Goal: Task Accomplishment & Management: Use online tool/utility

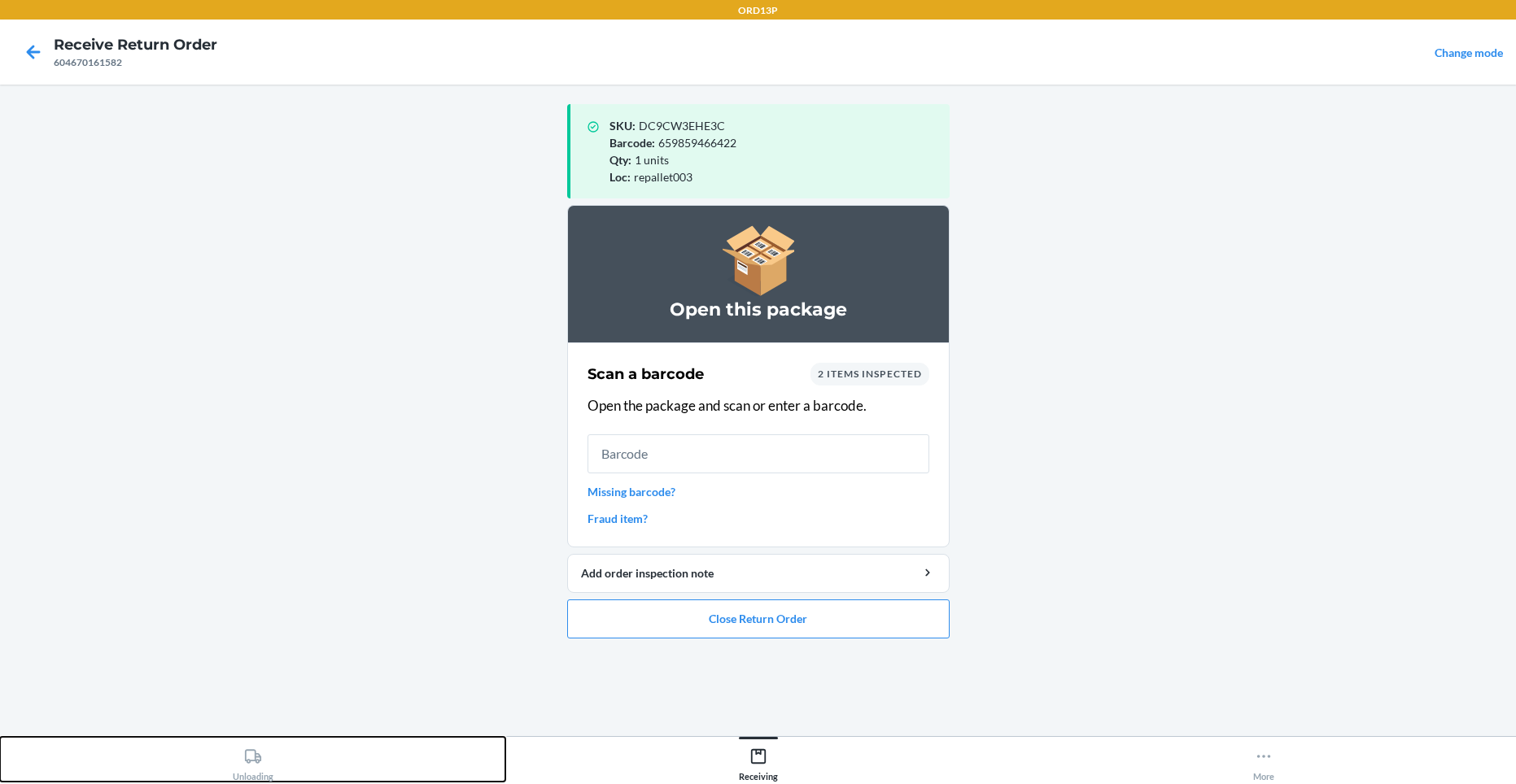
click at [247, 749] on icon at bounding box center [252, 756] width 18 height 18
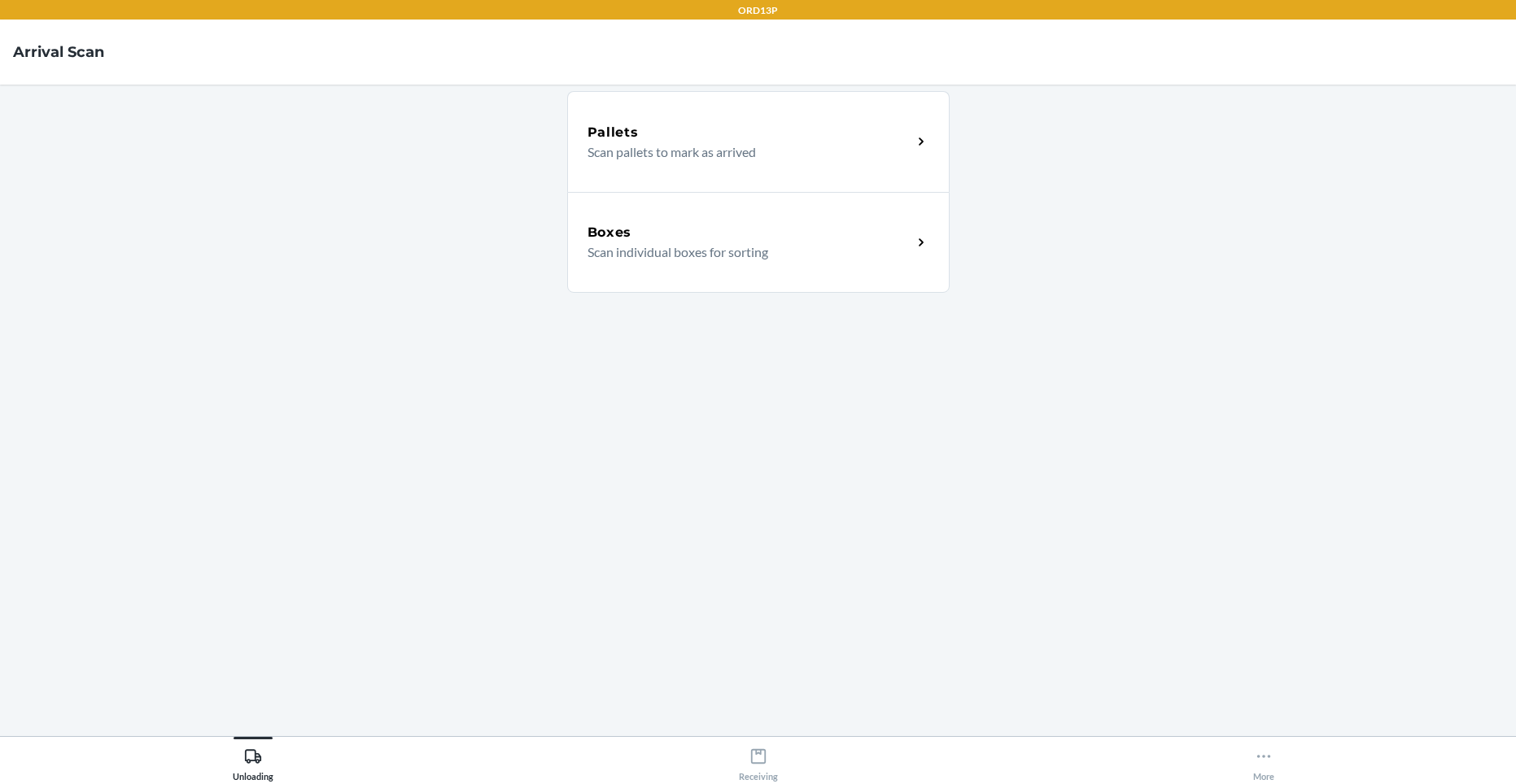
click at [602, 239] on h5 "Boxes" at bounding box center [609, 232] width 45 height 20
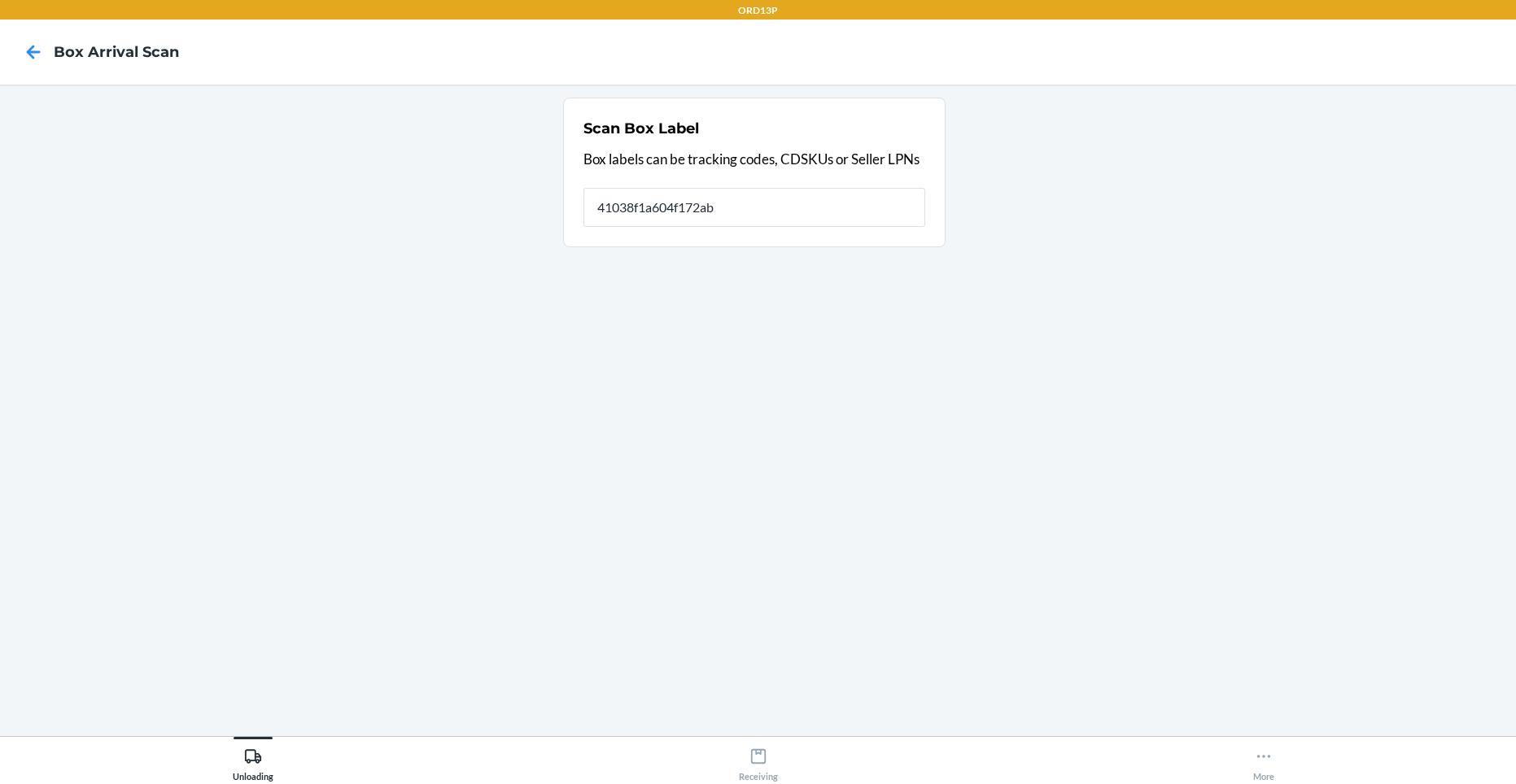
type input "41038f1a604f172ab"
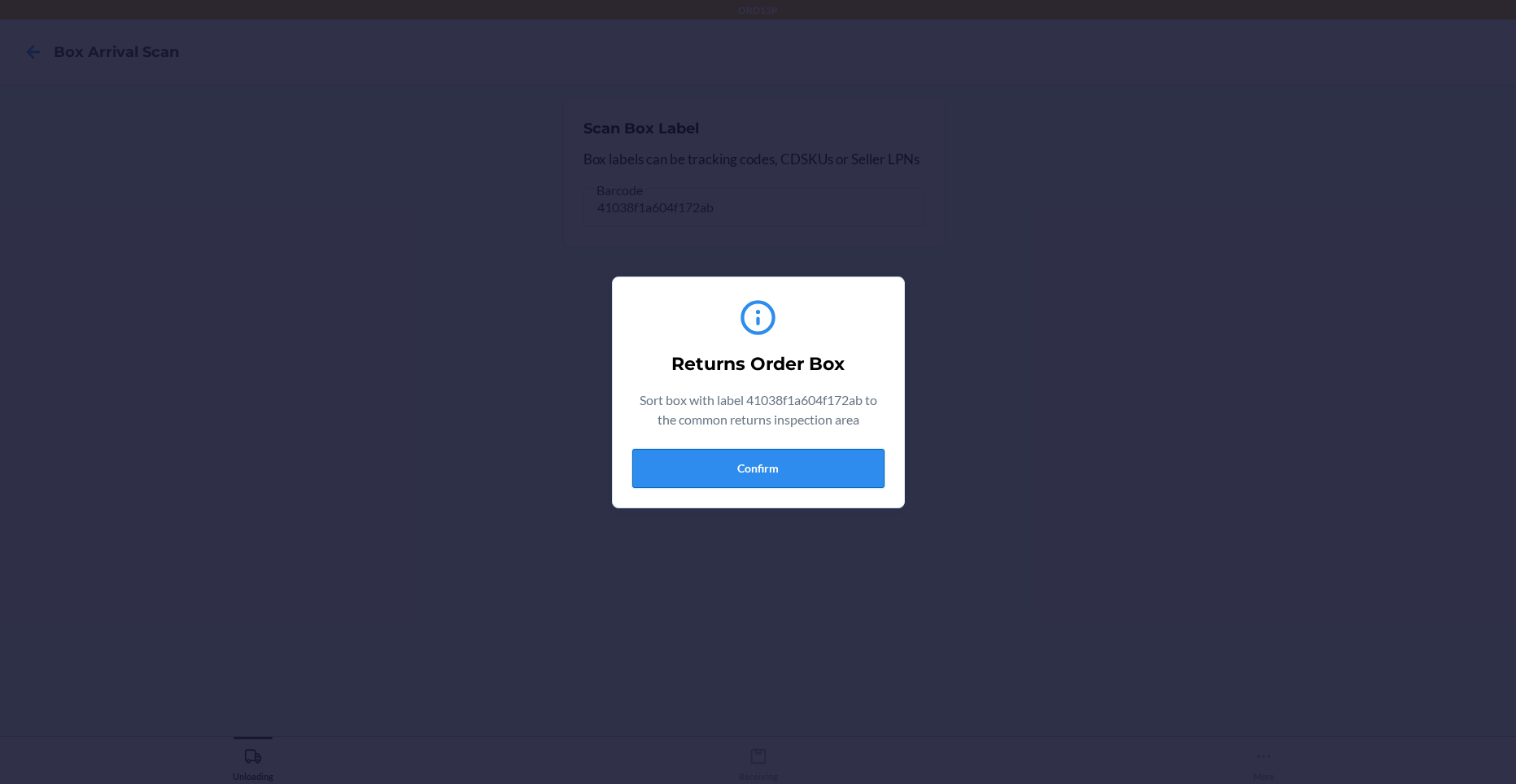
click at [757, 465] on button "Confirm" at bounding box center [758, 468] width 252 height 39
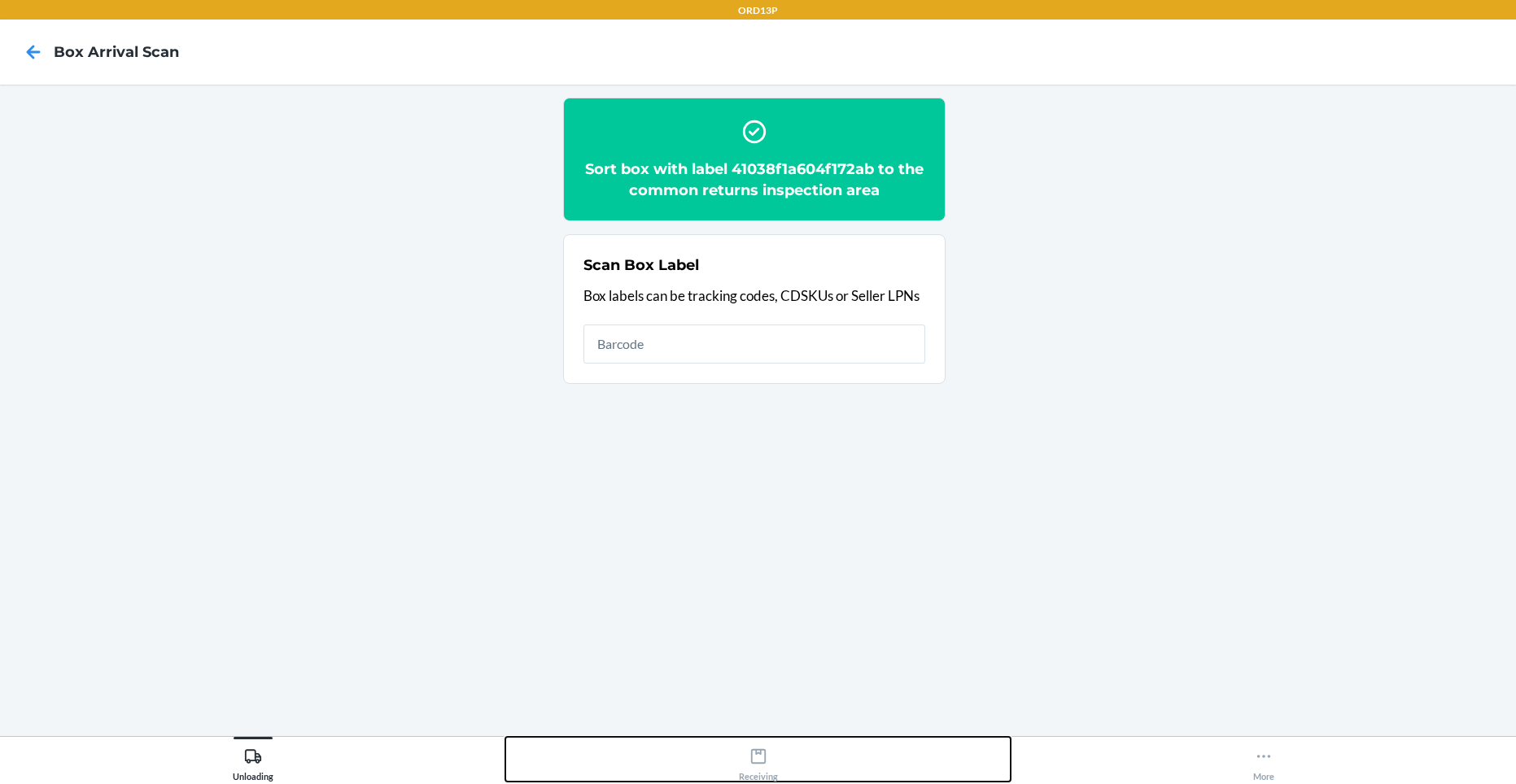
click at [761, 749] on icon at bounding box center [757, 757] width 15 height 15
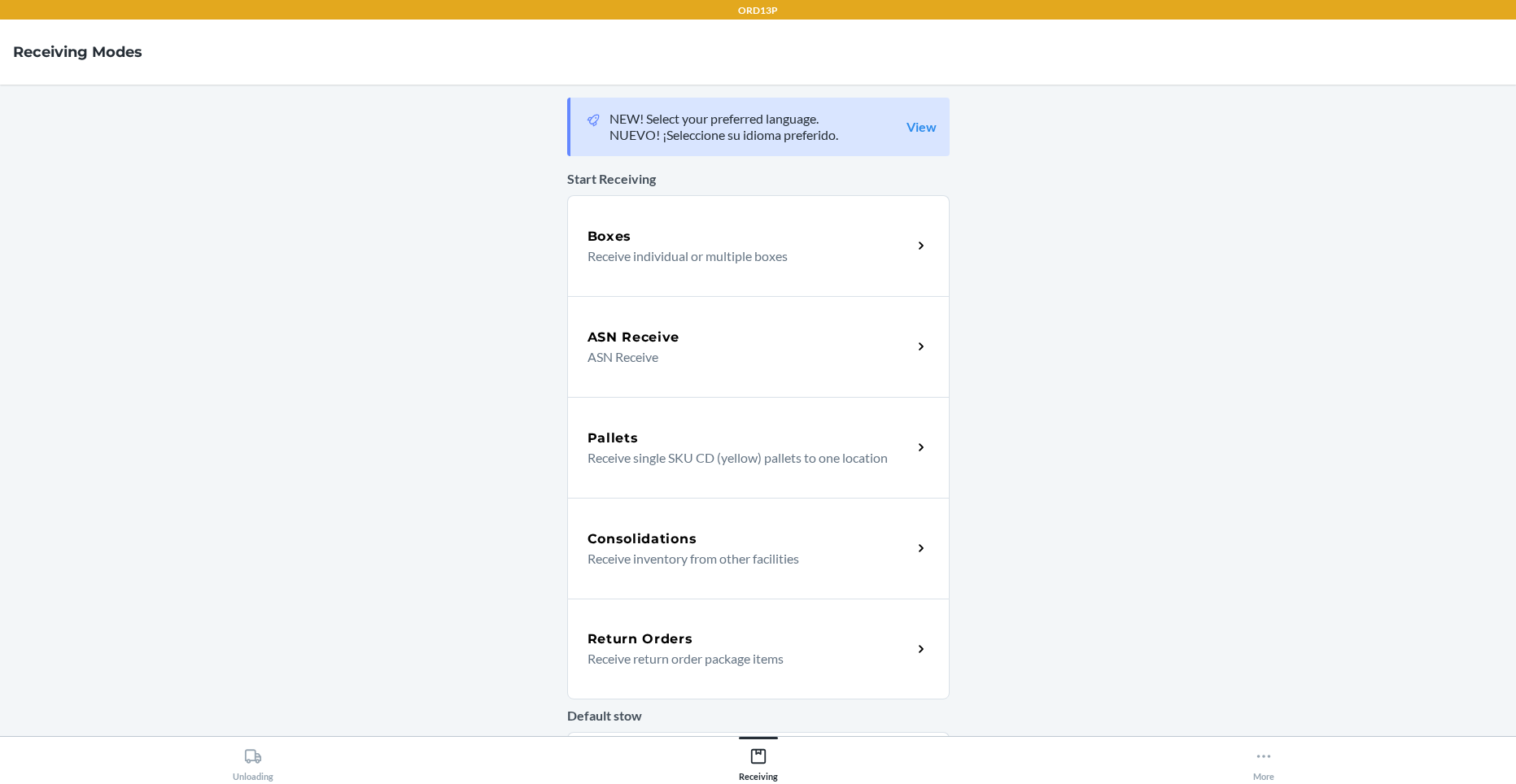
click at [745, 641] on div "Return Orders" at bounding box center [749, 639] width 324 height 20
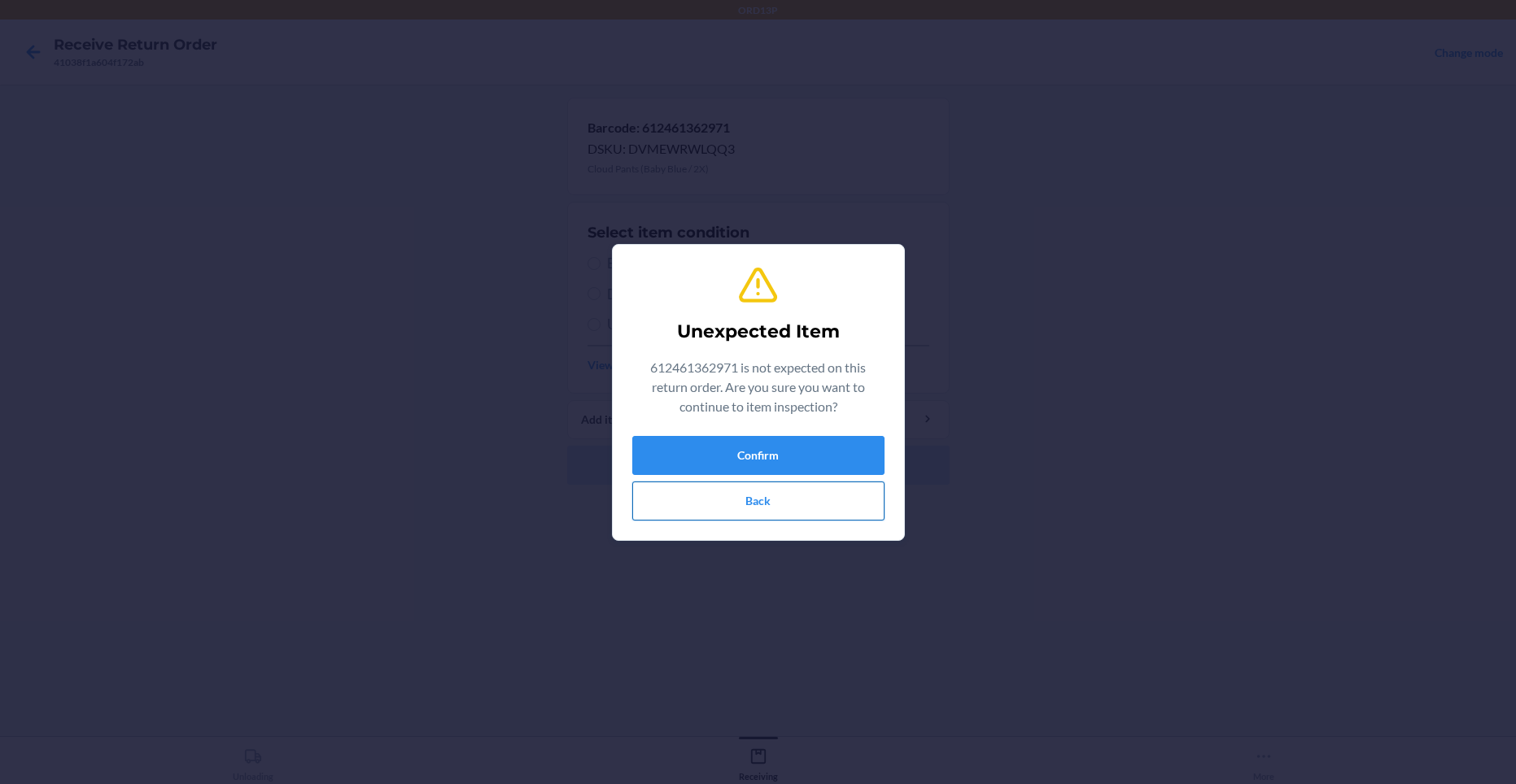
click at [844, 488] on button "Back" at bounding box center [758, 501] width 252 height 39
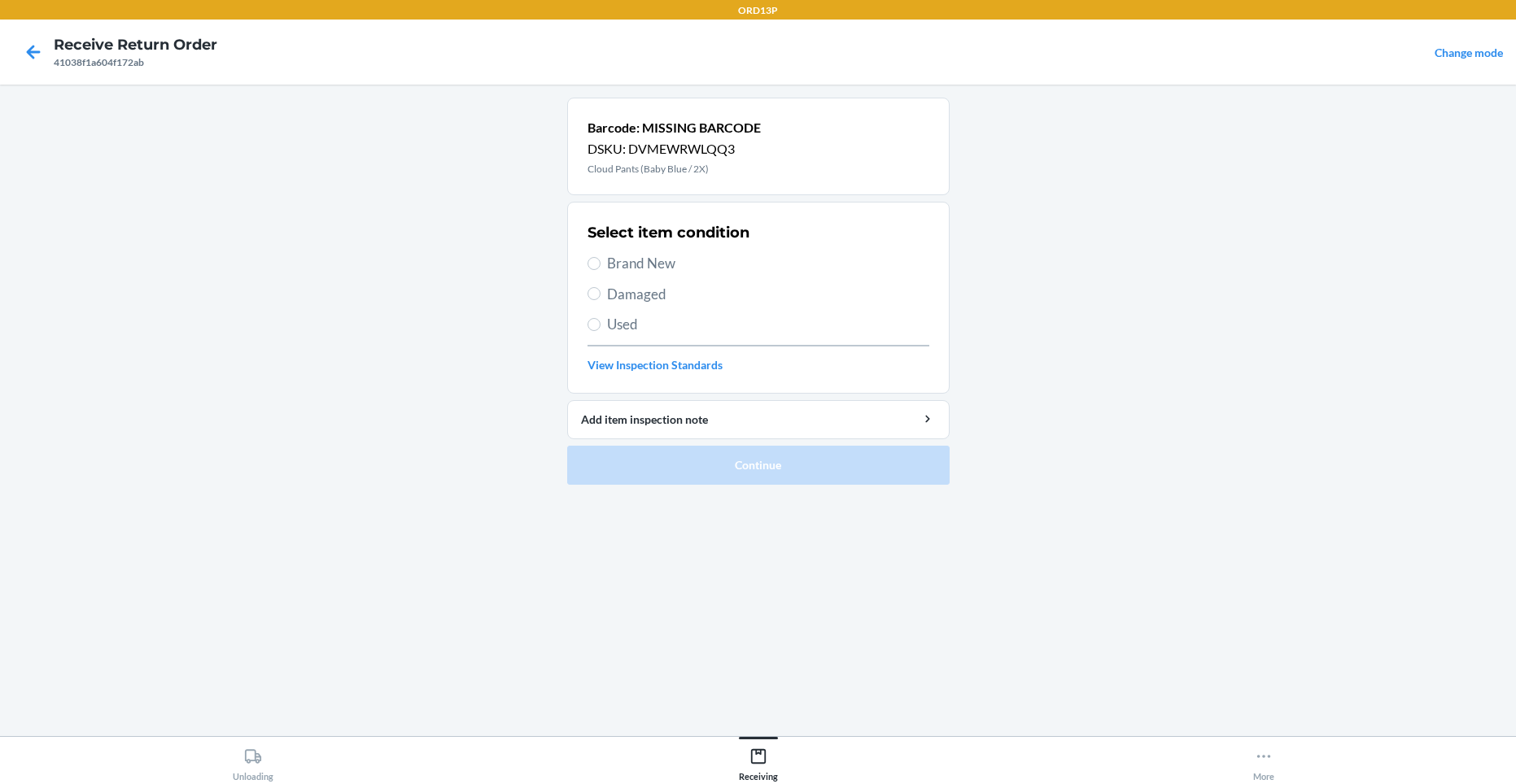
click at [701, 245] on div "Select item condition Brand New Damaged Used View Inspection Standards" at bounding box center [758, 297] width 342 height 161
click at [699, 249] on div "Select item condition Brand New Damaged Used View Inspection Standards" at bounding box center [758, 297] width 342 height 161
drag, startPoint x: 699, startPoint y: 249, endPoint x: 686, endPoint y: 273, distance: 27.3
click at [686, 273] on span "Brand New" at bounding box center [767, 264] width 322 height 21
click at [600, 270] on input "Brand New" at bounding box center [594, 264] width 13 height 13
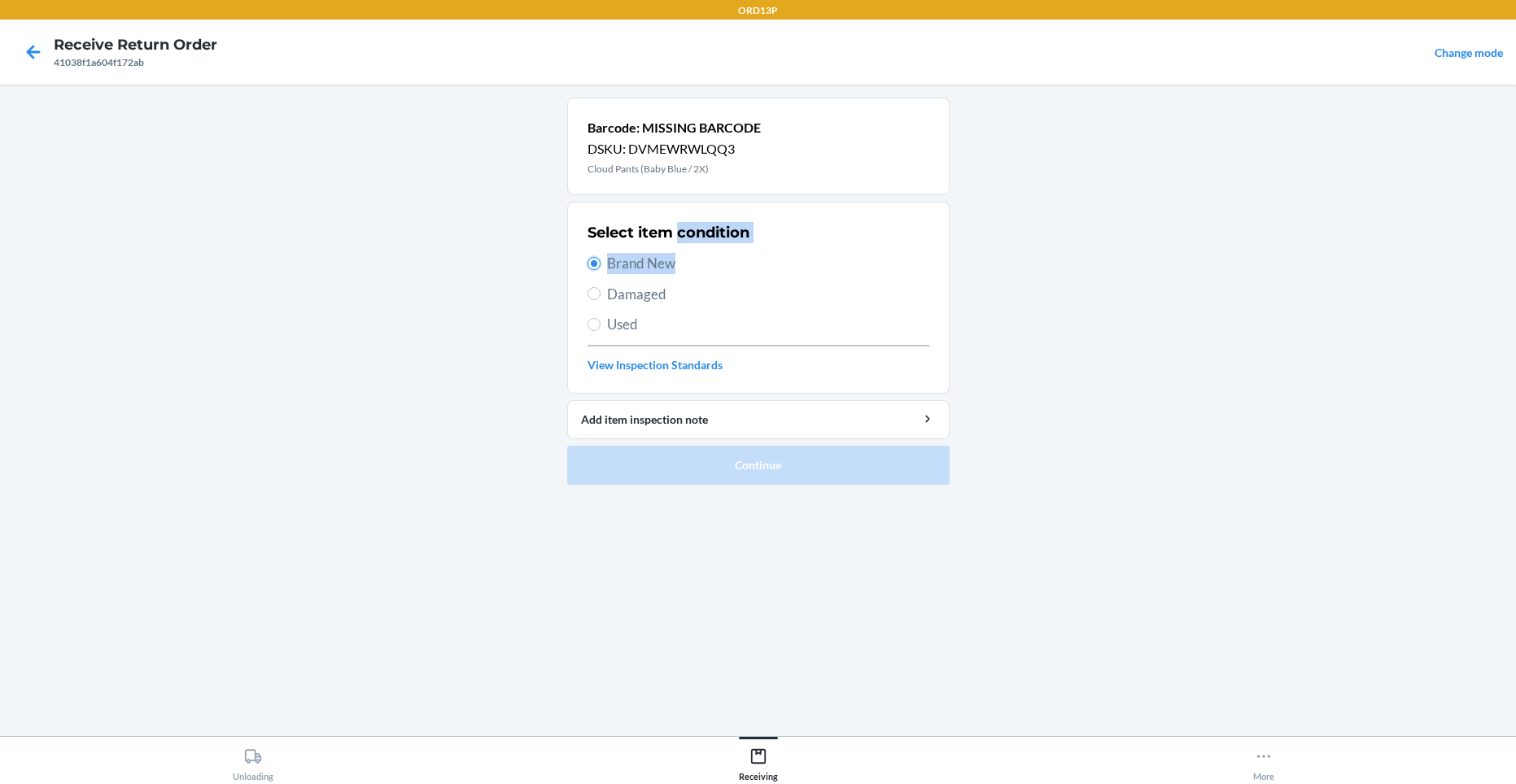
radio input "true"
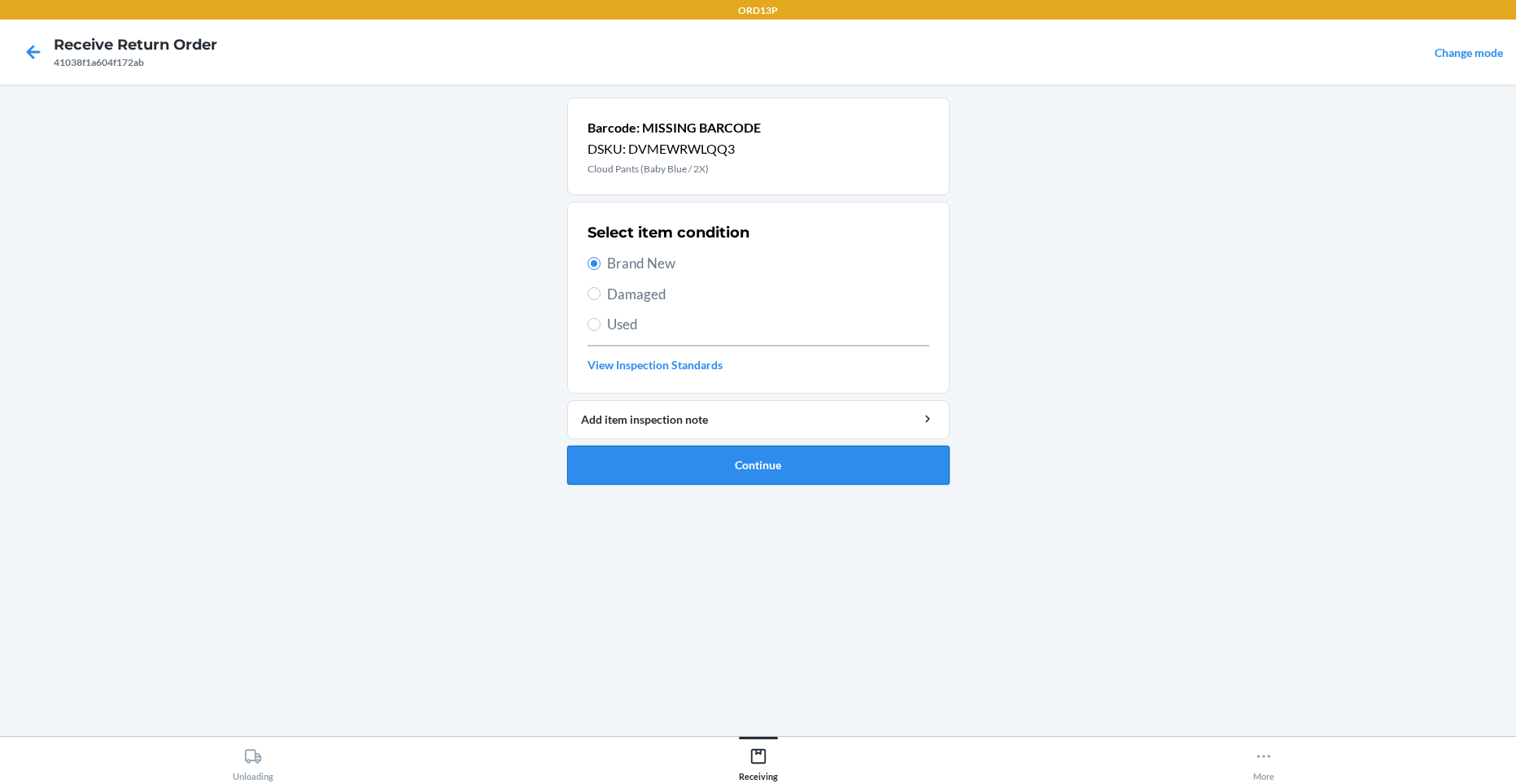
click at [721, 478] on button "Continue" at bounding box center [758, 465] width 382 height 39
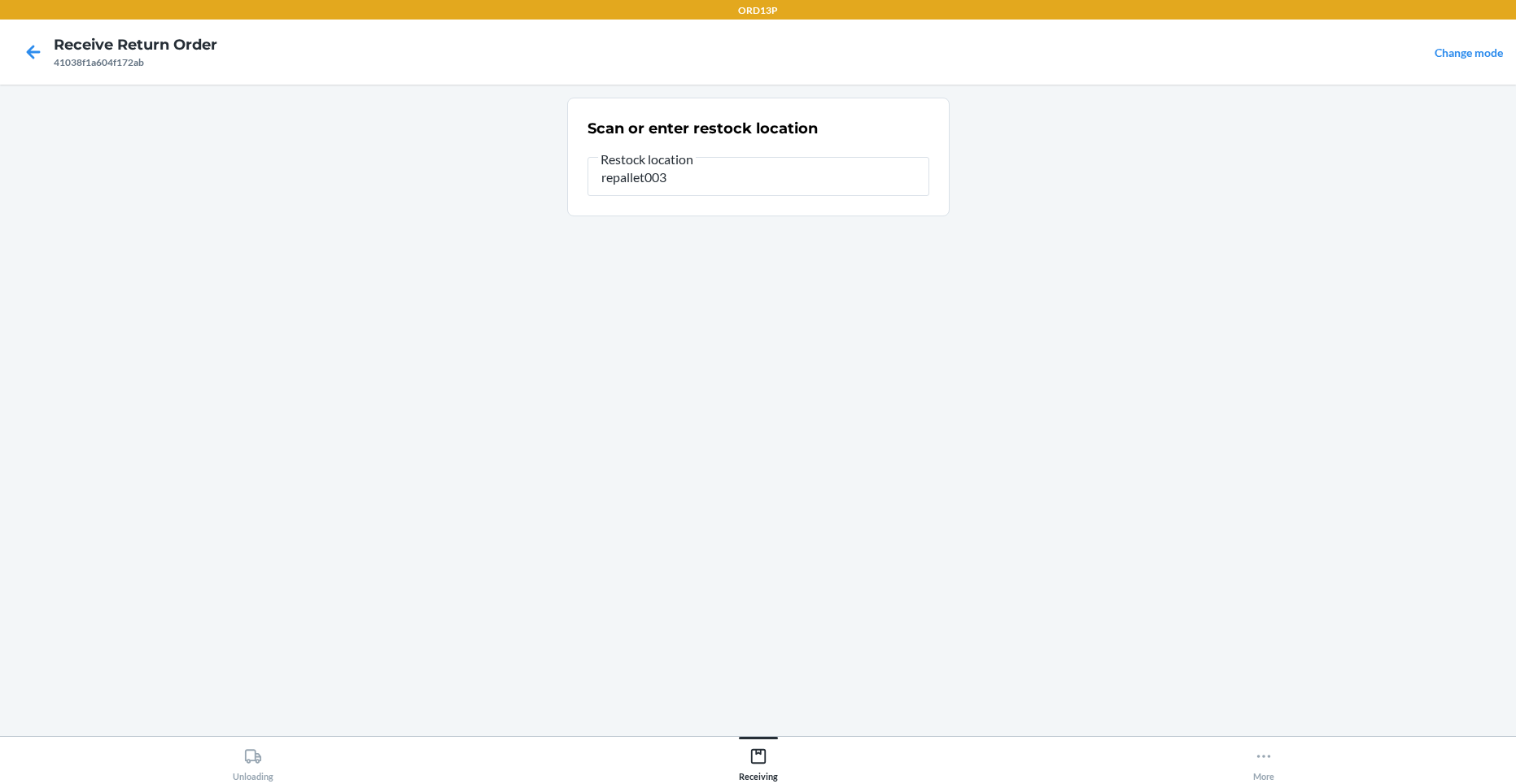
type input "repallet003"
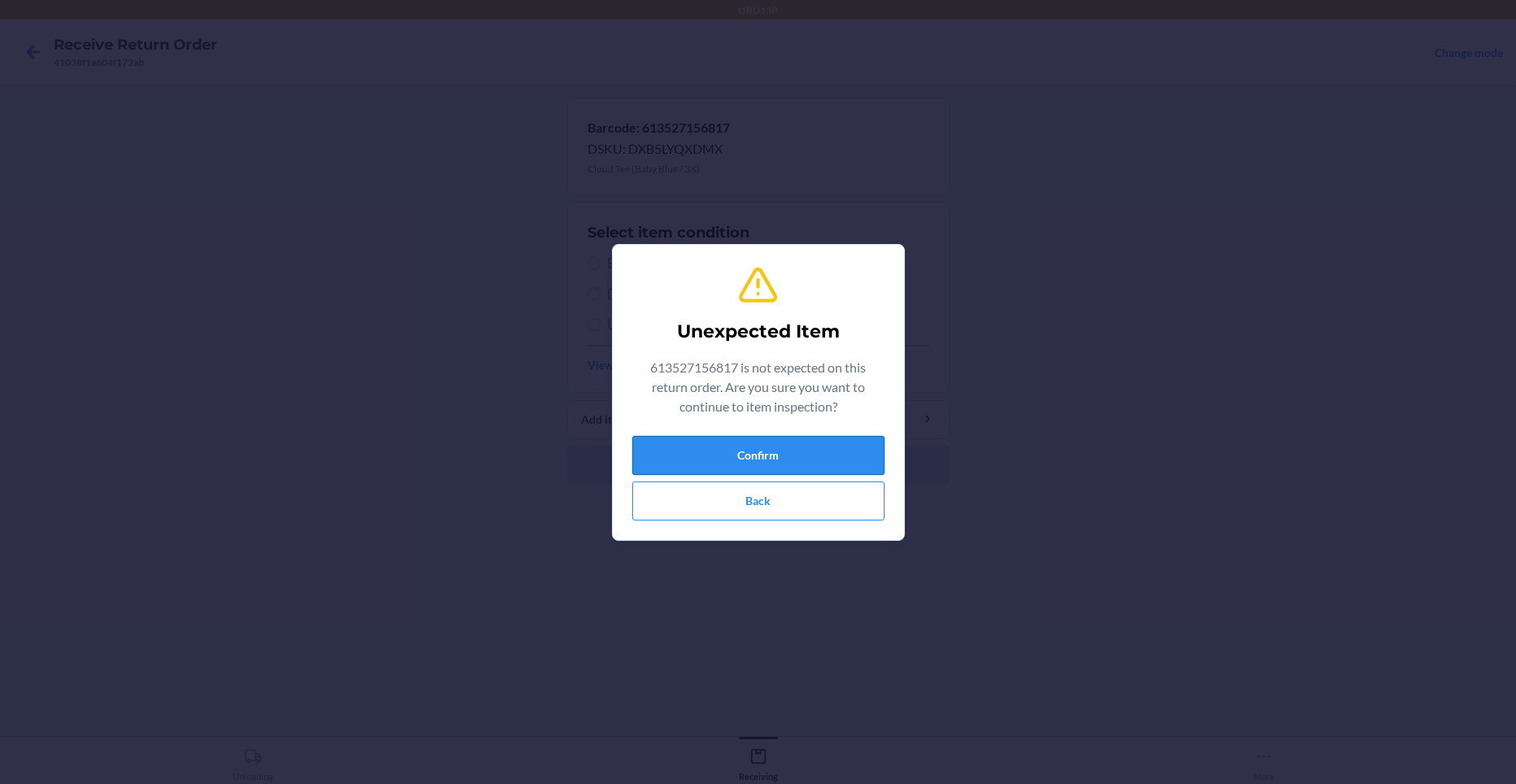
click at [686, 447] on button "Confirm" at bounding box center [758, 456] width 252 height 39
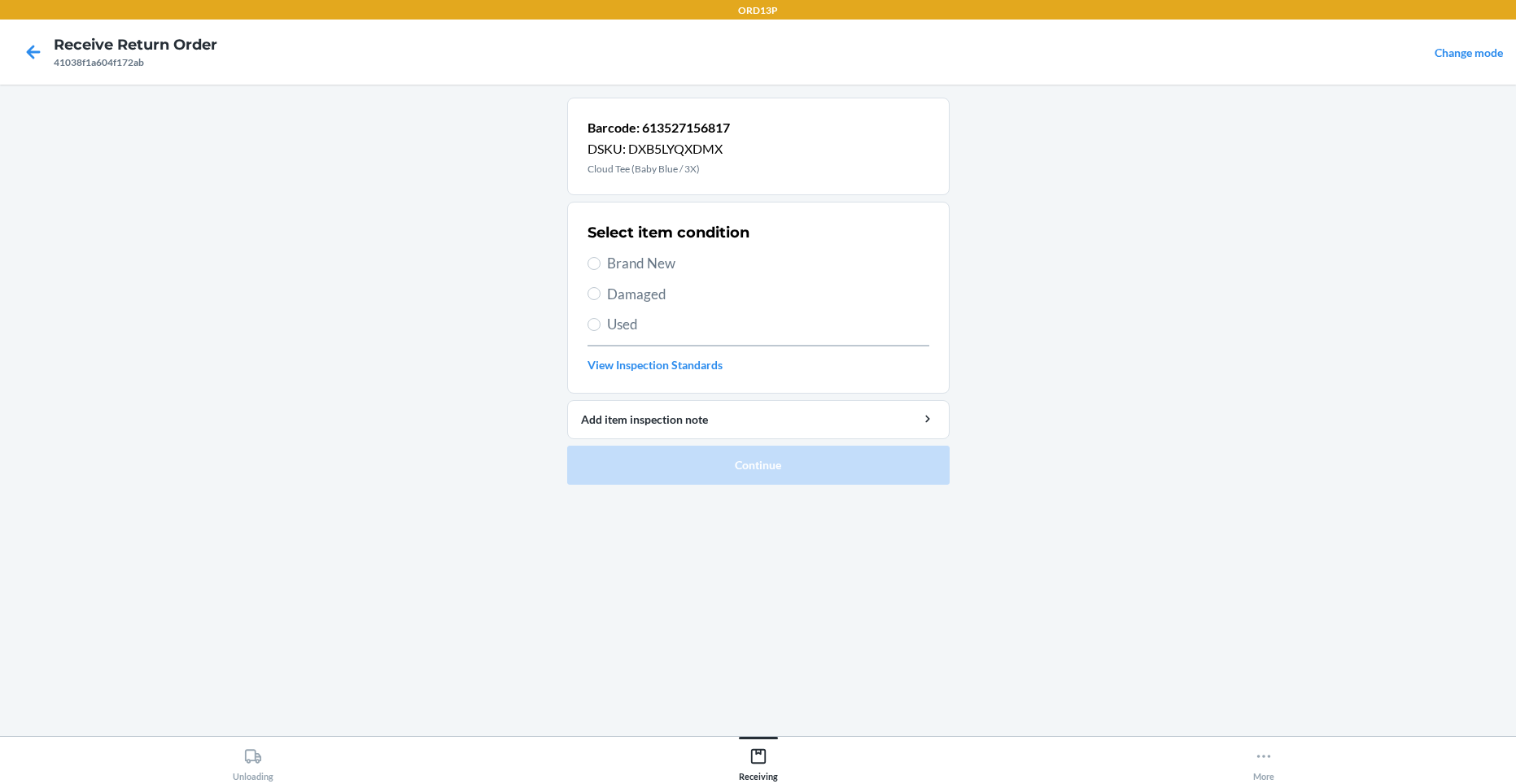
click at [632, 257] on span "Brand New" at bounding box center [767, 264] width 322 height 21
click at [600, 257] on input "Brand New" at bounding box center [594, 264] width 13 height 13
radio input "true"
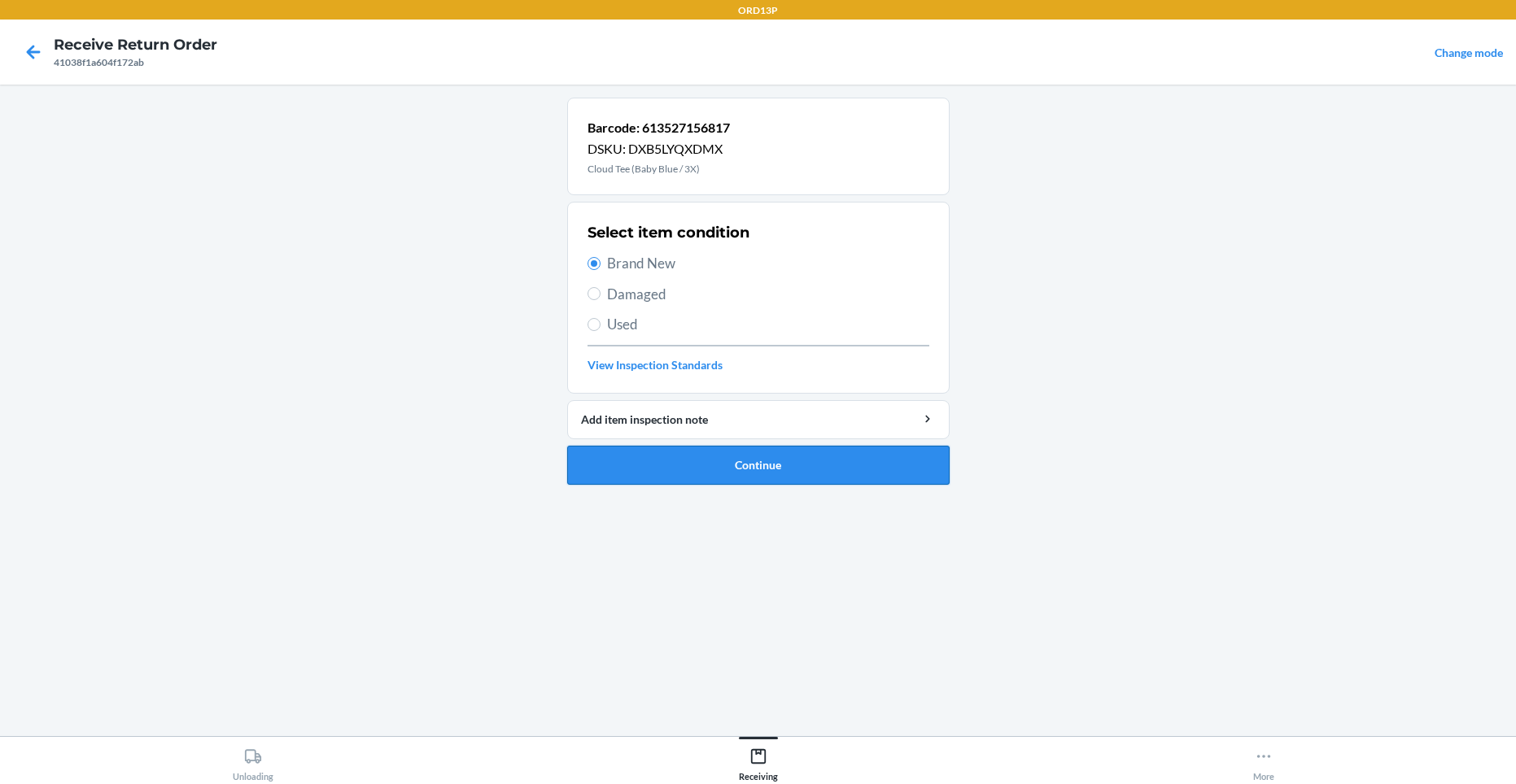
click at [774, 472] on button "Continue" at bounding box center [758, 465] width 382 height 39
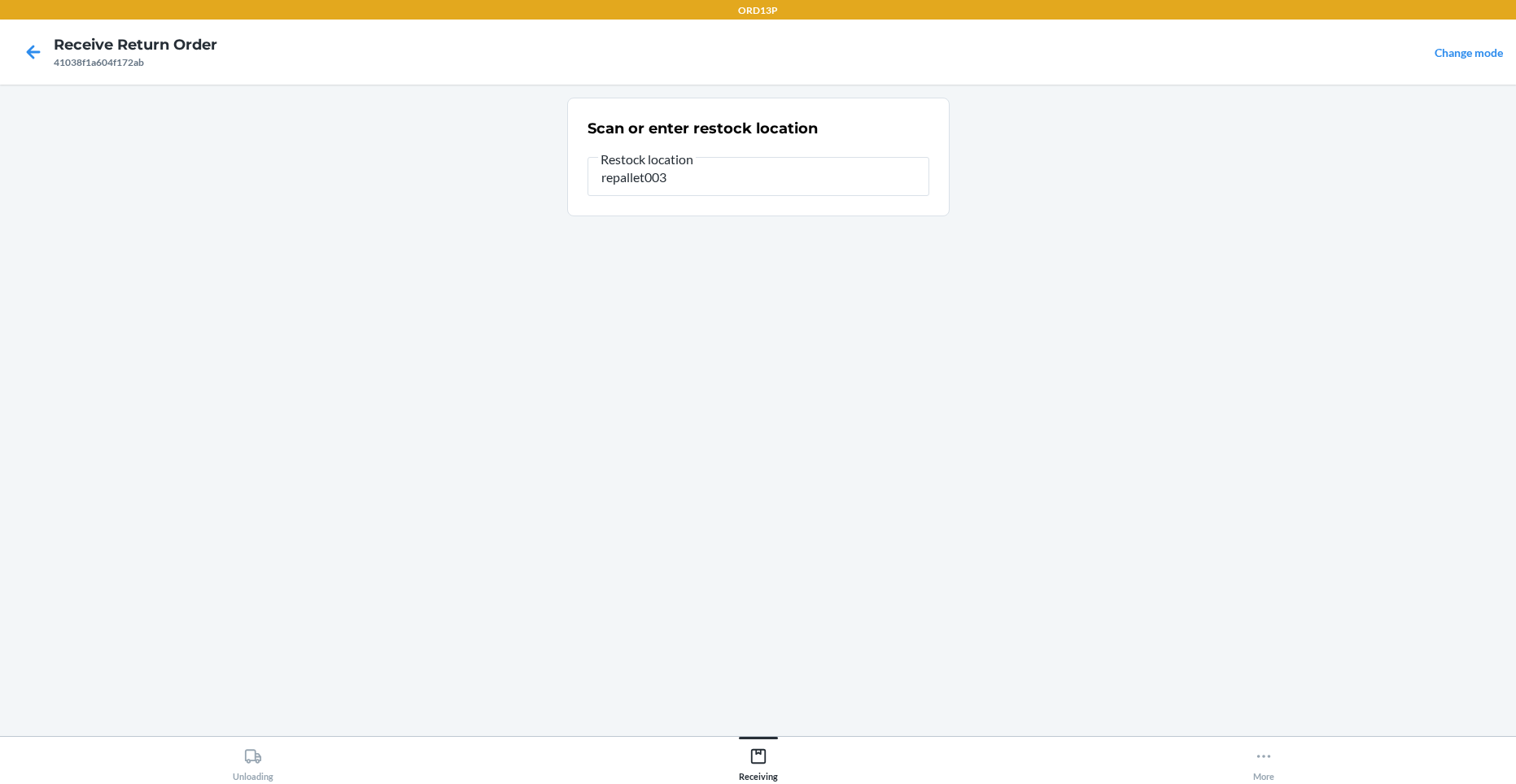
type input "repallet003"
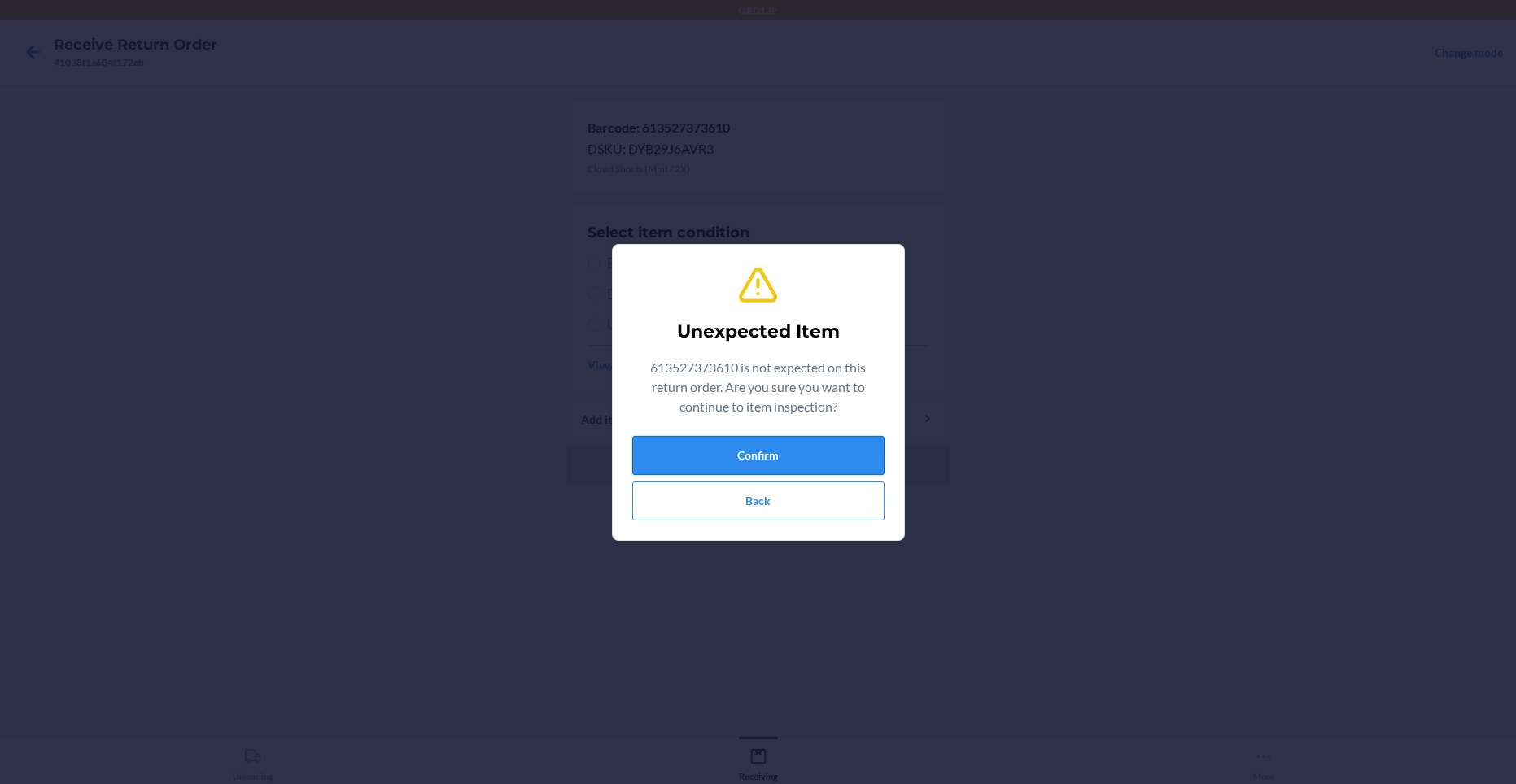
click at [725, 456] on button "Confirm" at bounding box center [758, 456] width 252 height 39
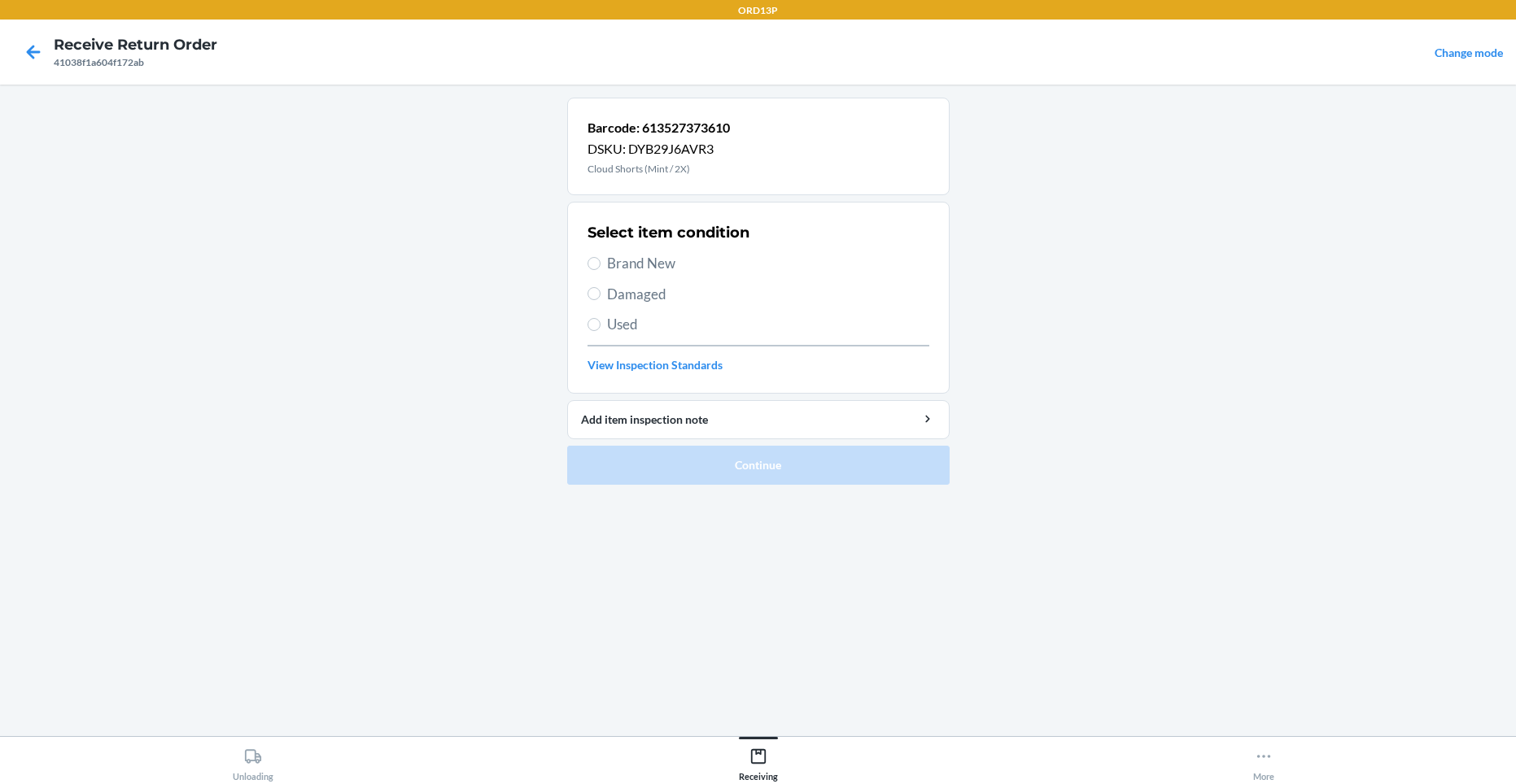
click at [711, 267] on span "Brand New" at bounding box center [767, 264] width 322 height 21
click at [600, 267] on input "Brand New" at bounding box center [594, 264] width 13 height 13
radio input "true"
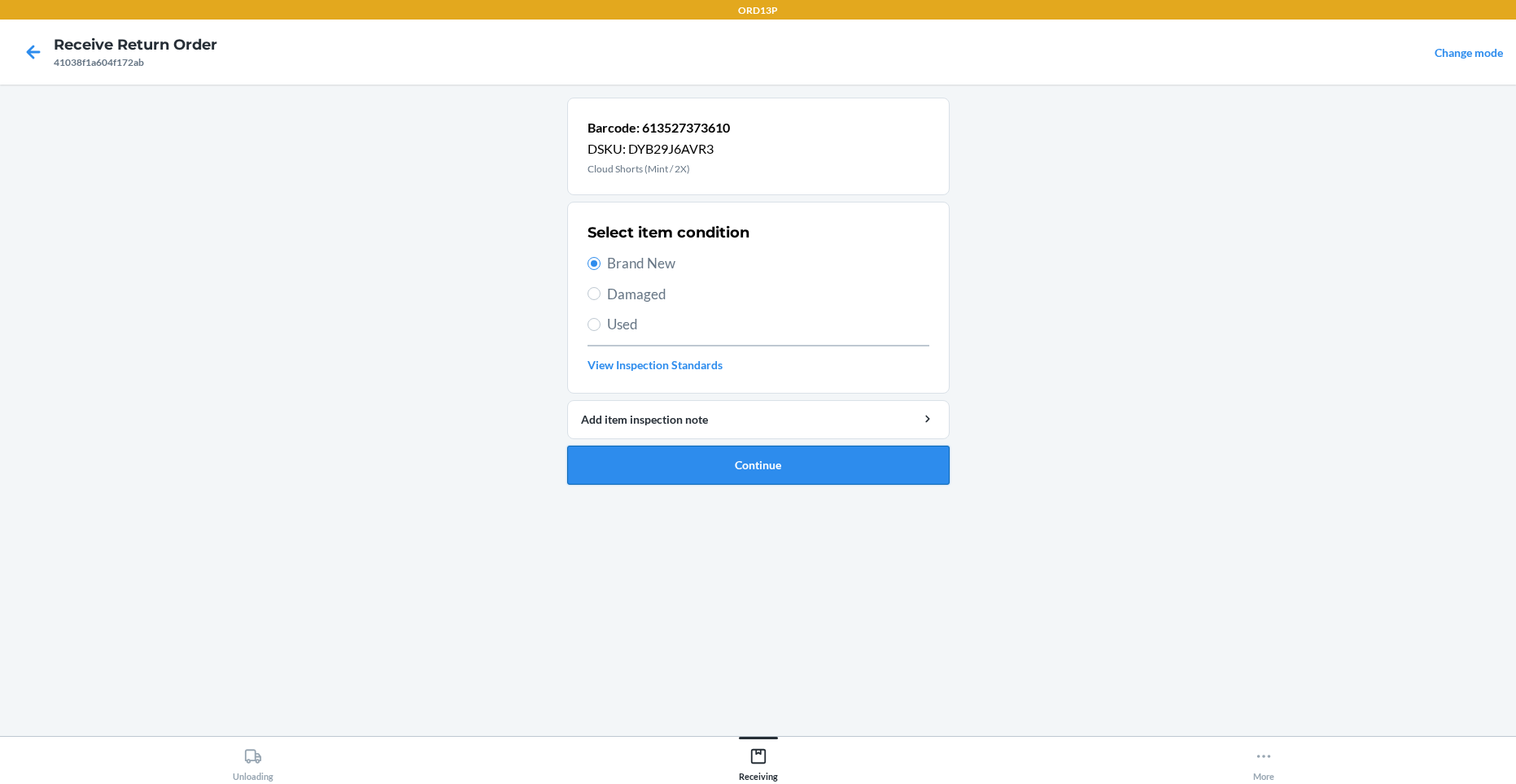
click at [731, 469] on button "Continue" at bounding box center [758, 465] width 382 height 39
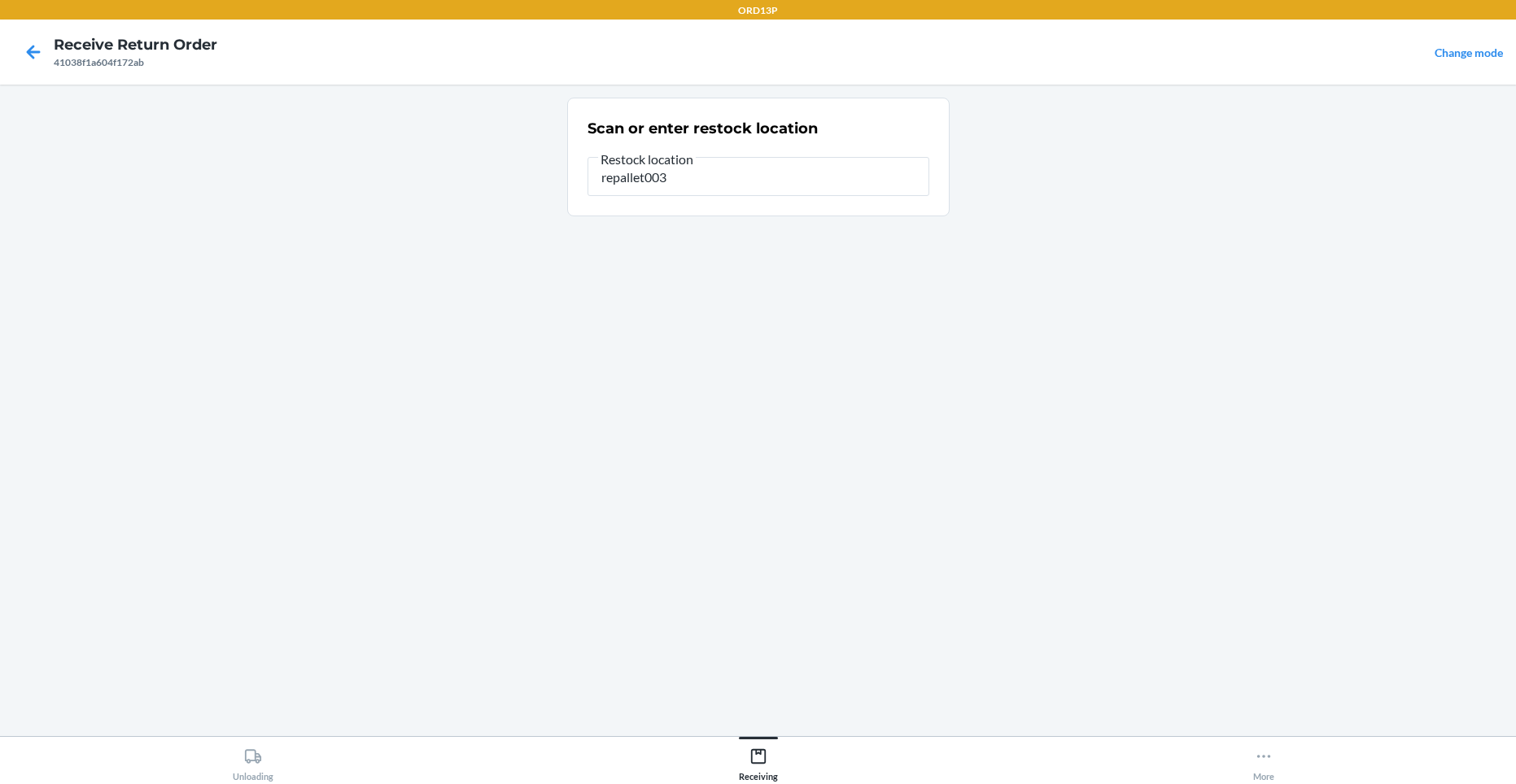
type input "repallet003"
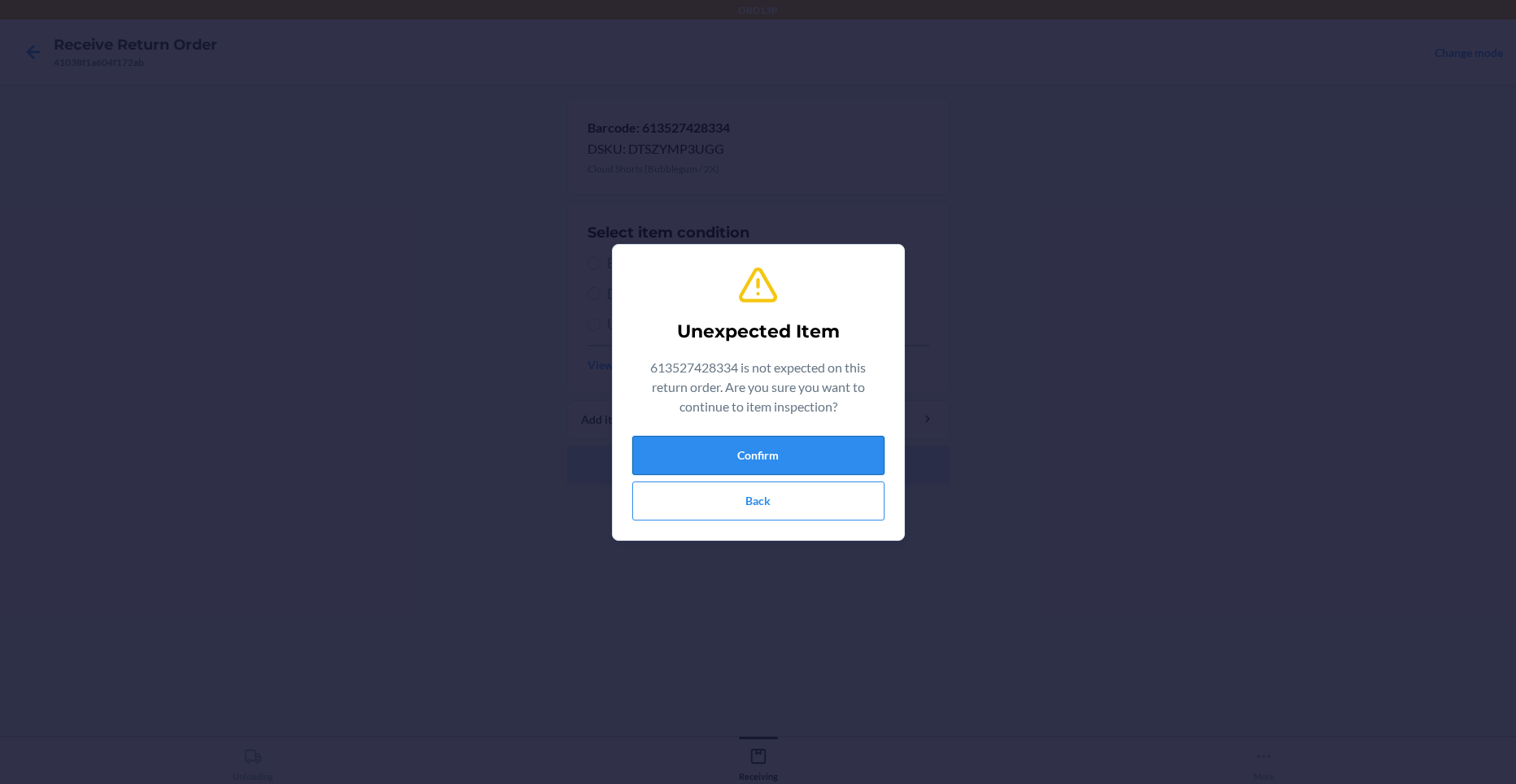
click at [739, 441] on button "Confirm" at bounding box center [758, 456] width 252 height 39
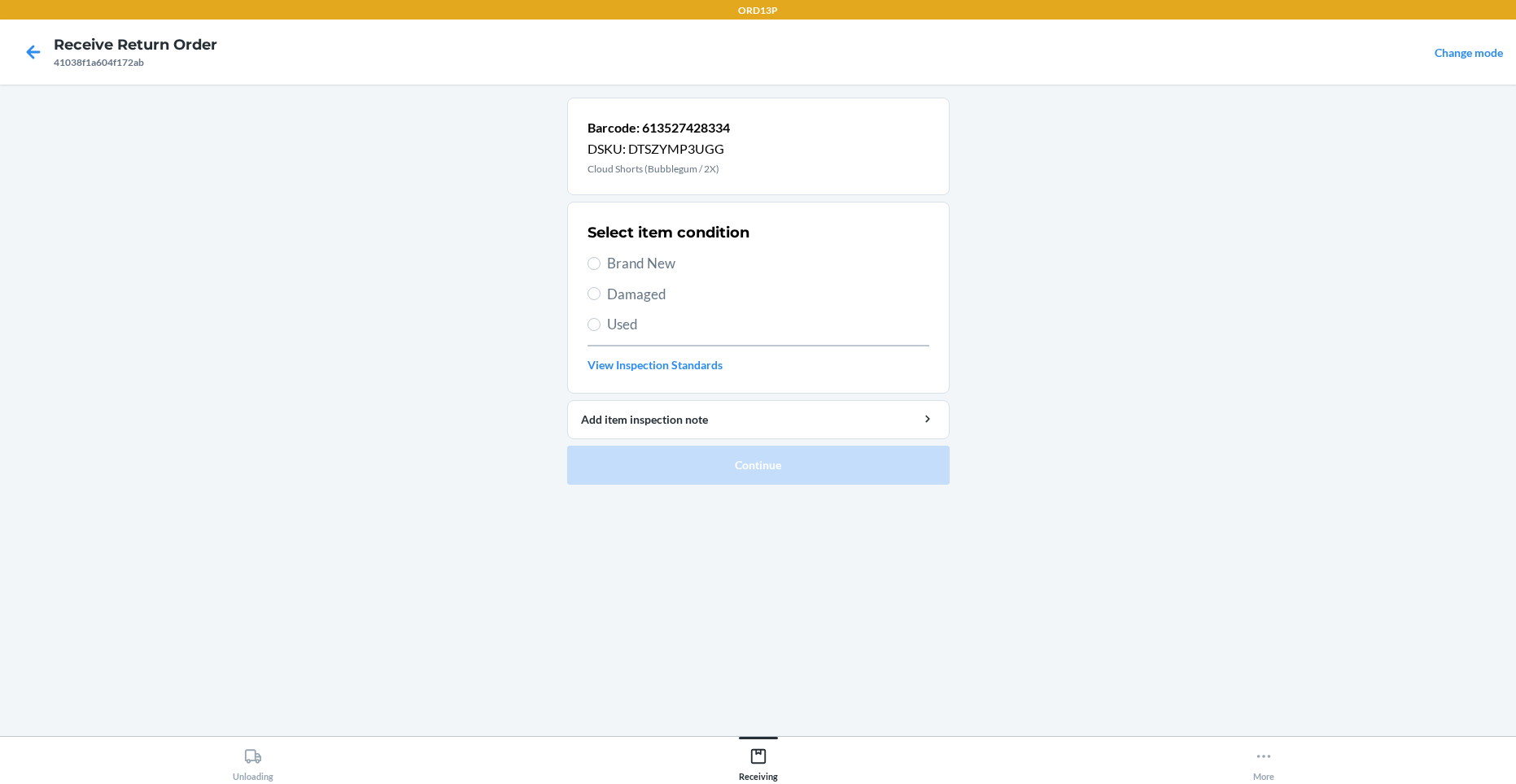
click at [694, 257] on span "Brand New" at bounding box center [767, 264] width 322 height 21
click at [600, 257] on input "Brand New" at bounding box center [594, 264] width 13 height 13
radio input "true"
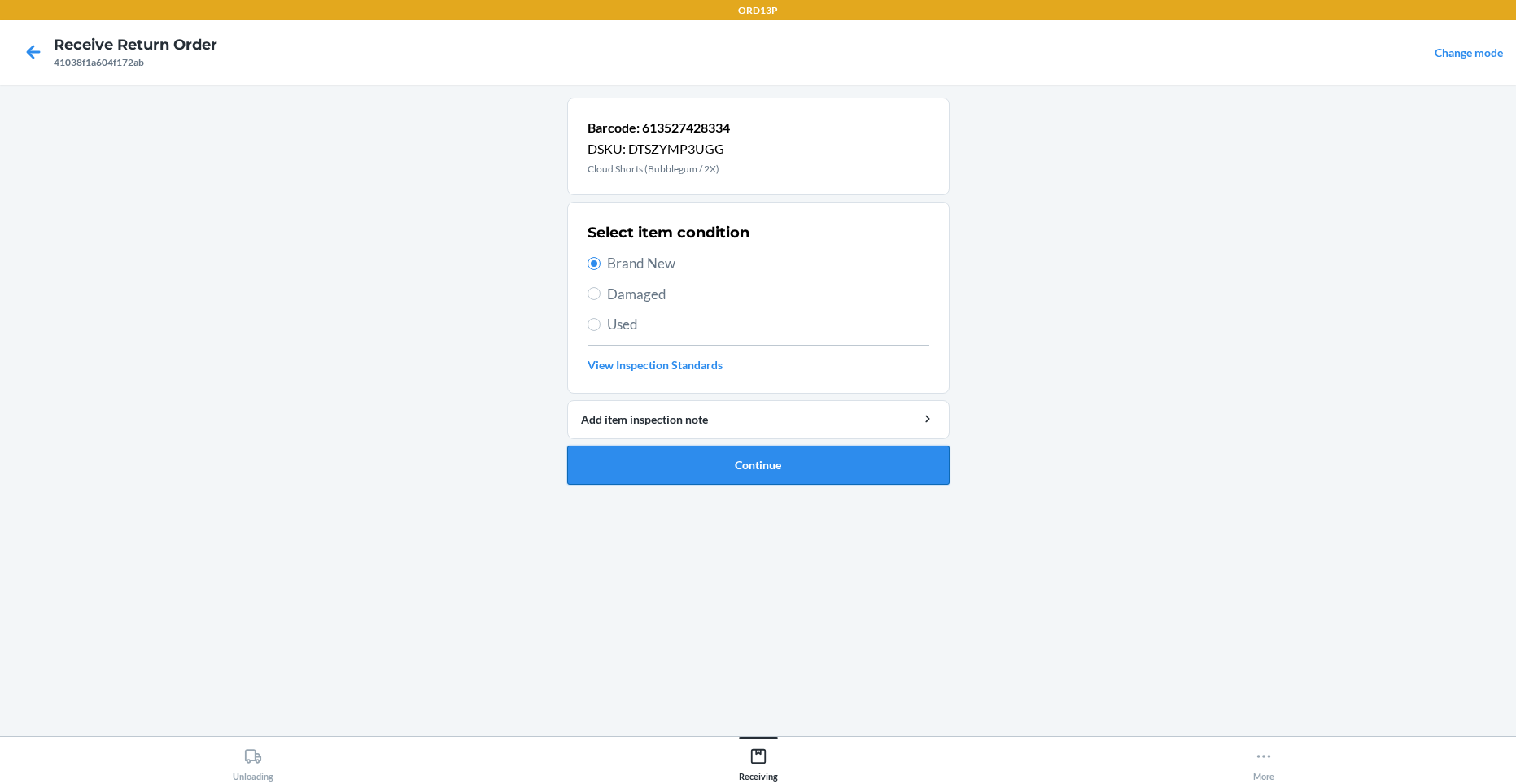
click at [703, 467] on button "Continue" at bounding box center [758, 465] width 382 height 39
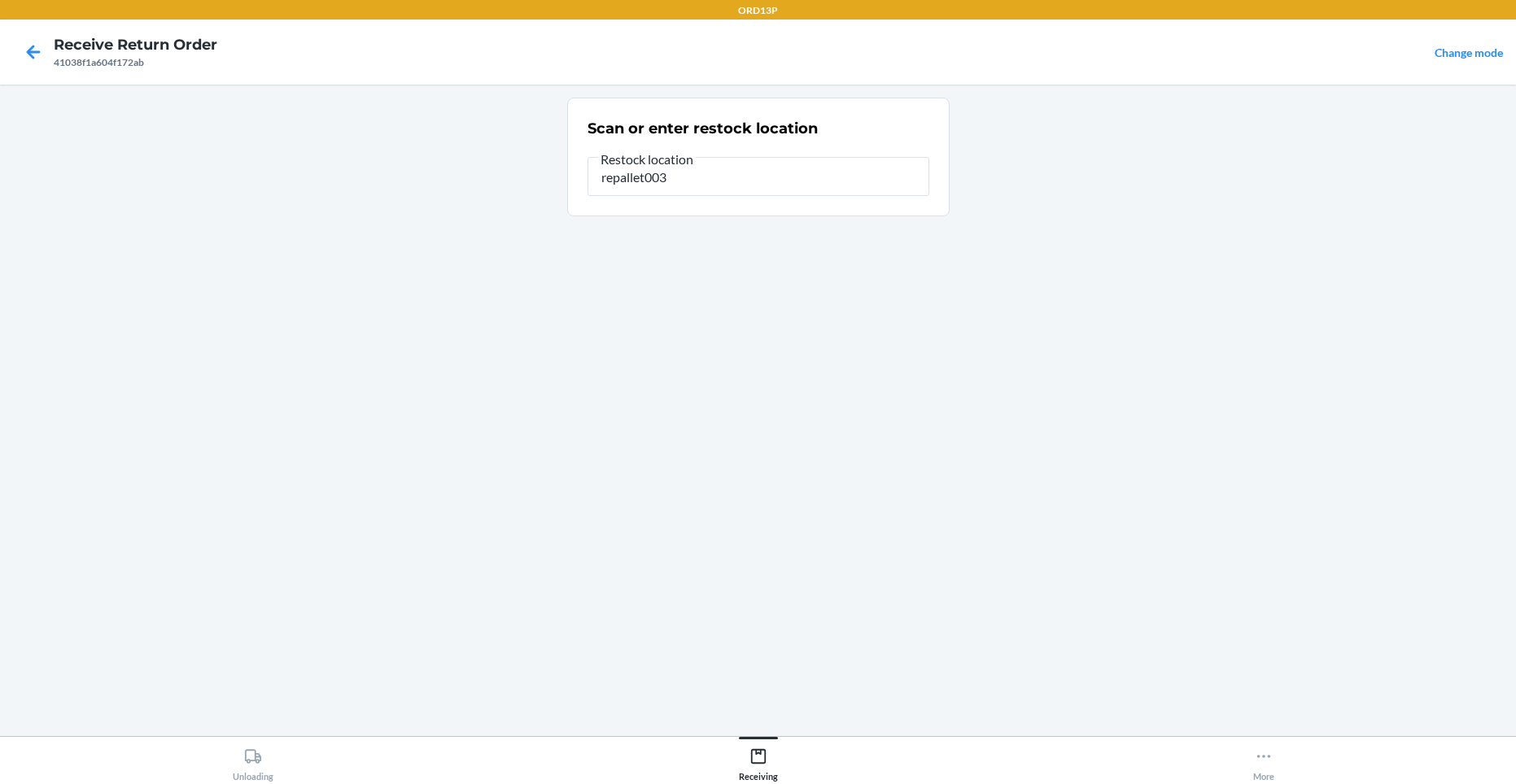
type input "repallet003"
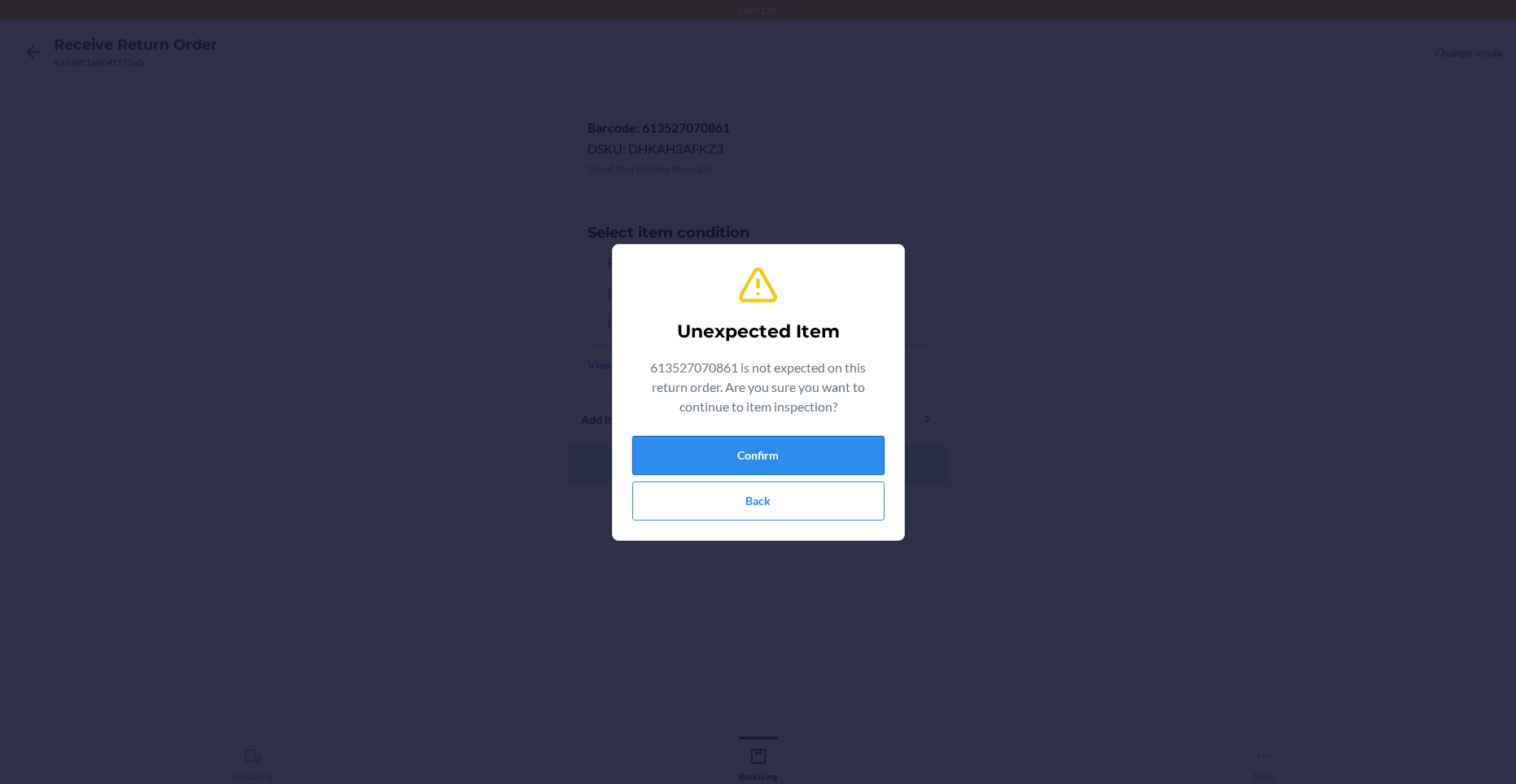
click at [699, 438] on button "Confirm" at bounding box center [758, 456] width 252 height 39
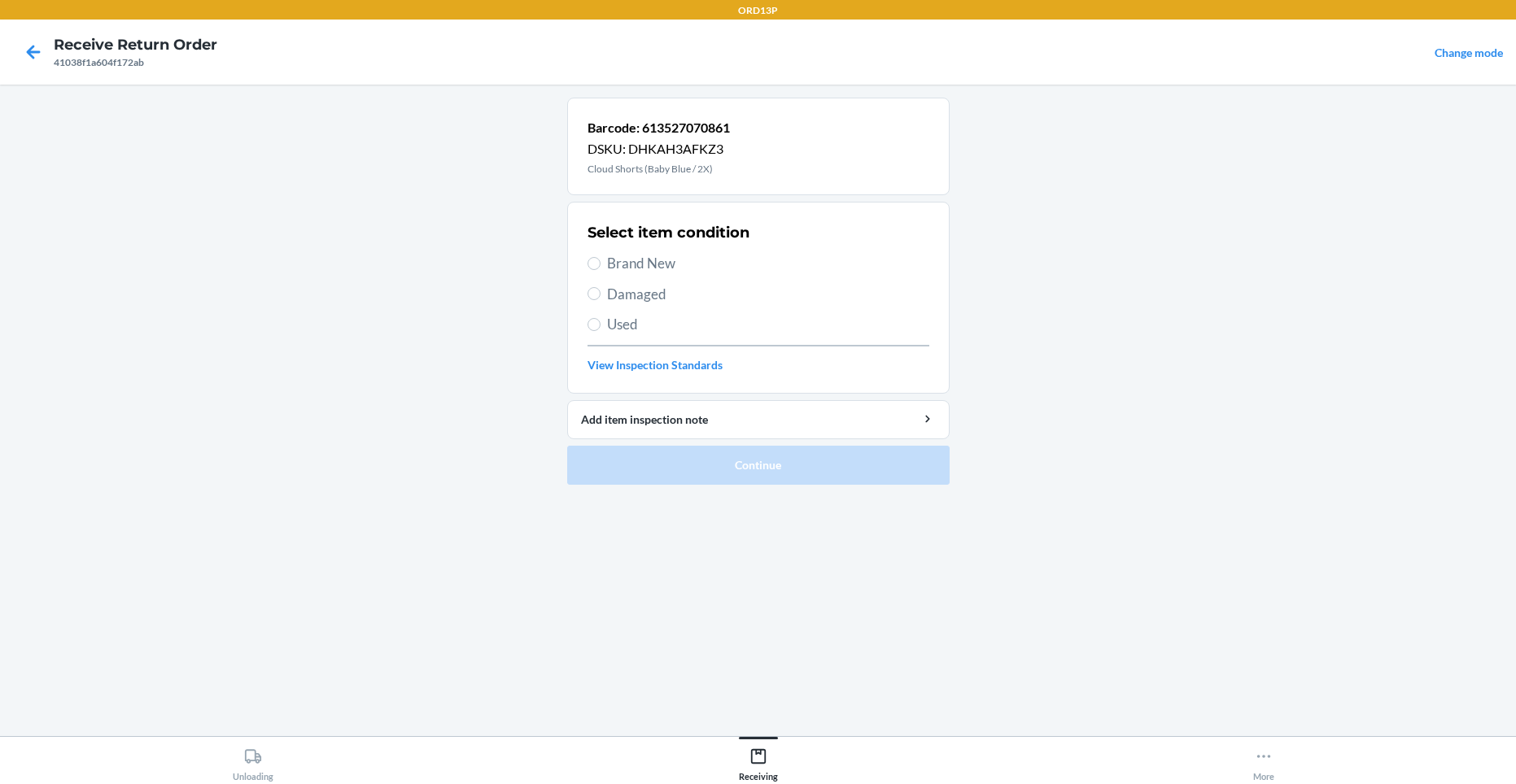
click at [682, 261] on span "Brand New" at bounding box center [767, 264] width 322 height 21
click at [600, 261] on input "Brand New" at bounding box center [594, 264] width 13 height 13
radio input "true"
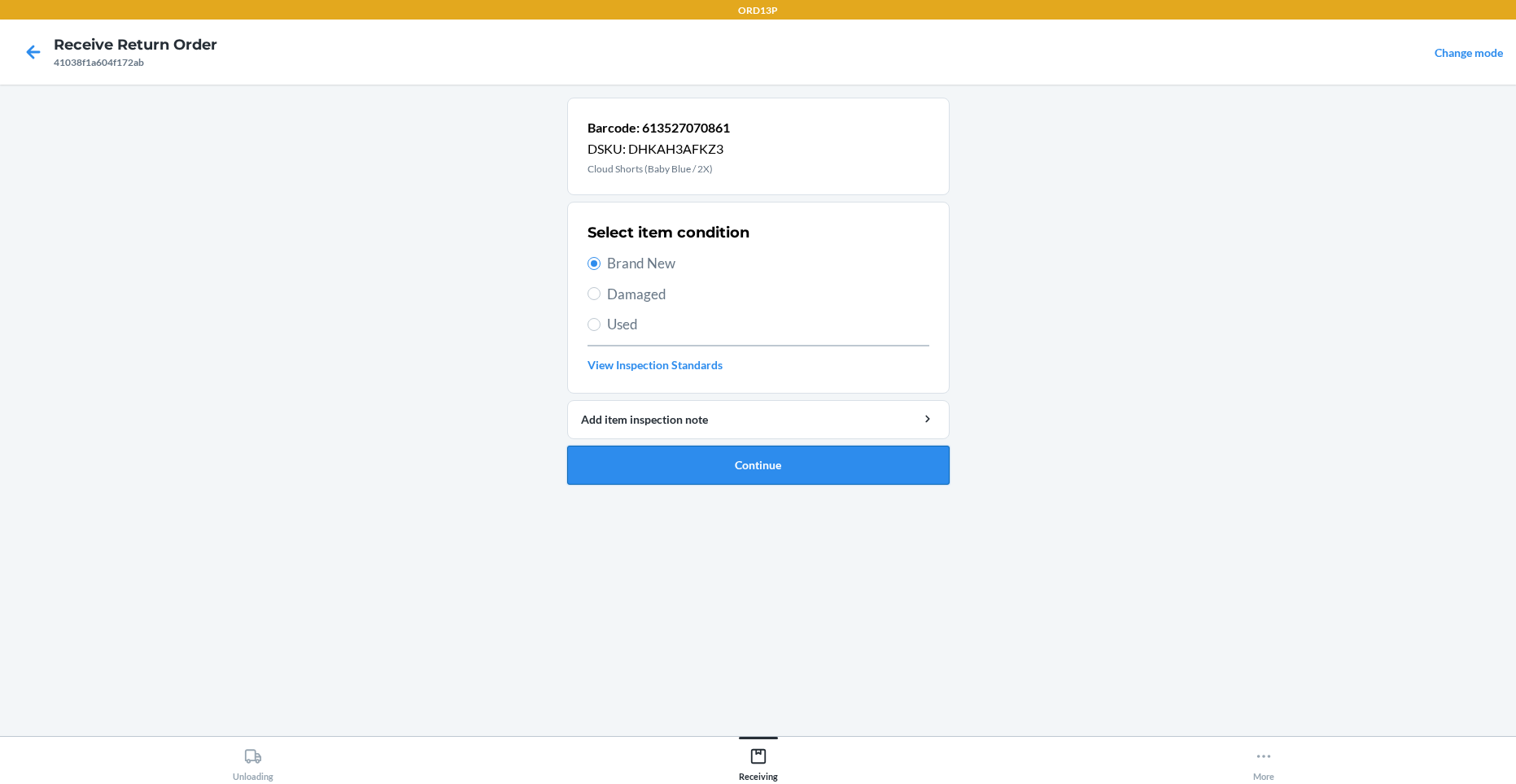
click at [781, 473] on button "Continue" at bounding box center [758, 465] width 382 height 39
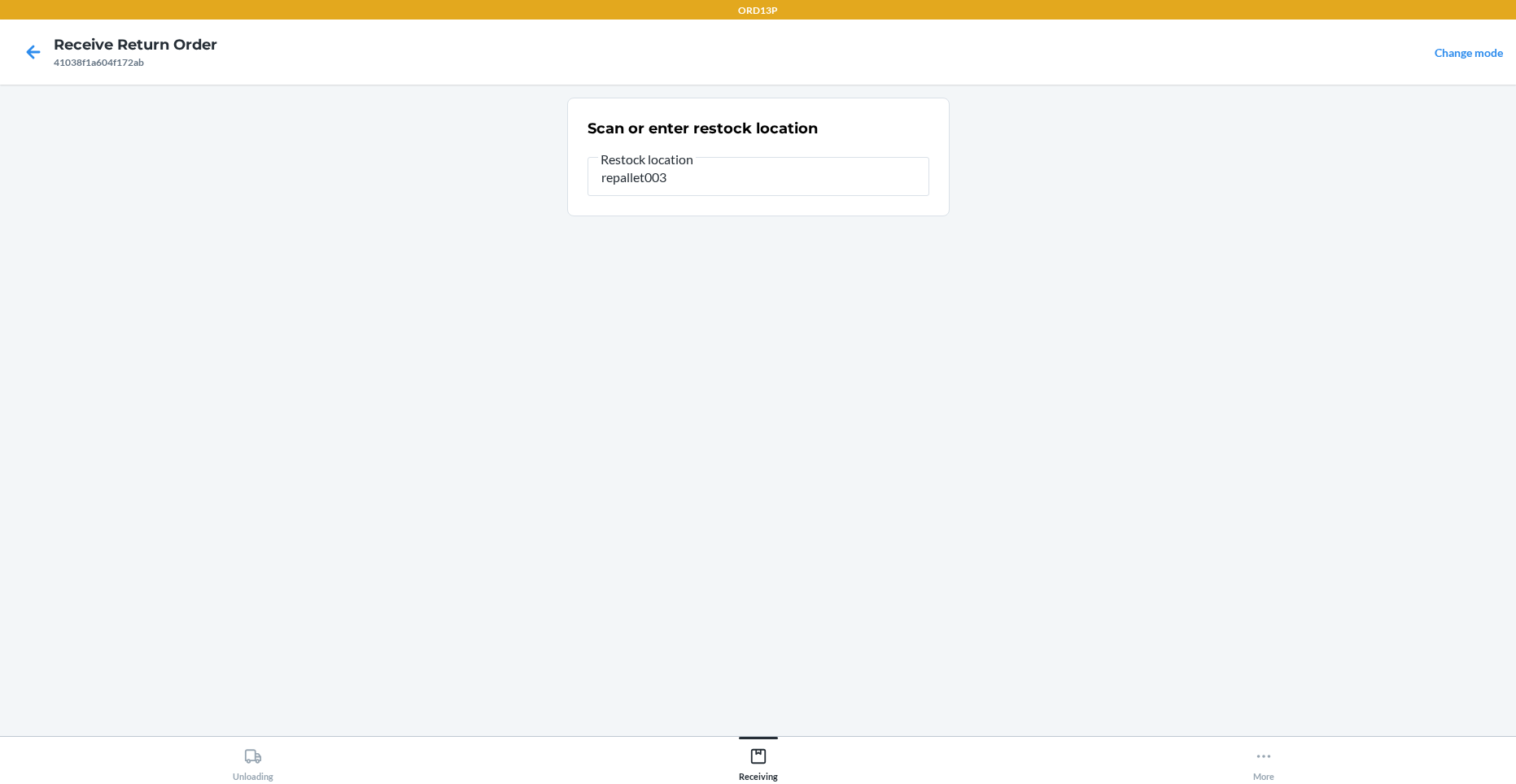
type input "repallet003"
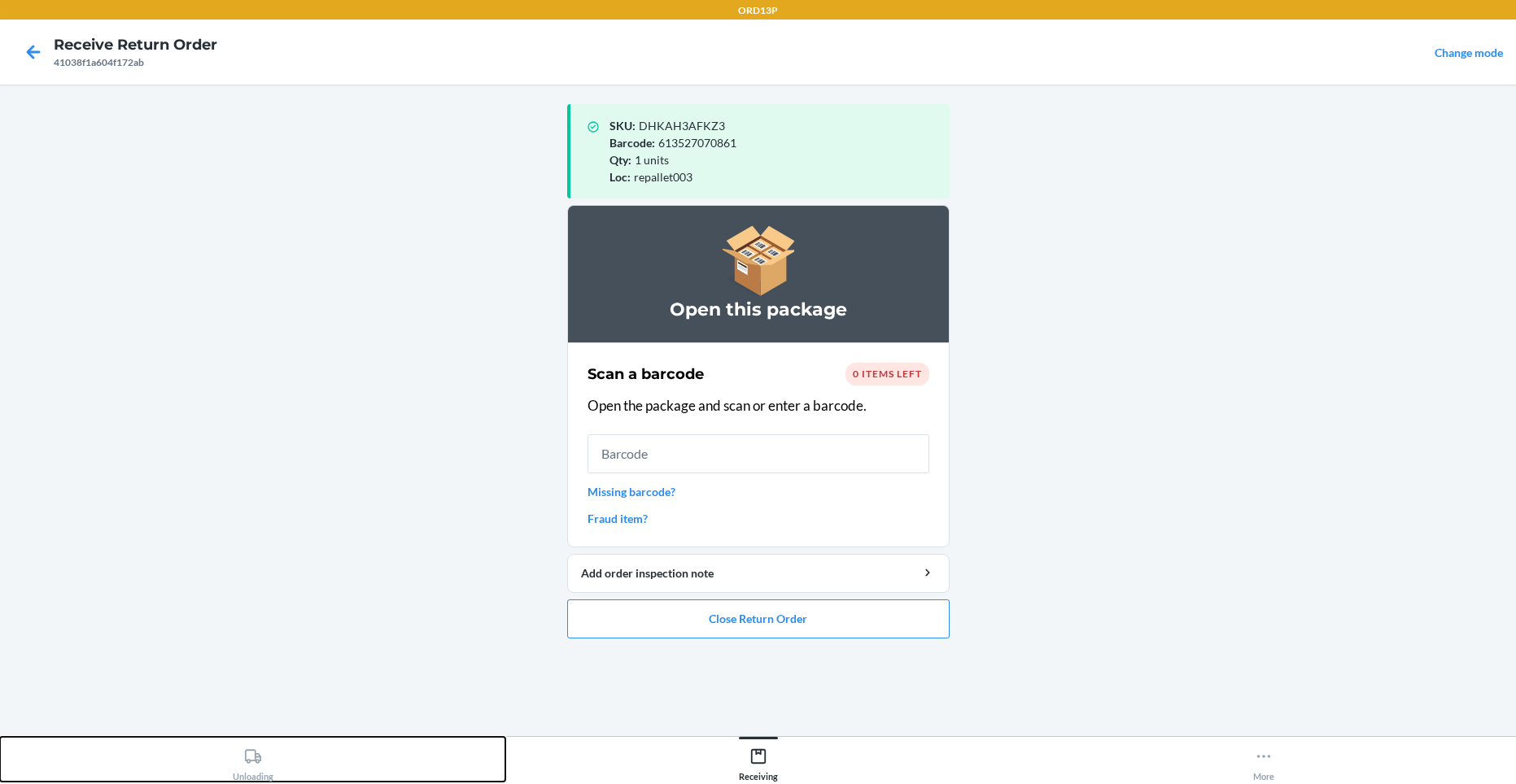
click at [254, 761] on icon at bounding box center [251, 756] width 16 height 14
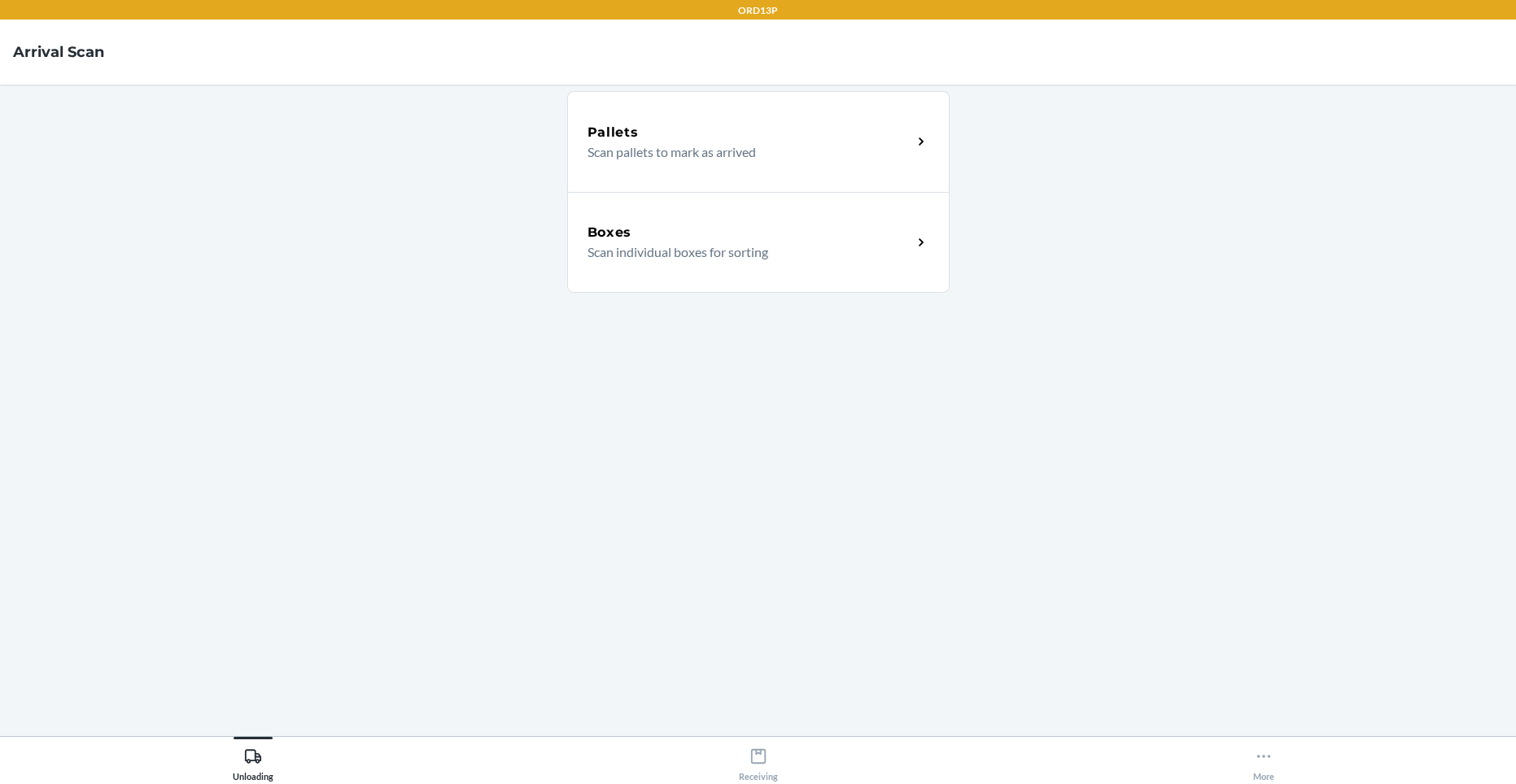
click at [672, 249] on p "Scan individual boxes for sorting" at bounding box center [742, 251] width 311 height 20
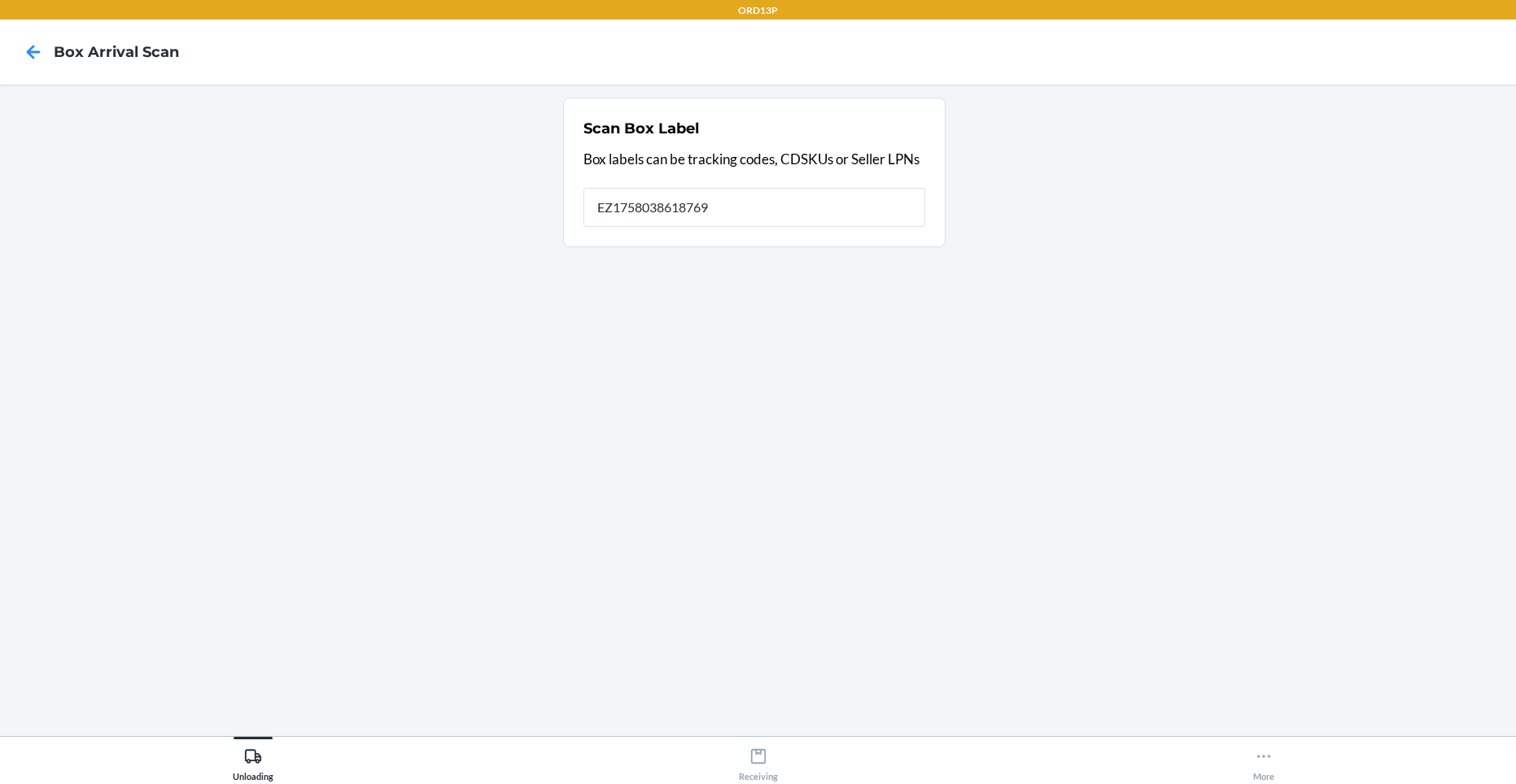
type input "EZ17580386187698"
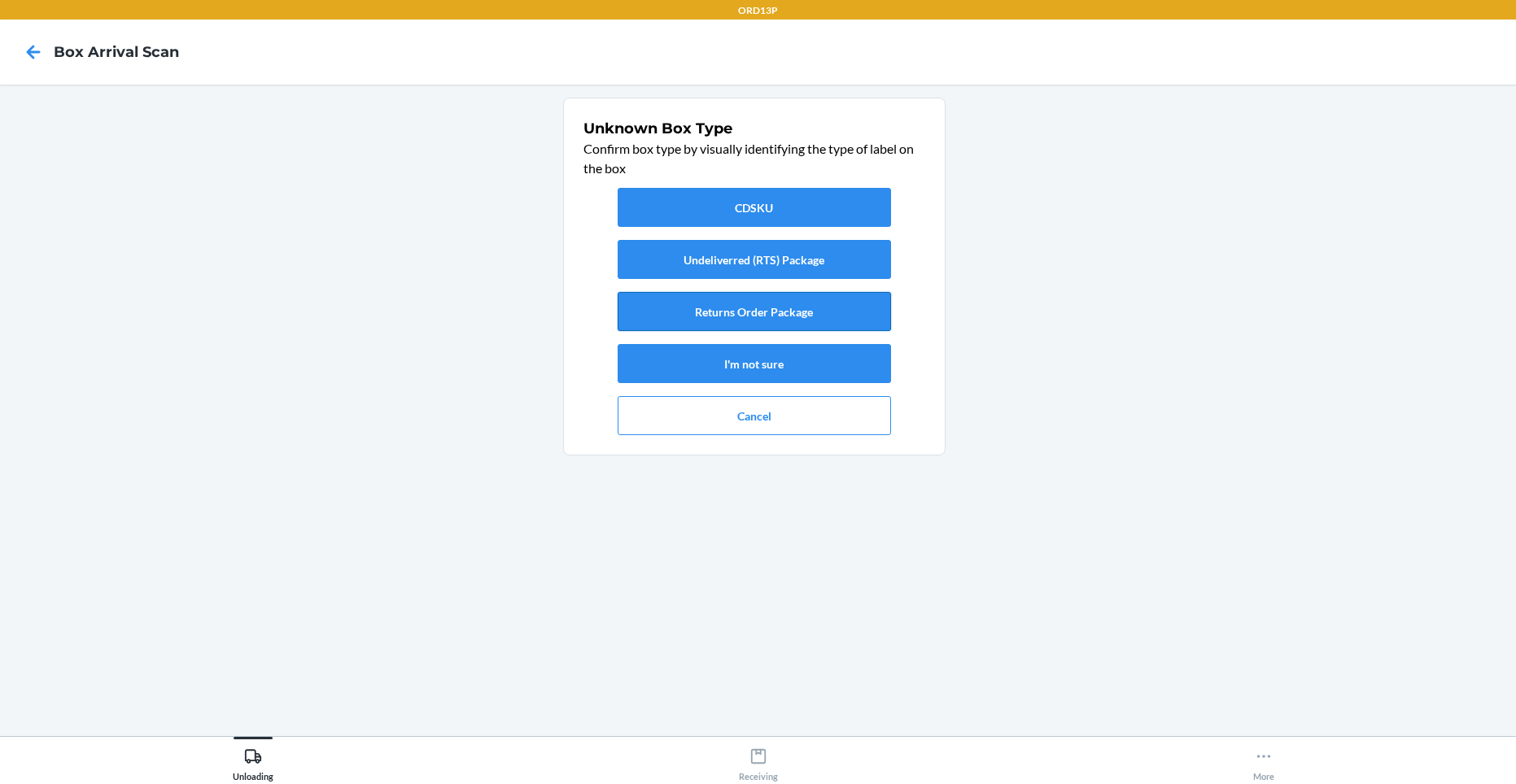
click at [682, 298] on button "Returns Order Package" at bounding box center [754, 311] width 273 height 39
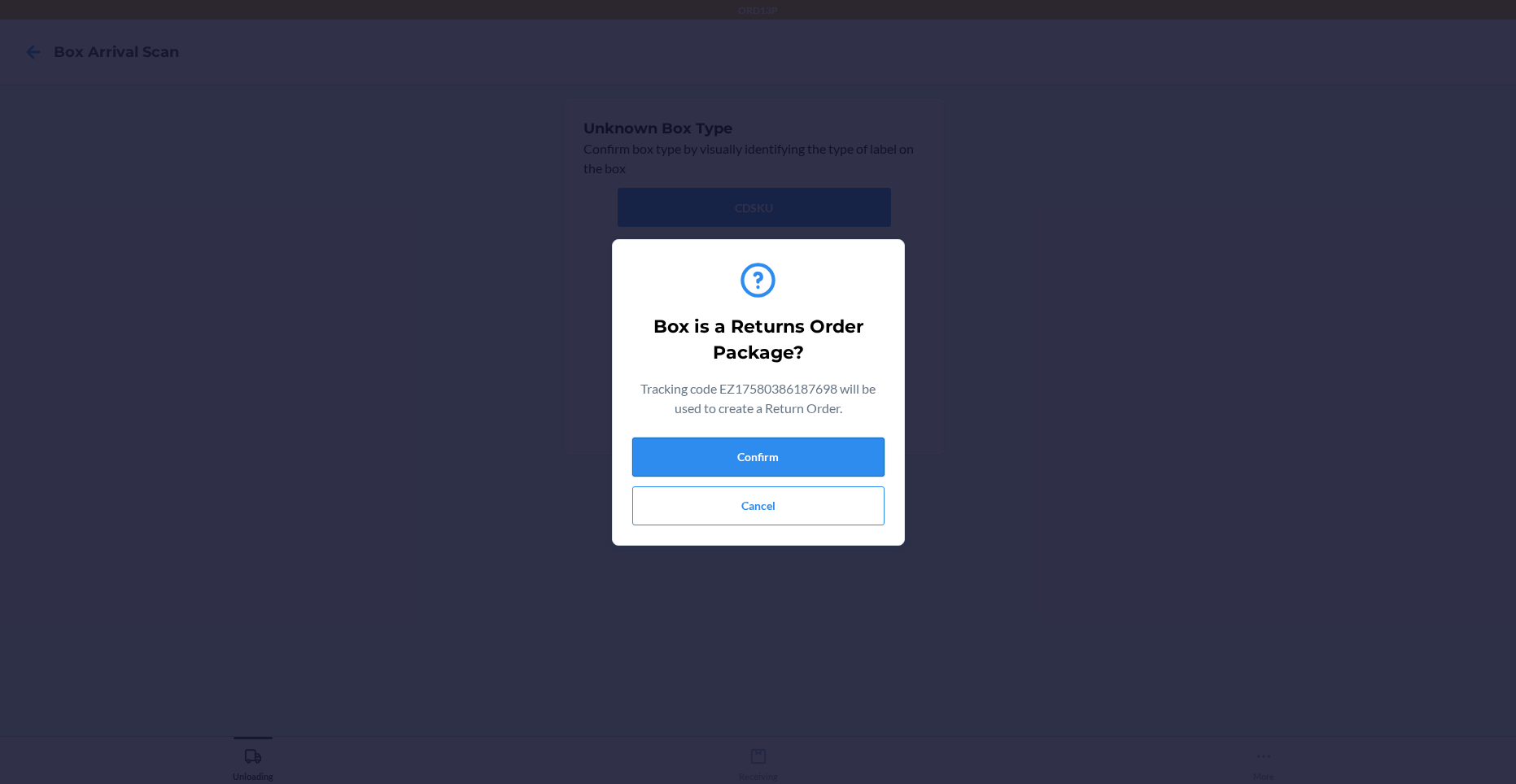
click at [694, 457] on button "Confirm" at bounding box center [758, 457] width 252 height 39
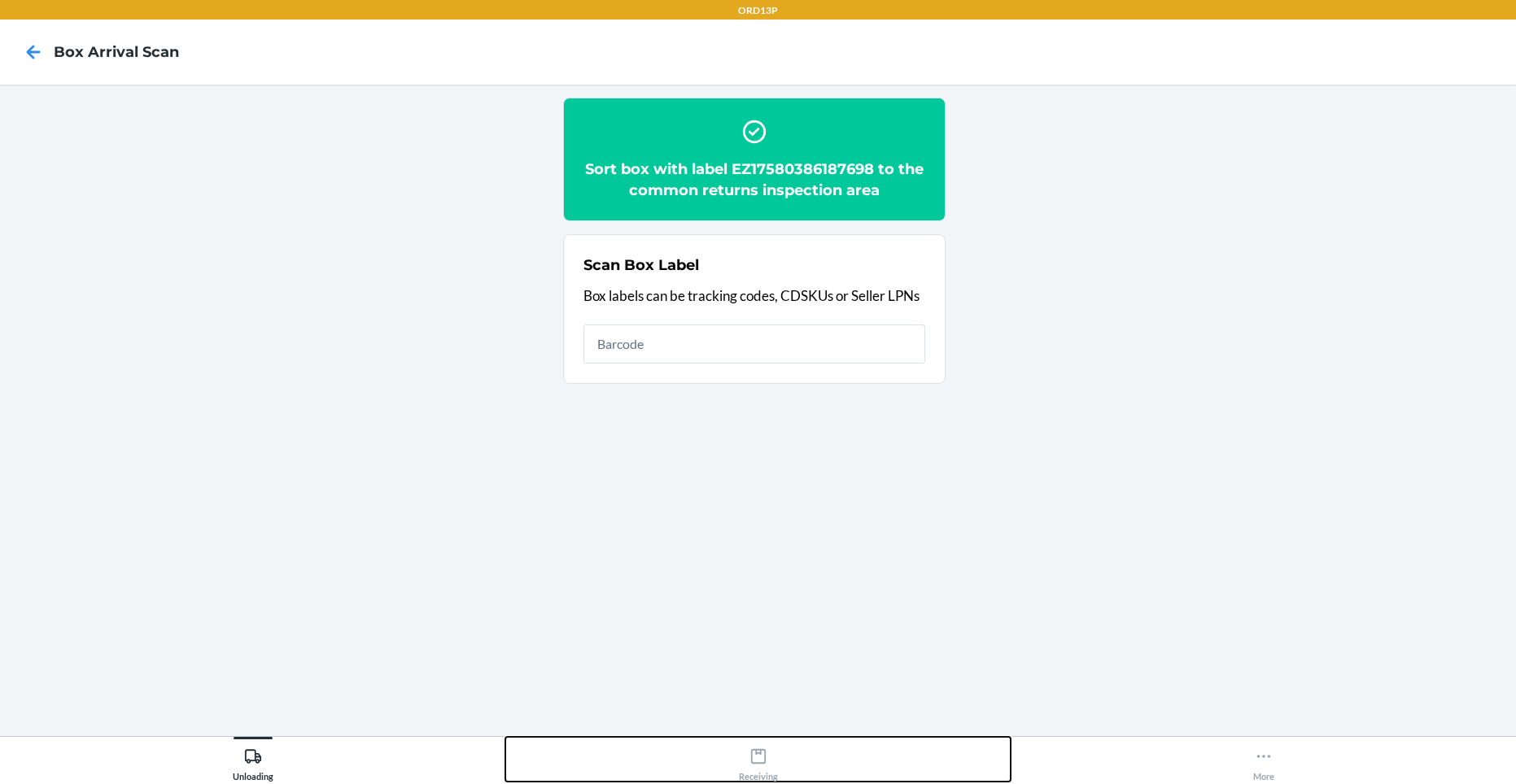
click at [763, 762] on icon at bounding box center [758, 756] width 18 height 18
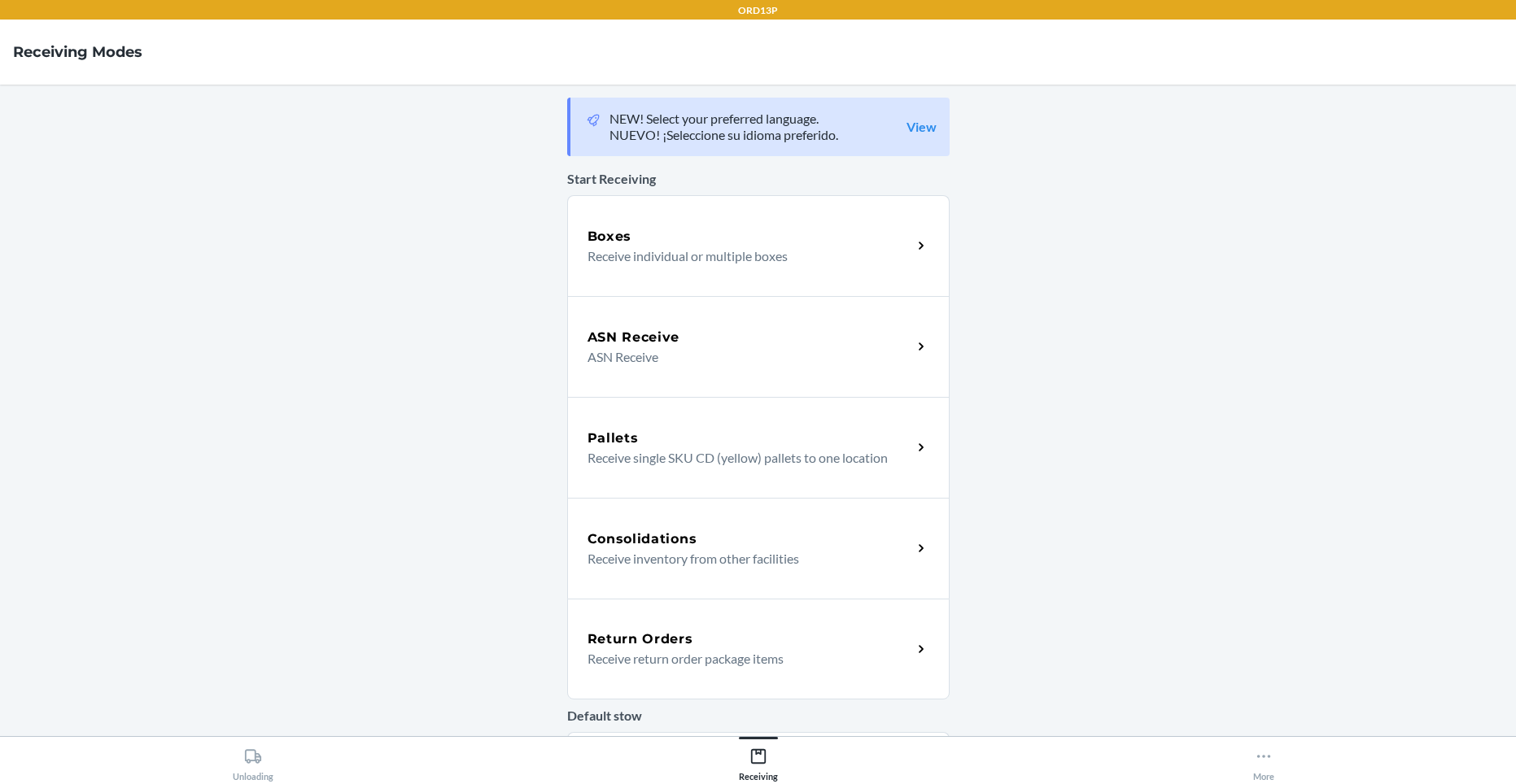
click at [703, 643] on div "Return Orders" at bounding box center [749, 639] width 324 height 20
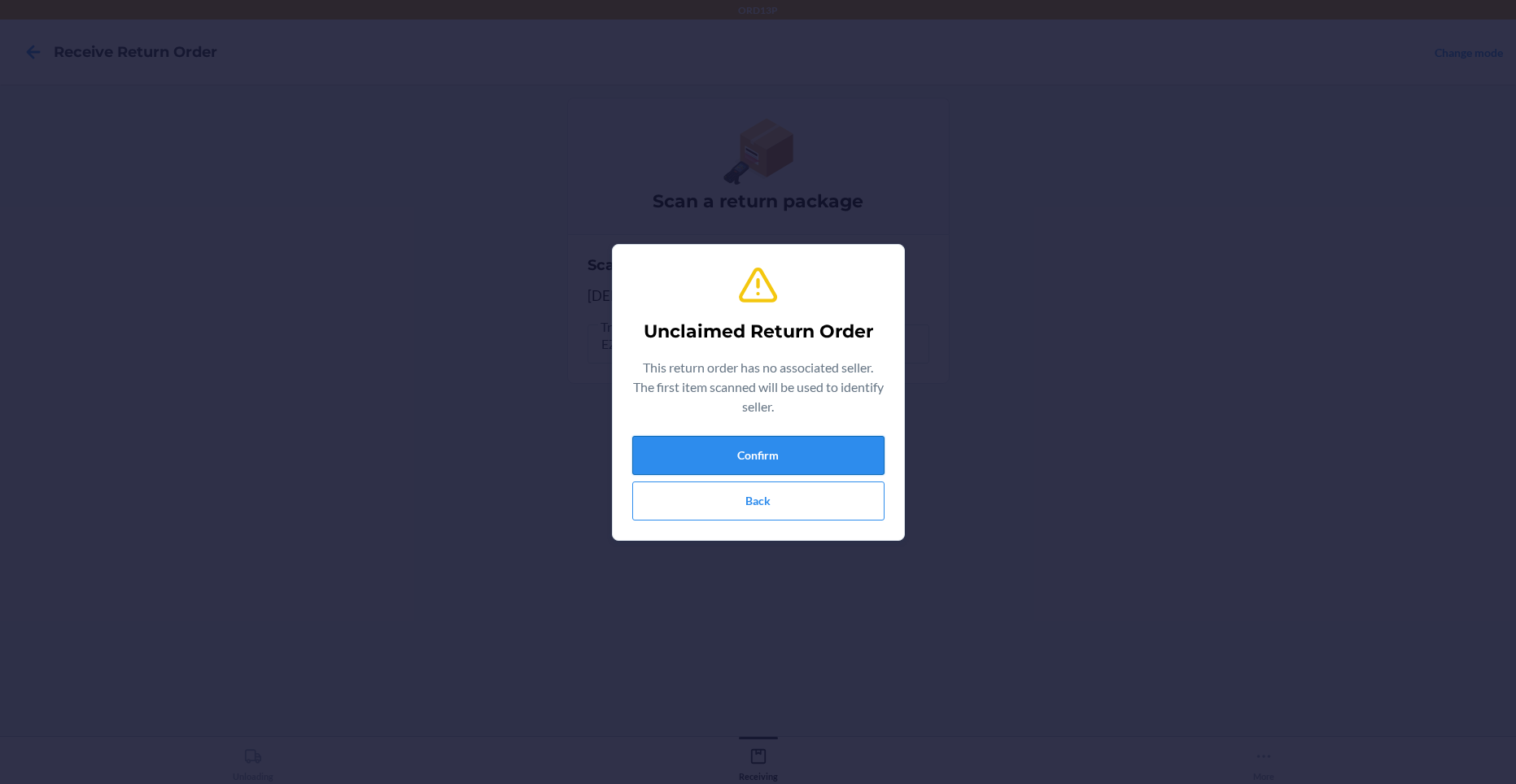
click at [673, 450] on button "Confirm" at bounding box center [758, 456] width 252 height 39
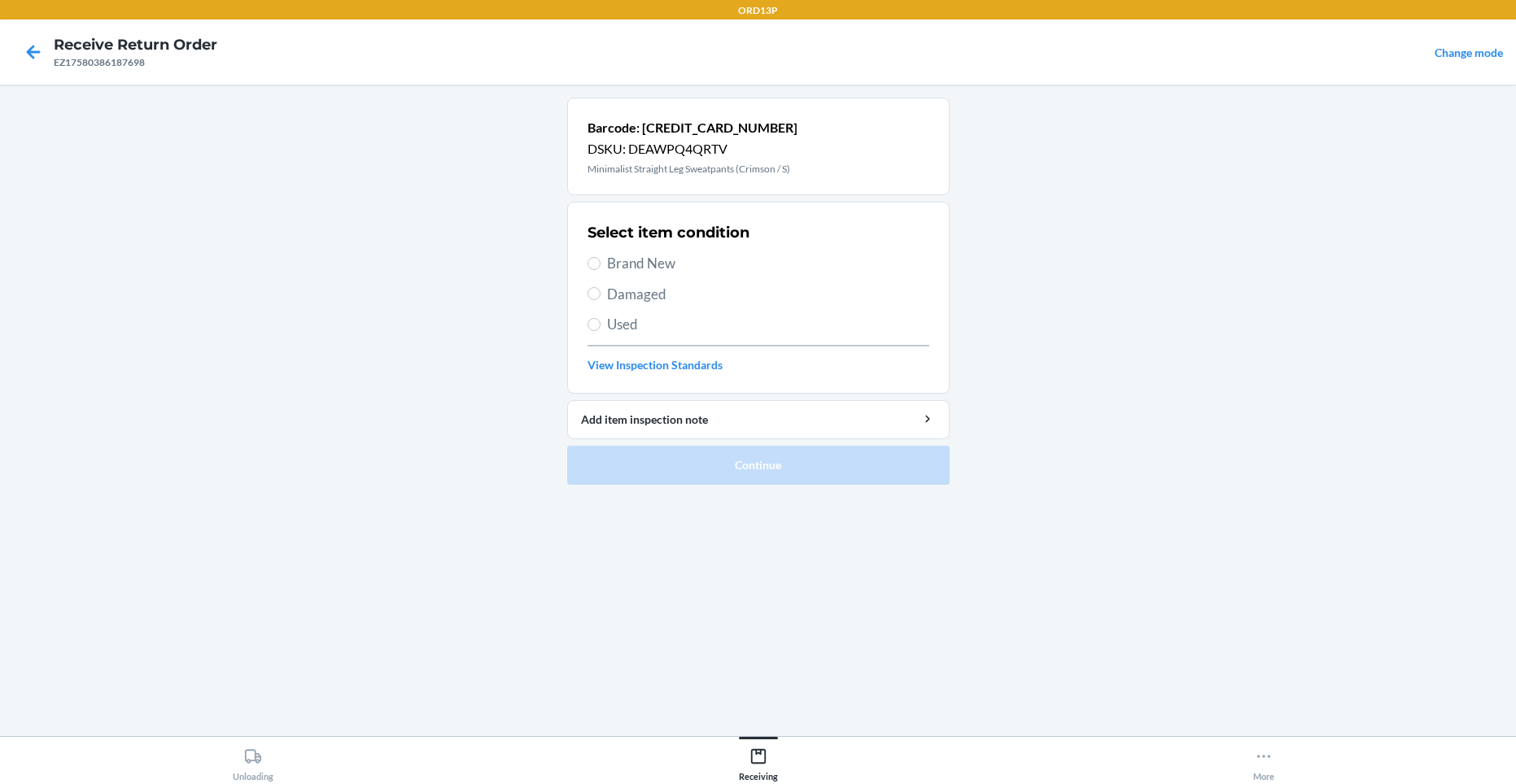
click at [732, 255] on span "Brand New" at bounding box center [767, 264] width 322 height 21
click at [600, 257] on input "Brand New" at bounding box center [594, 264] width 13 height 13
radio input "true"
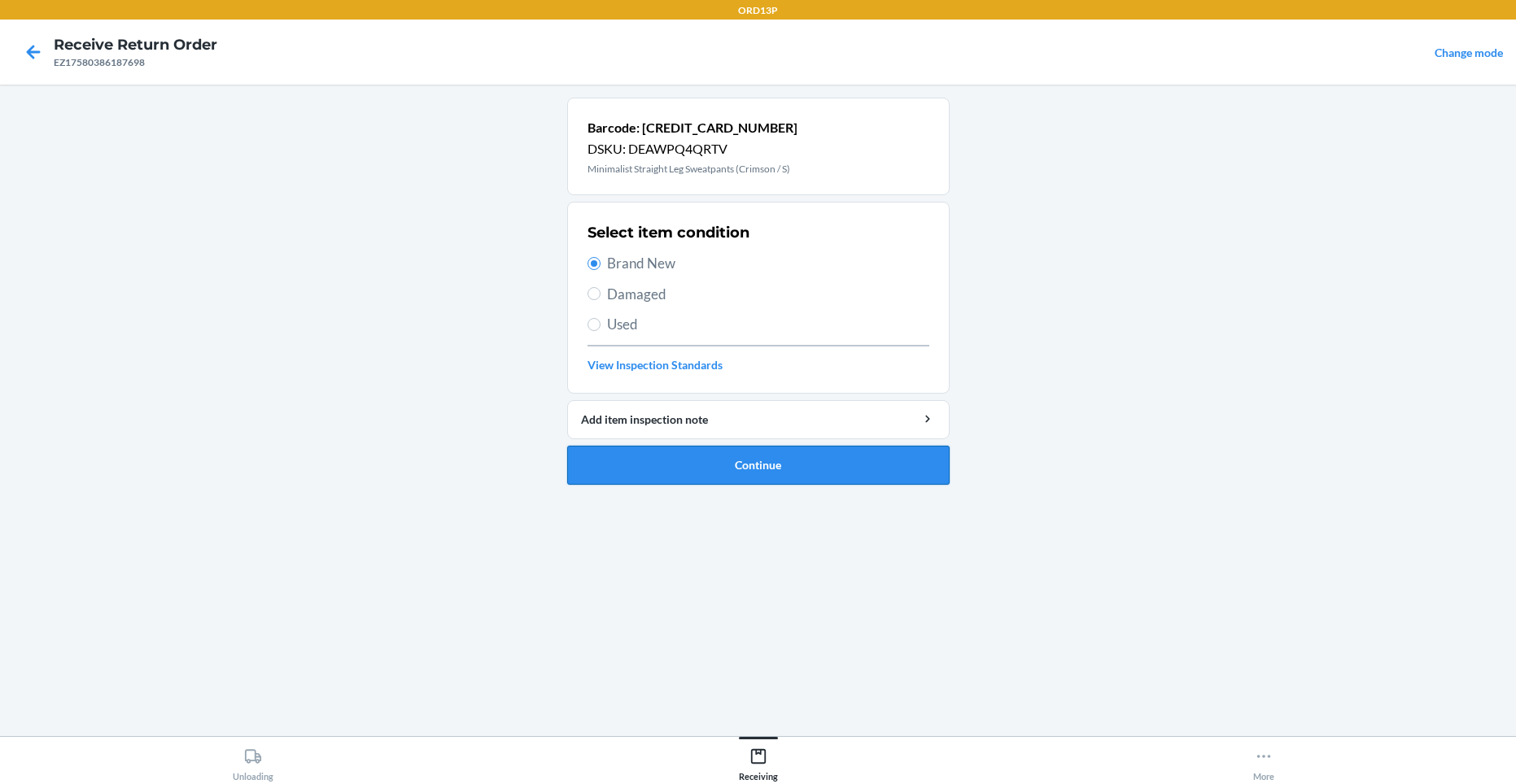
click at [683, 474] on button "Continue" at bounding box center [758, 465] width 382 height 39
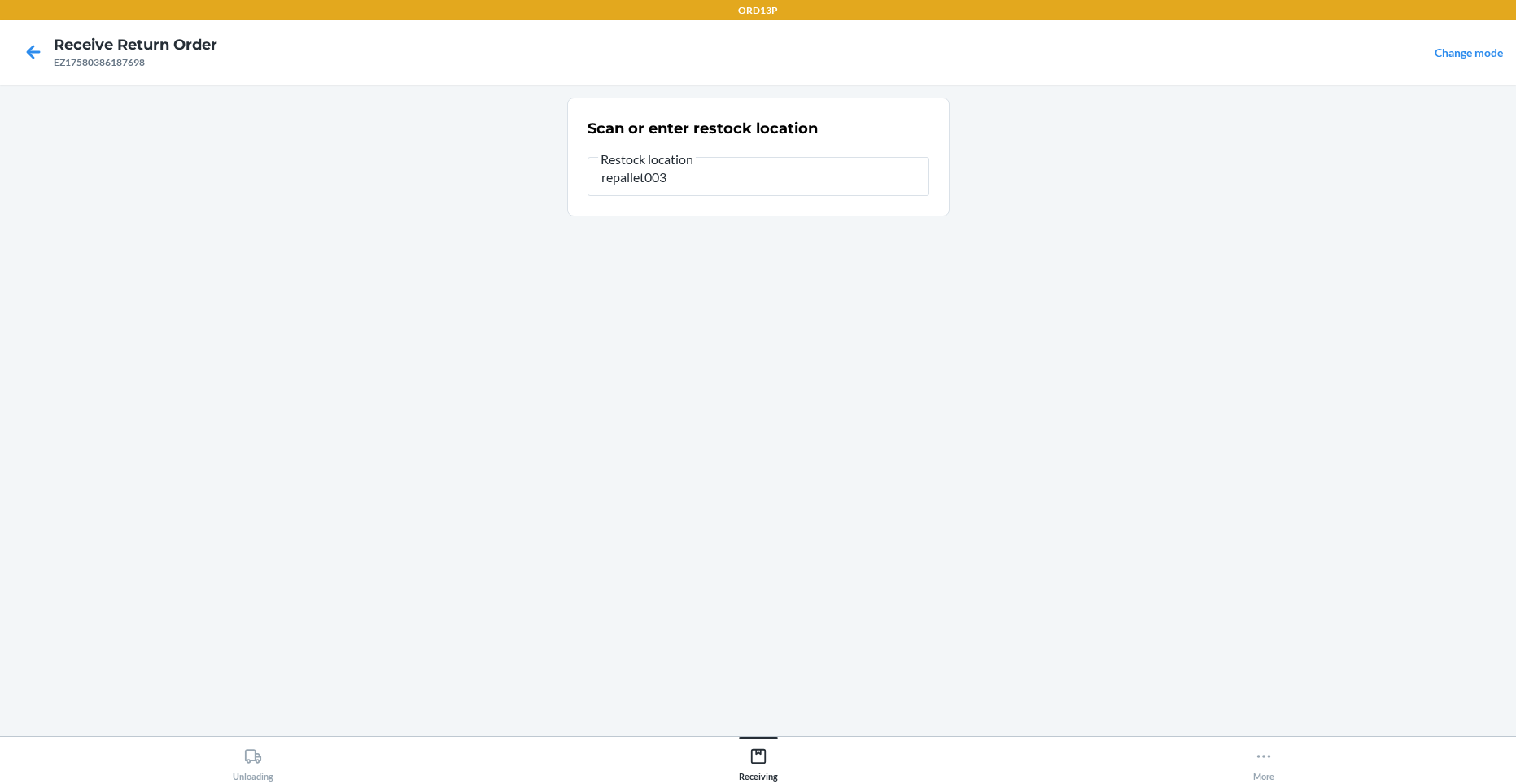
type input "repallet003"
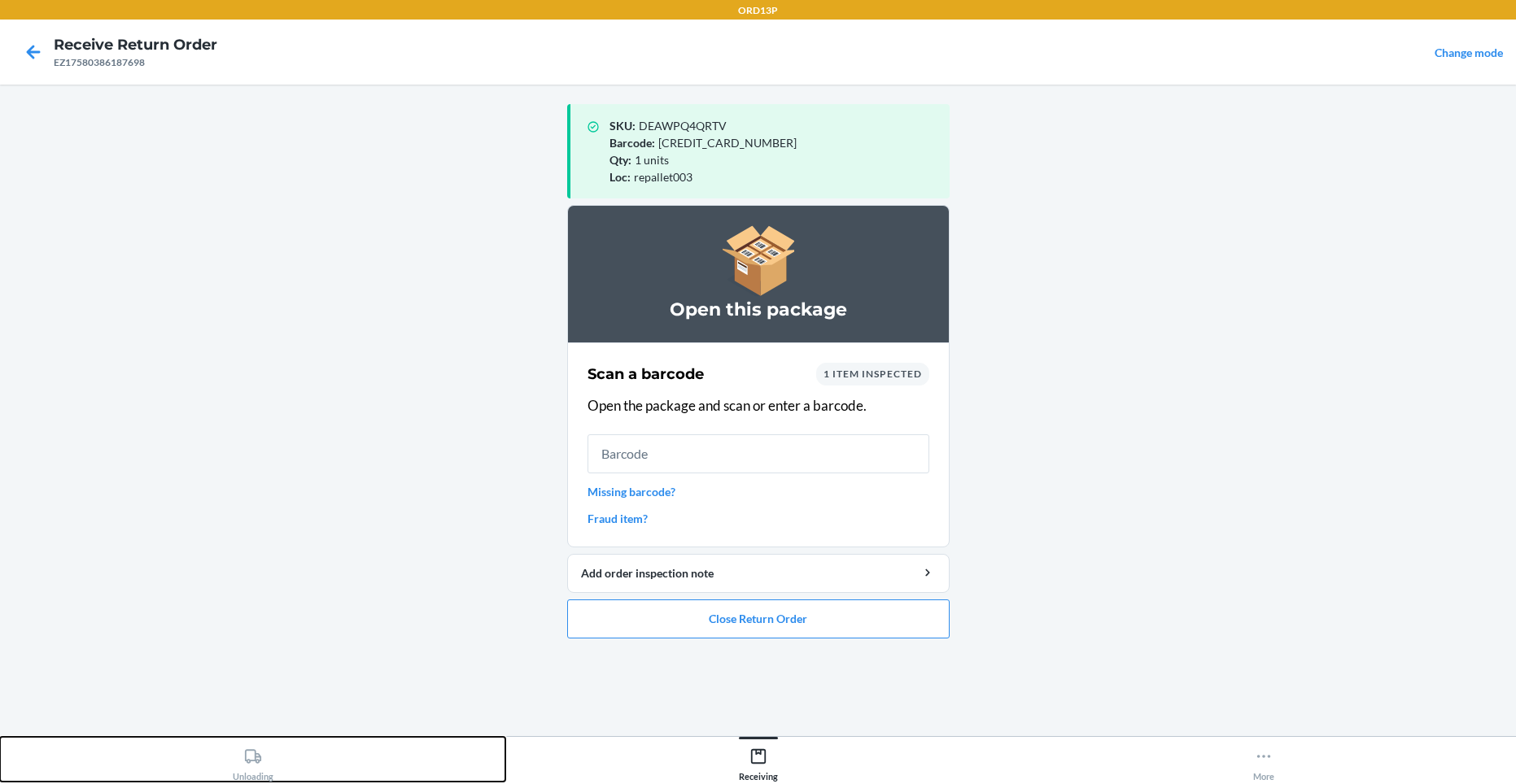
click at [252, 748] on icon at bounding box center [252, 756] width 18 height 18
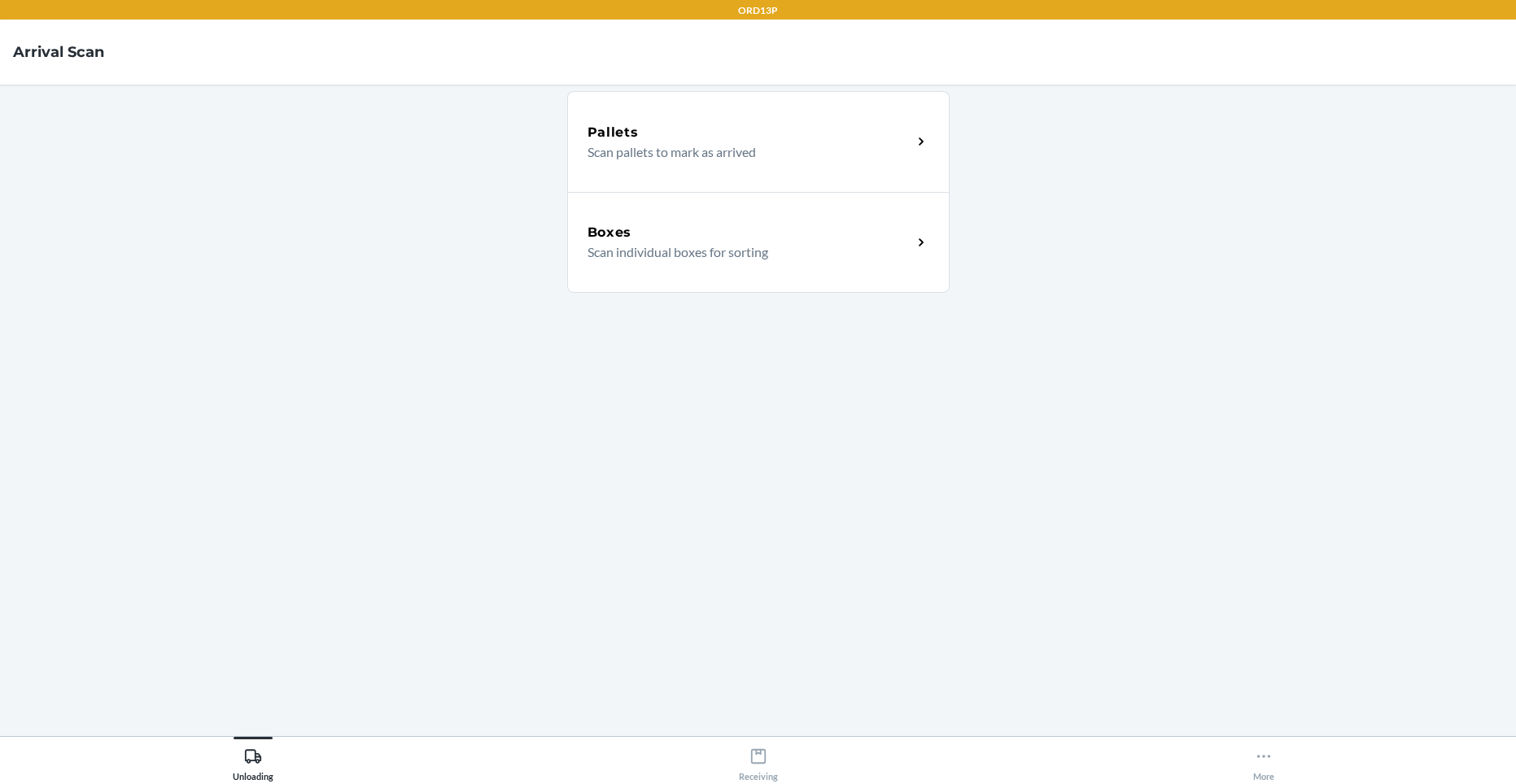
click at [707, 248] on p "Scan individual boxes for sorting" at bounding box center [742, 251] width 311 height 20
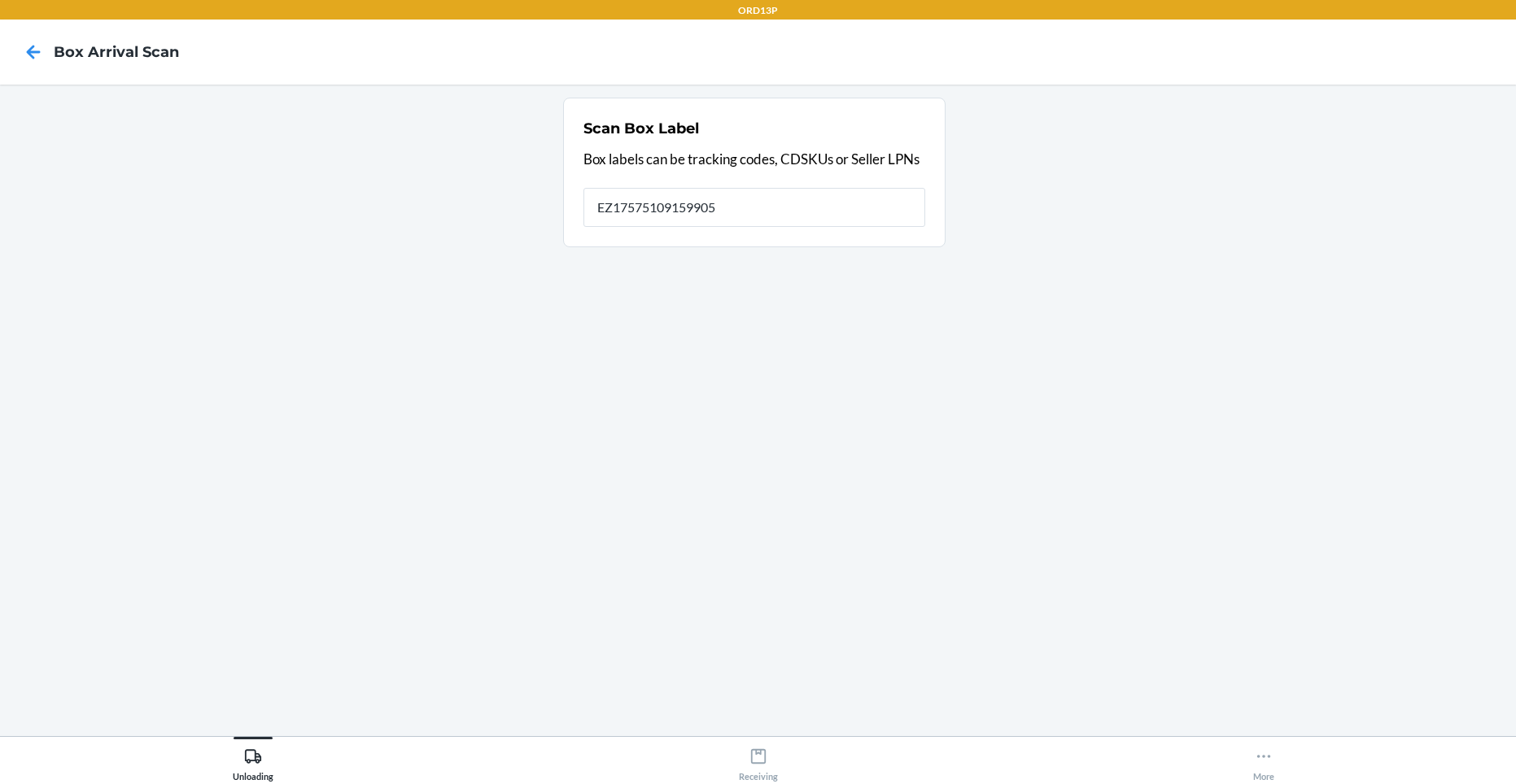
type input "EZ17575109159905"
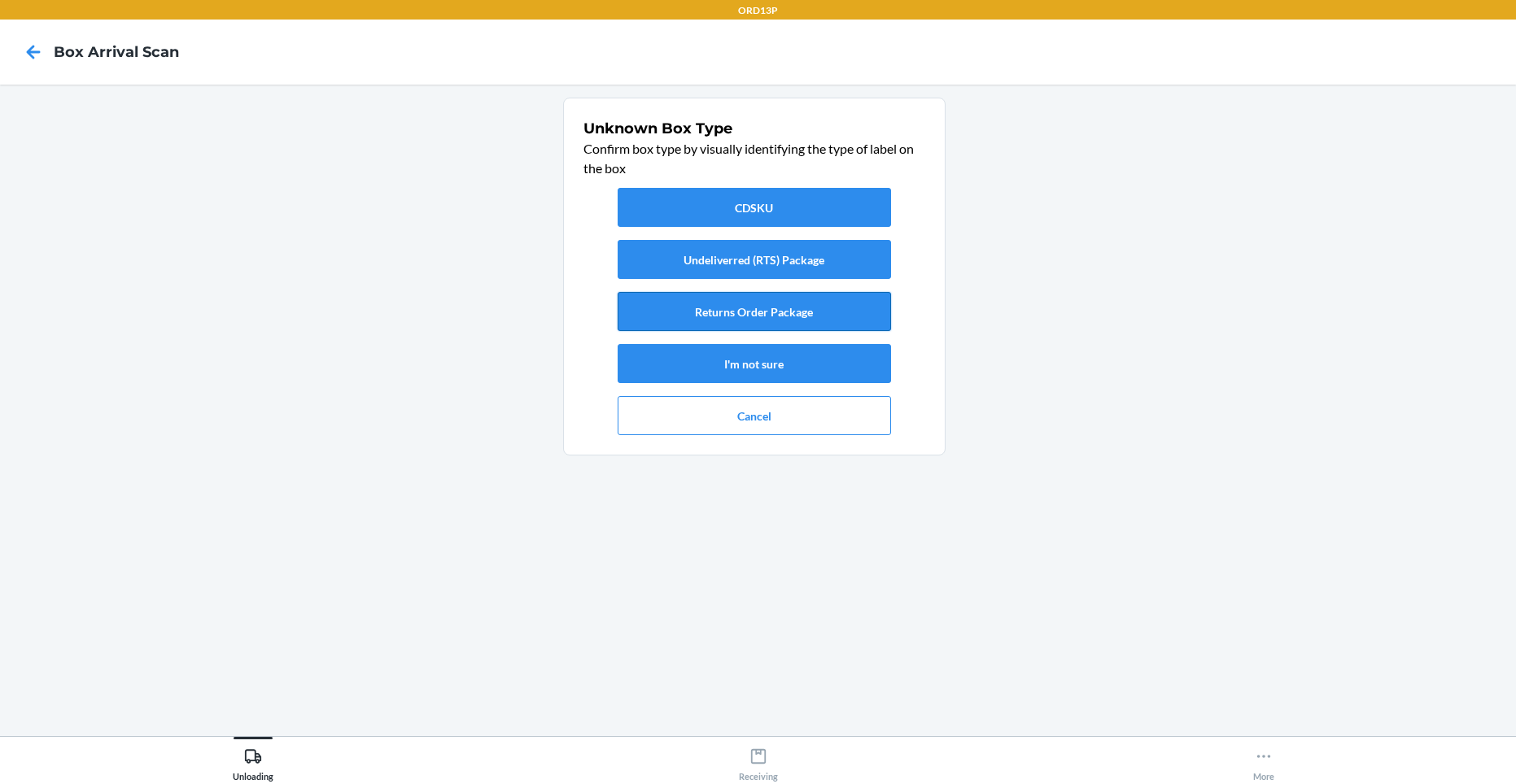
click at [708, 318] on button "Returns Order Package" at bounding box center [754, 311] width 273 height 39
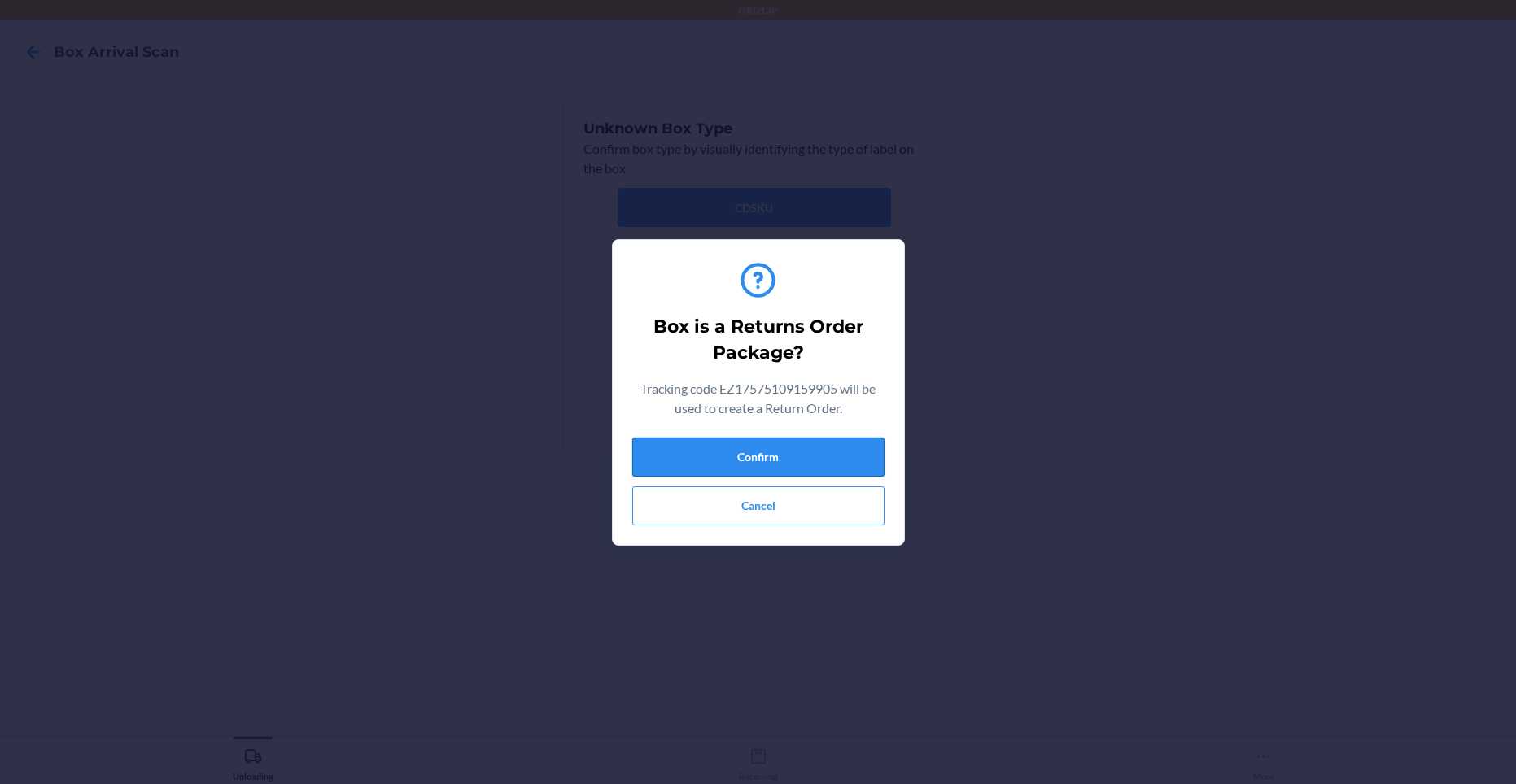
click at [775, 457] on button "Confirm" at bounding box center [758, 457] width 252 height 39
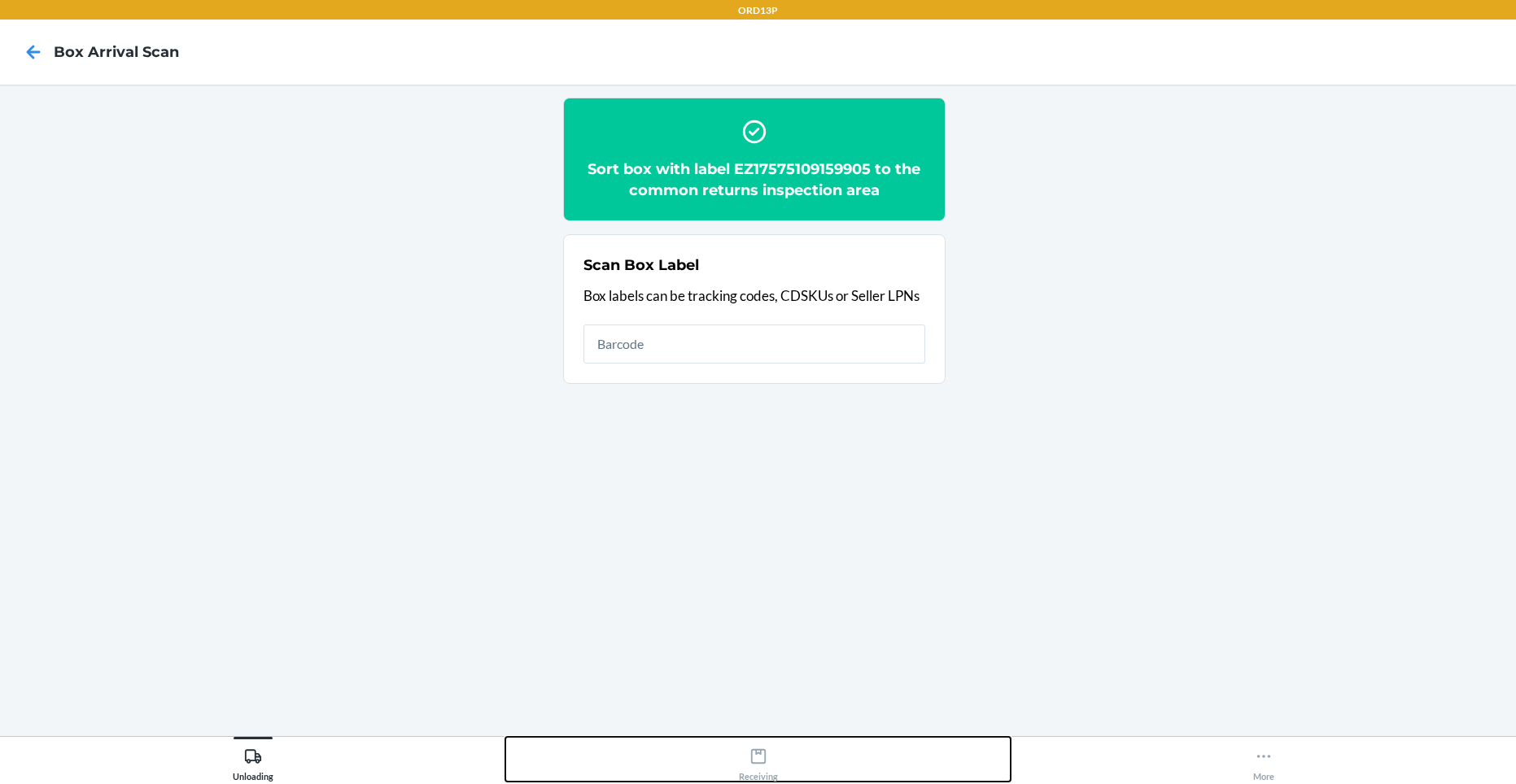
click at [777, 757] on div "Receiving" at bounding box center [758, 762] width 39 height 41
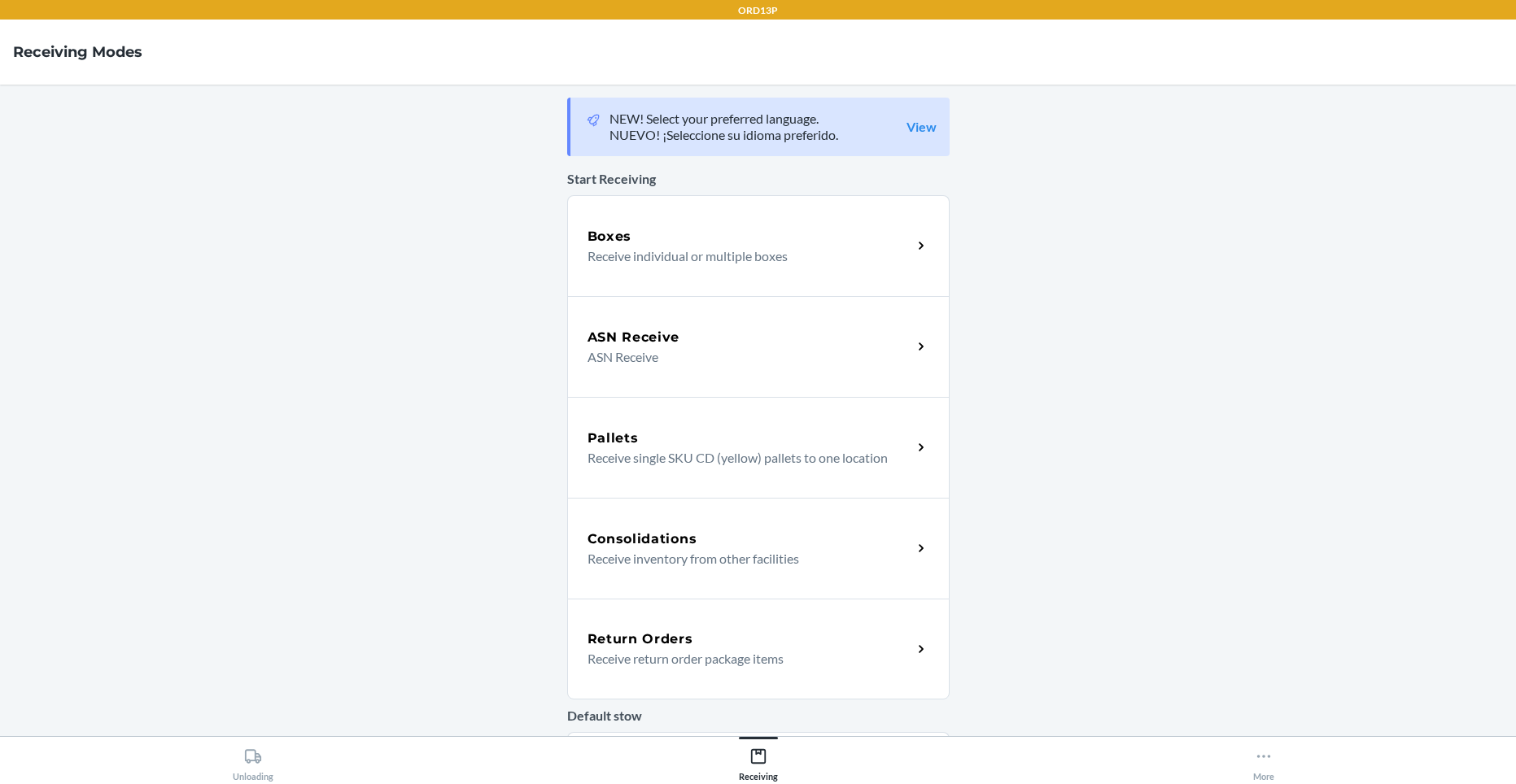
click at [698, 640] on div "Return Orders" at bounding box center [749, 639] width 324 height 20
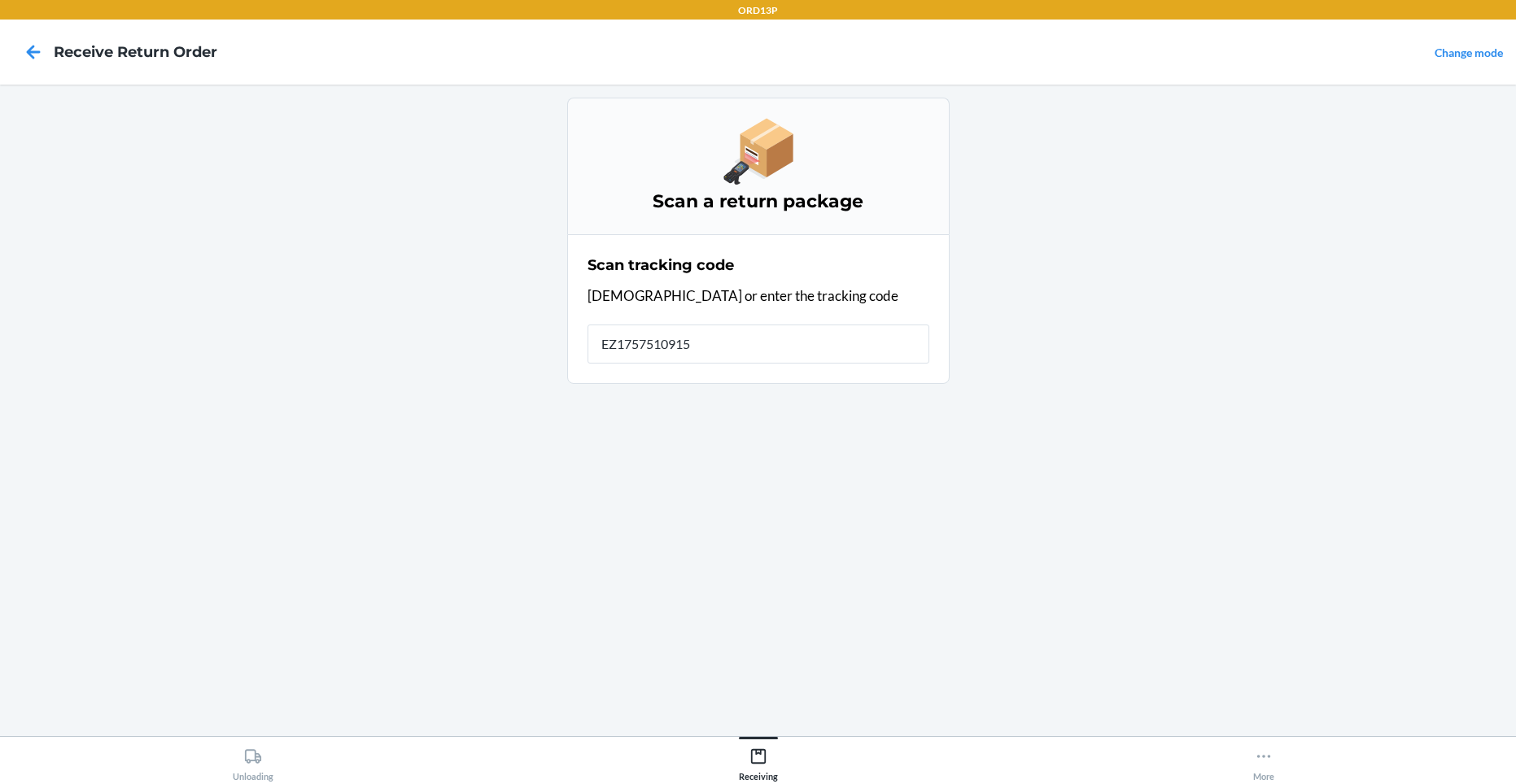
type input "EZ17575109159"
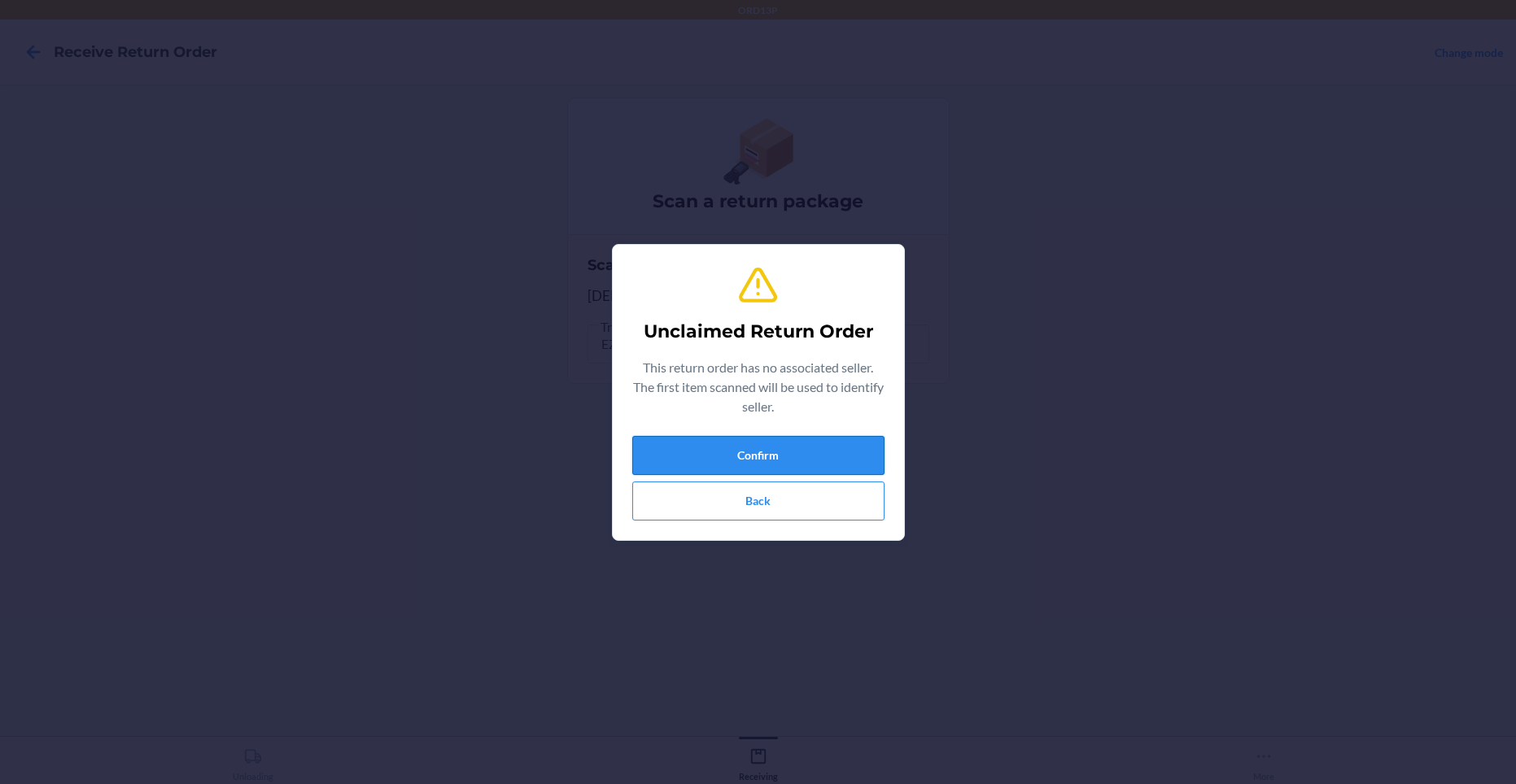
click at [636, 450] on button "Confirm" at bounding box center [758, 456] width 252 height 39
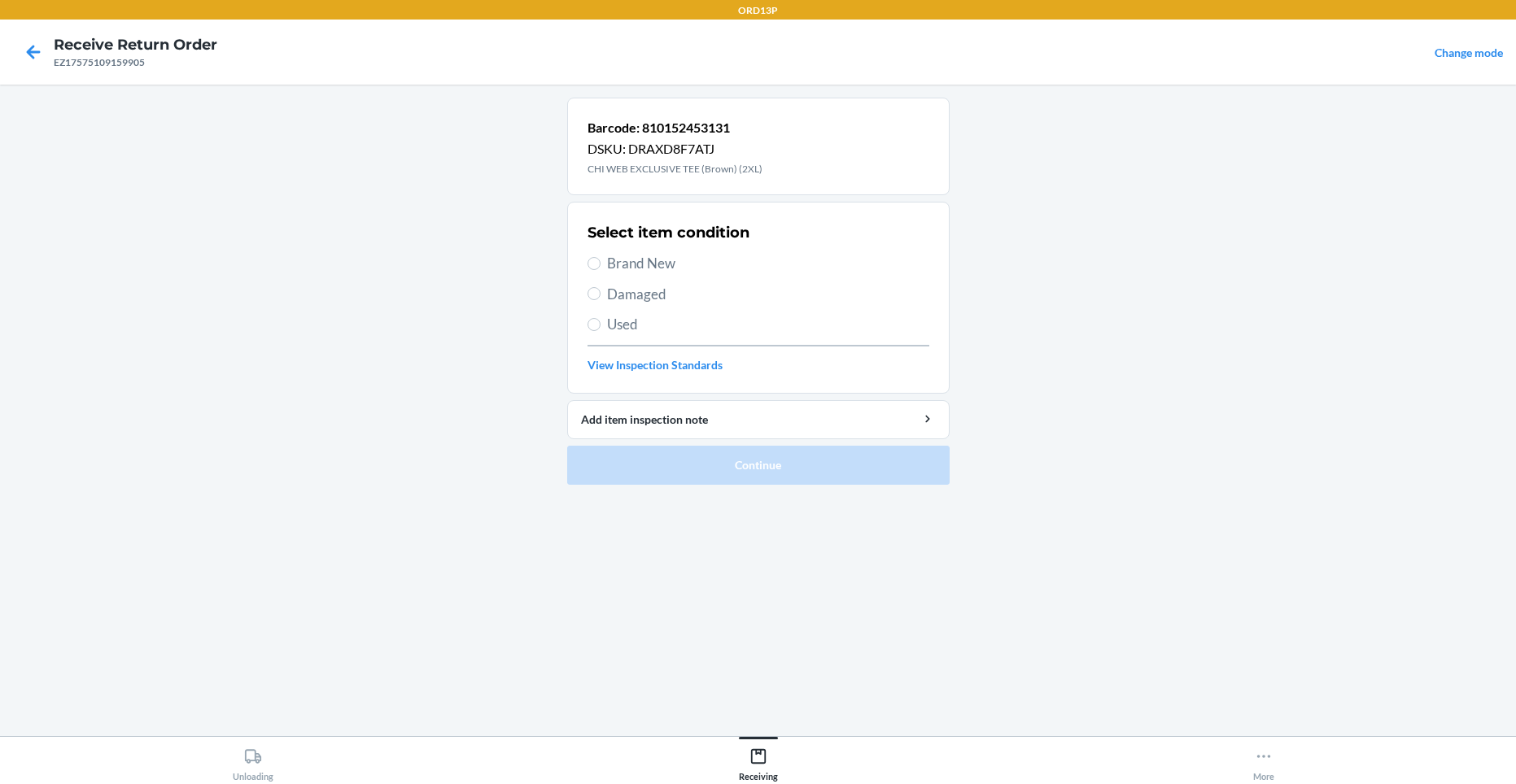
click at [683, 262] on span "Brand New" at bounding box center [767, 264] width 322 height 21
click at [600, 262] on input "Brand New" at bounding box center [594, 264] width 13 height 13
radio input "true"
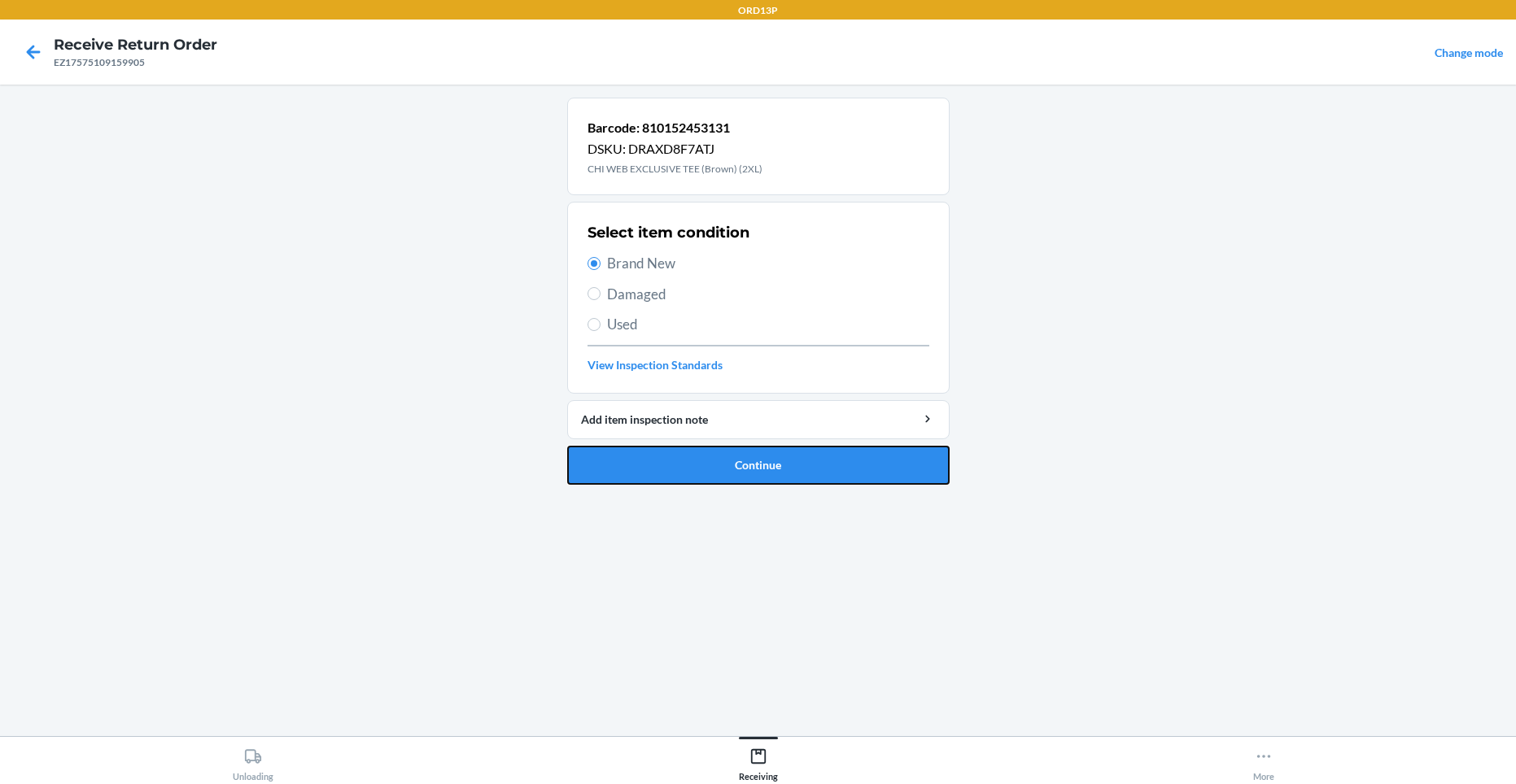
click at [743, 460] on button "Continue" at bounding box center [758, 465] width 382 height 39
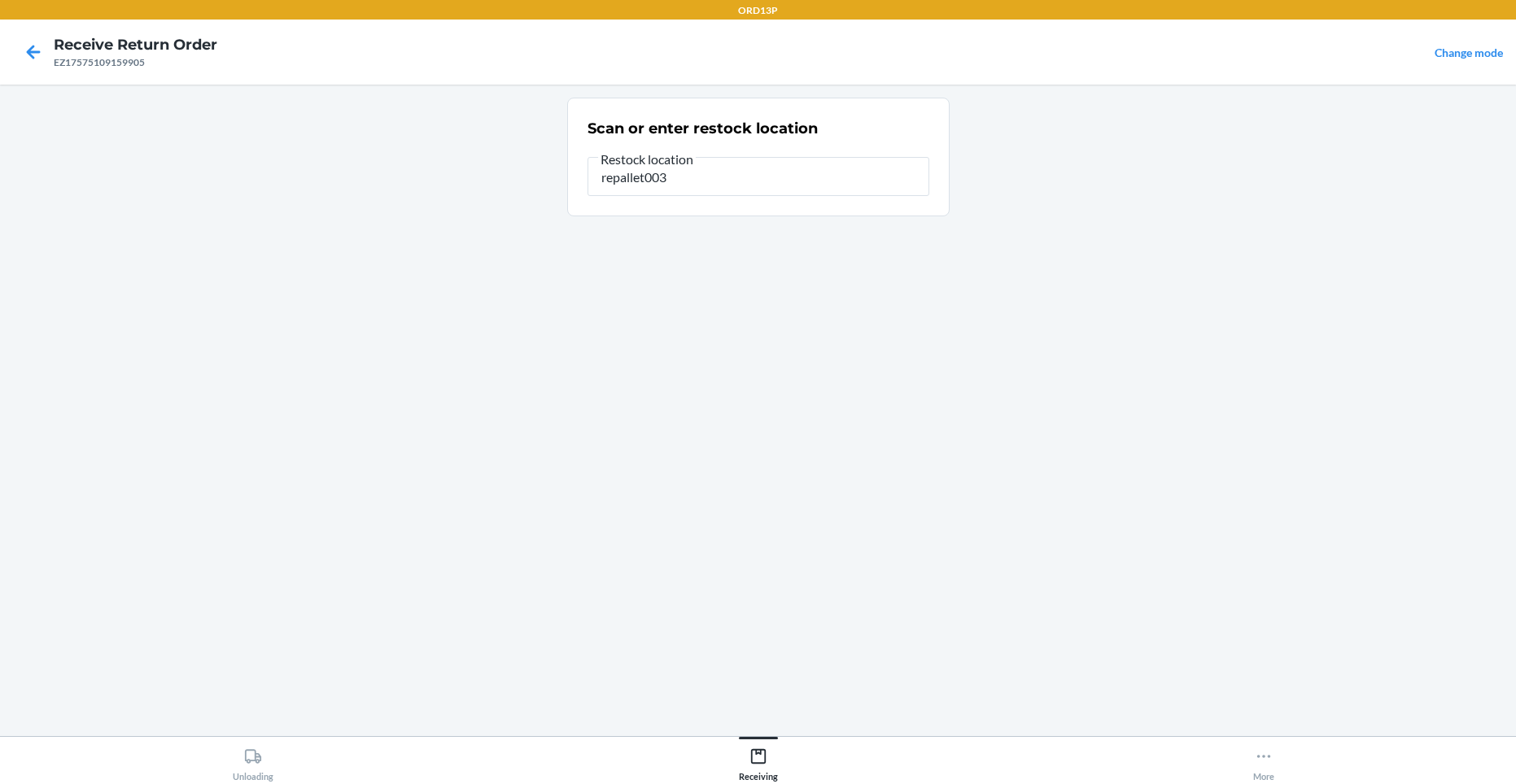
type input "repallet003"
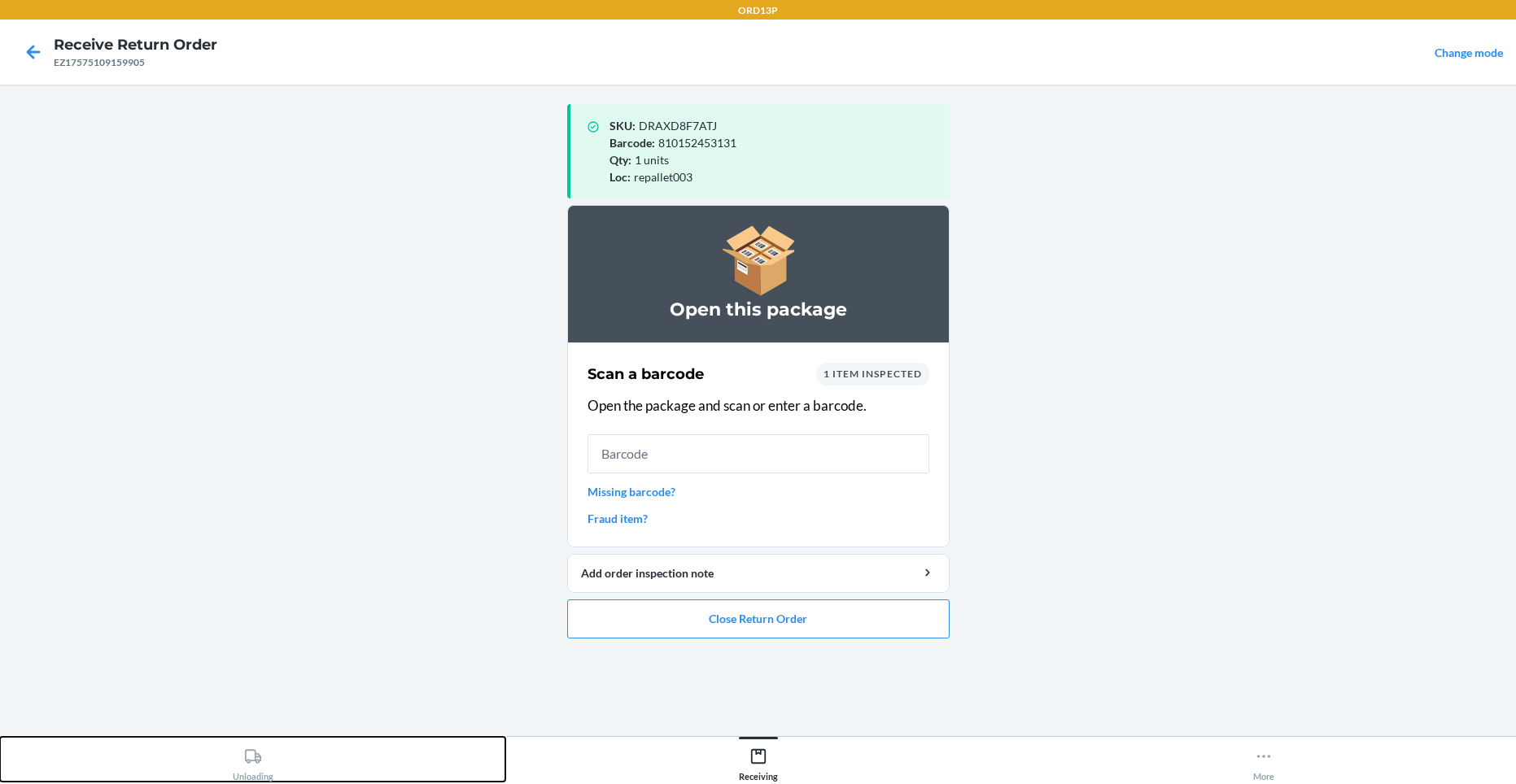
click at [257, 761] on icon at bounding box center [251, 756] width 16 height 14
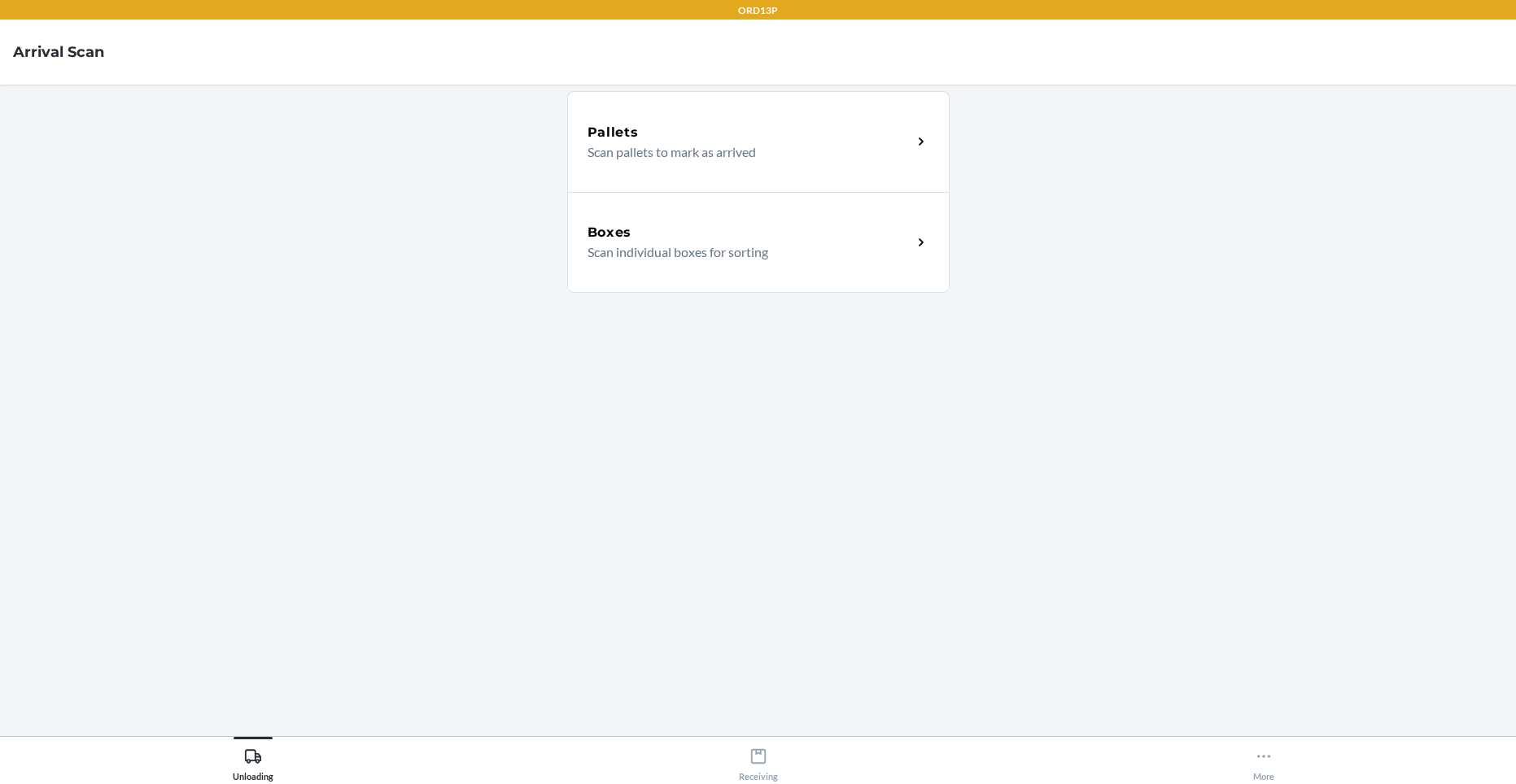
click at [666, 250] on p "Scan individual boxes for sorting" at bounding box center [742, 251] width 311 height 20
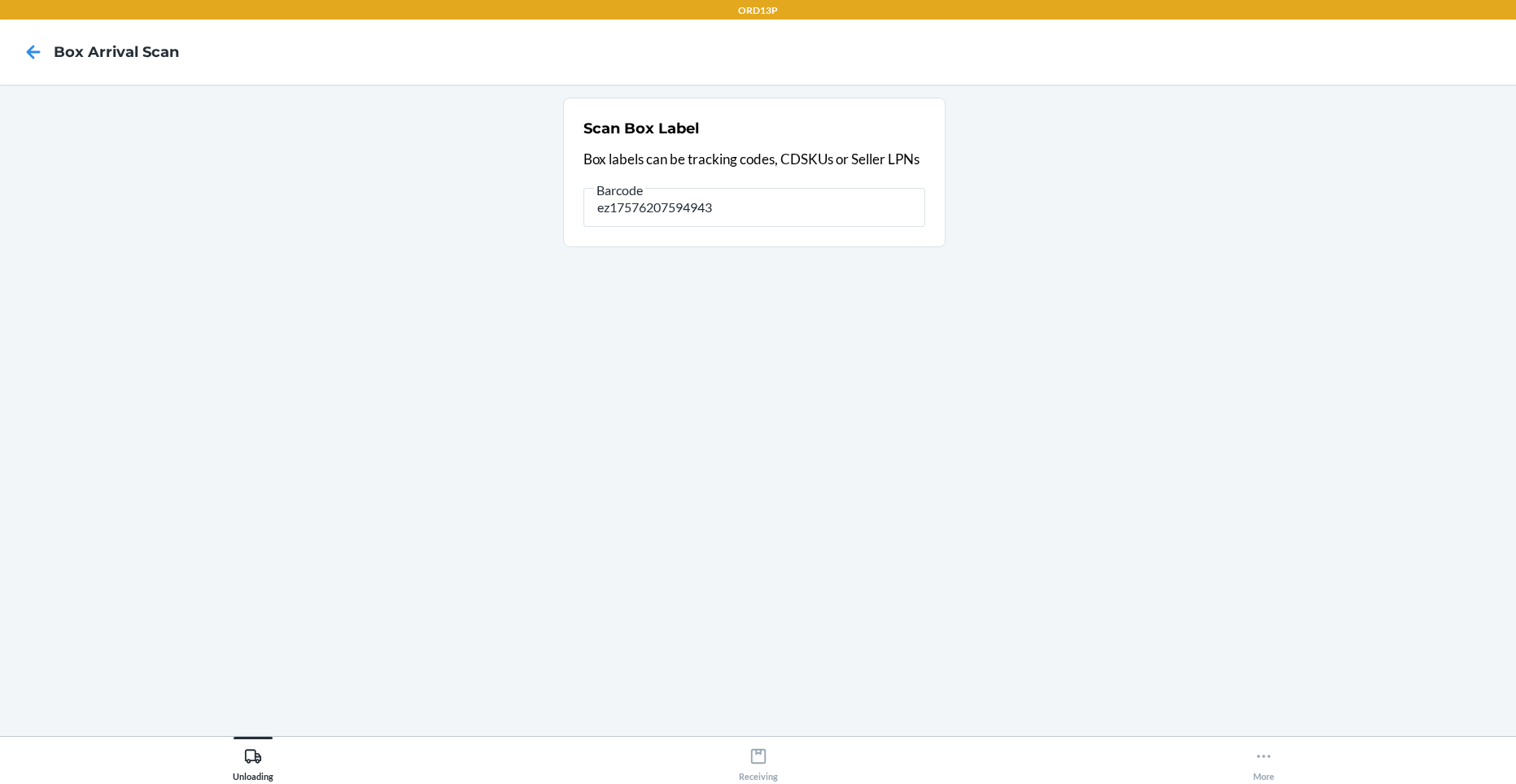
type input "ez17576207594943"
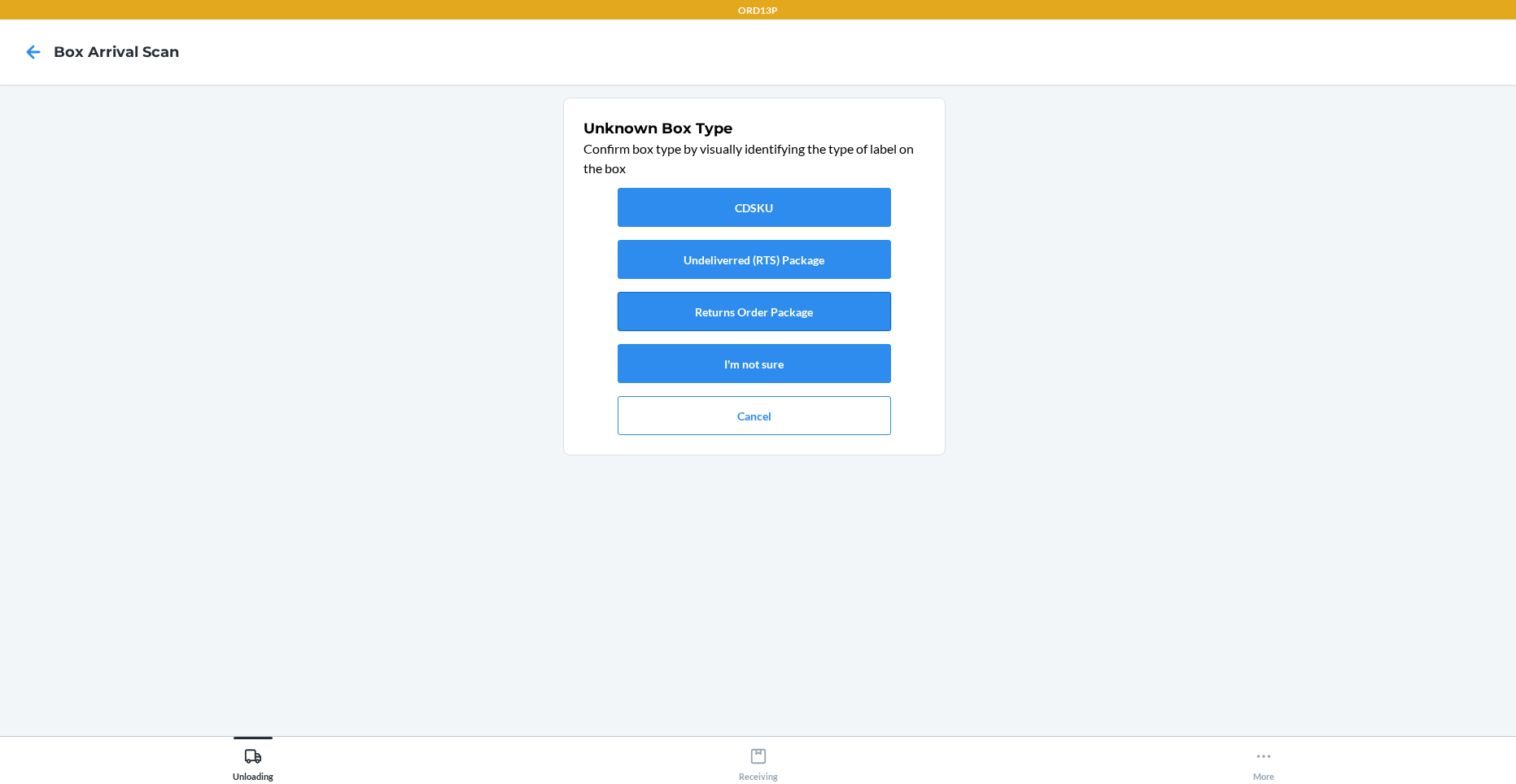
click at [719, 306] on button "Returns Order Package" at bounding box center [754, 311] width 273 height 39
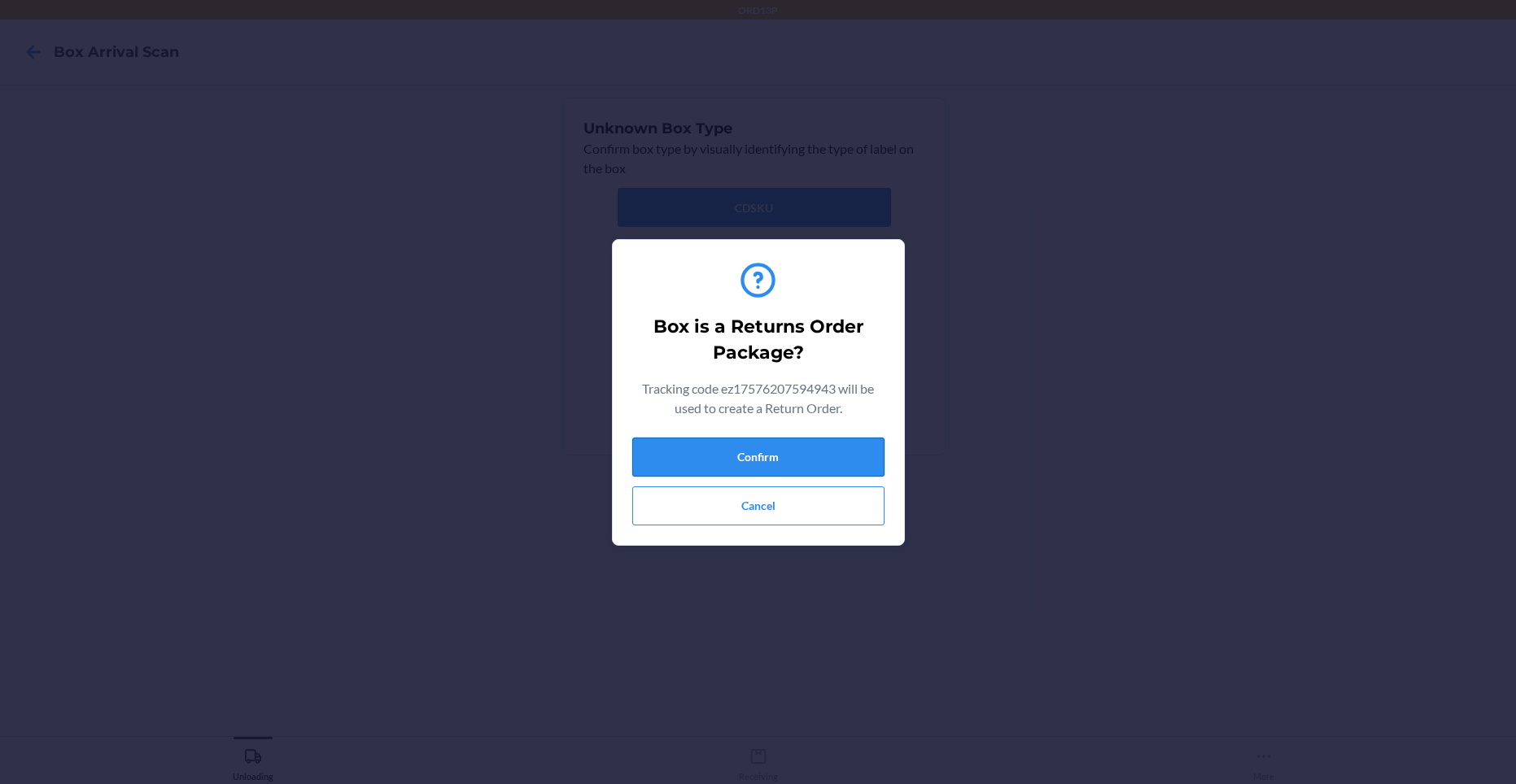
click at [743, 462] on button "Confirm" at bounding box center [758, 457] width 252 height 39
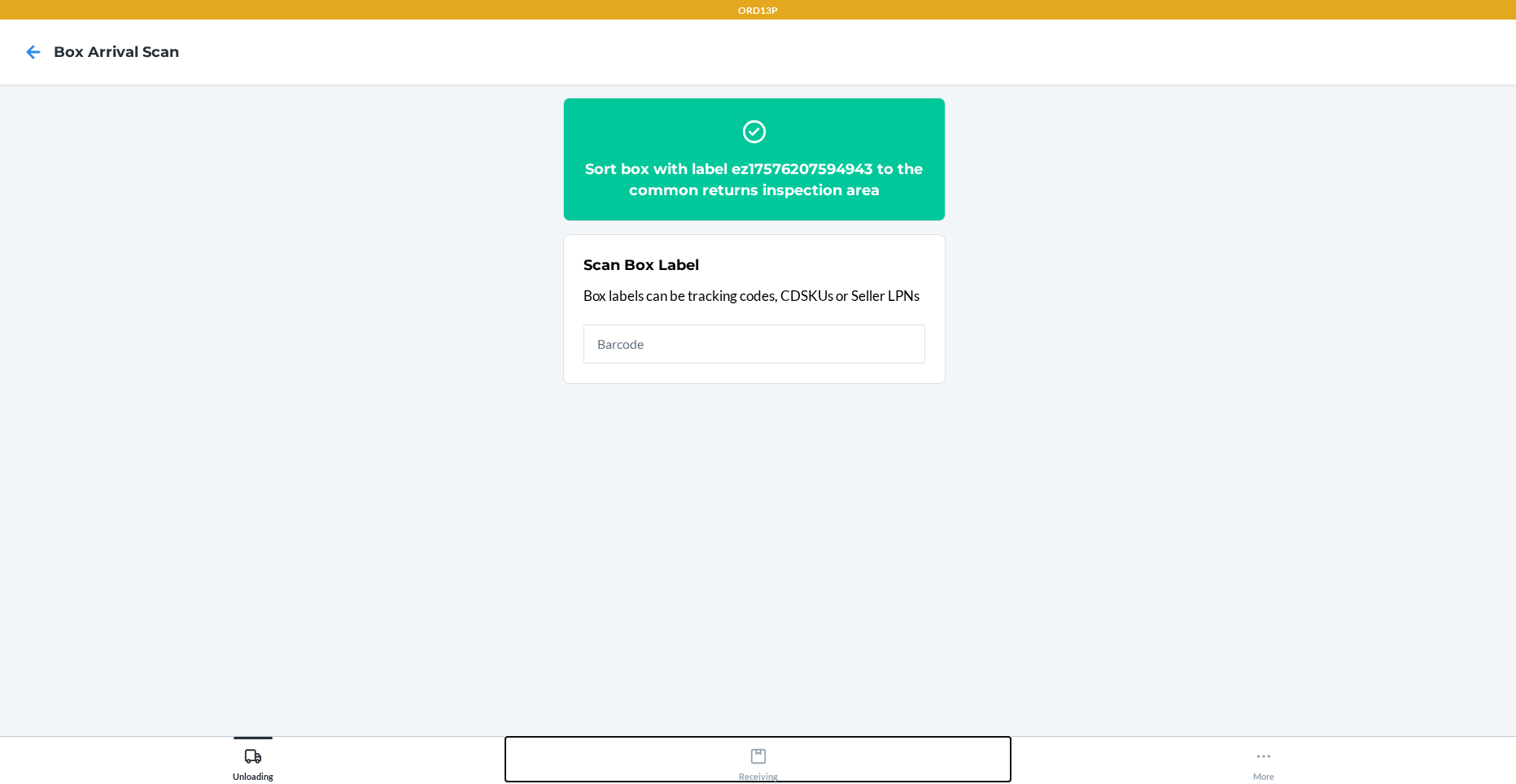
click at [763, 749] on icon at bounding box center [757, 757] width 15 height 15
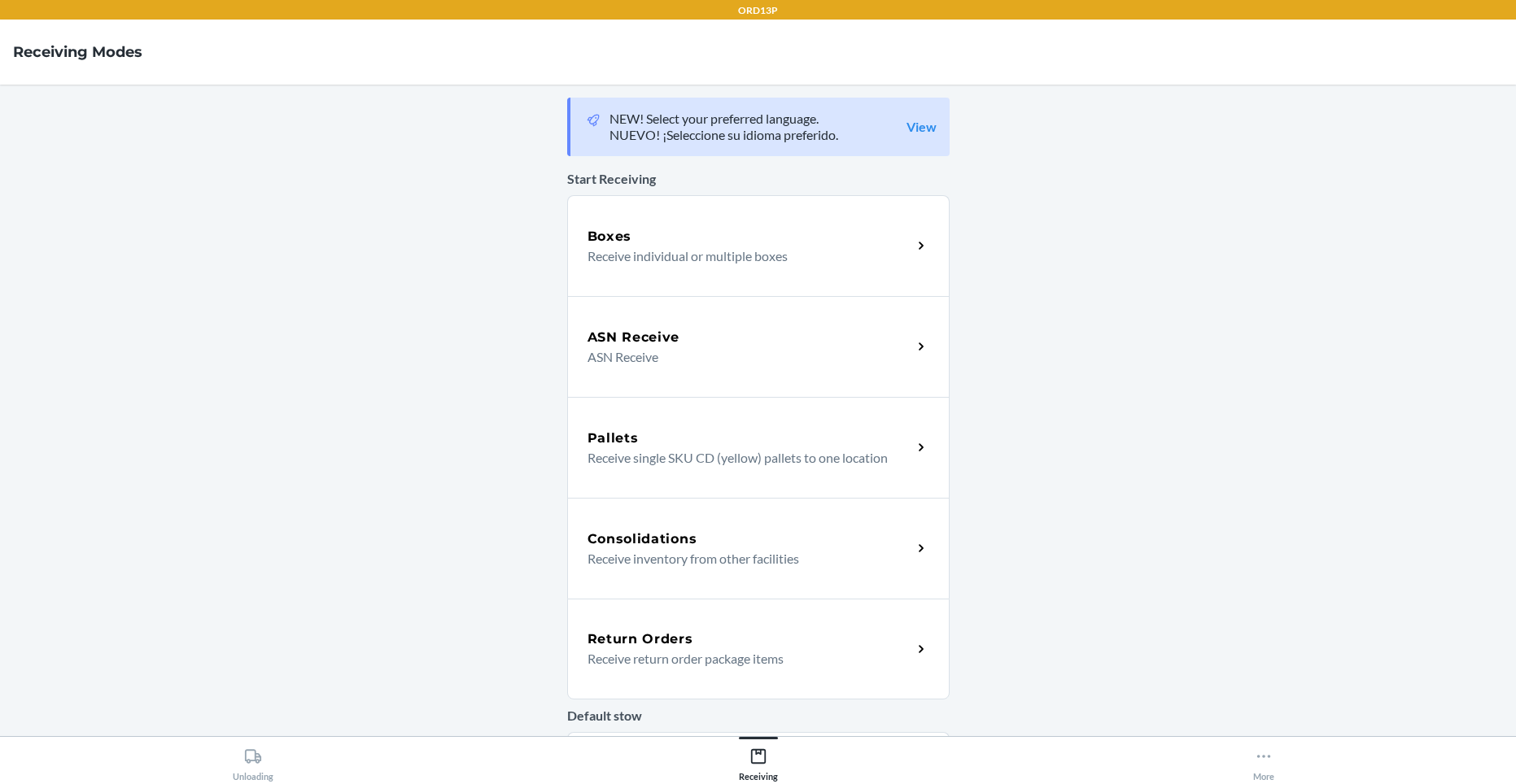
click at [755, 662] on p "Receive return order package items" at bounding box center [742, 659] width 311 height 20
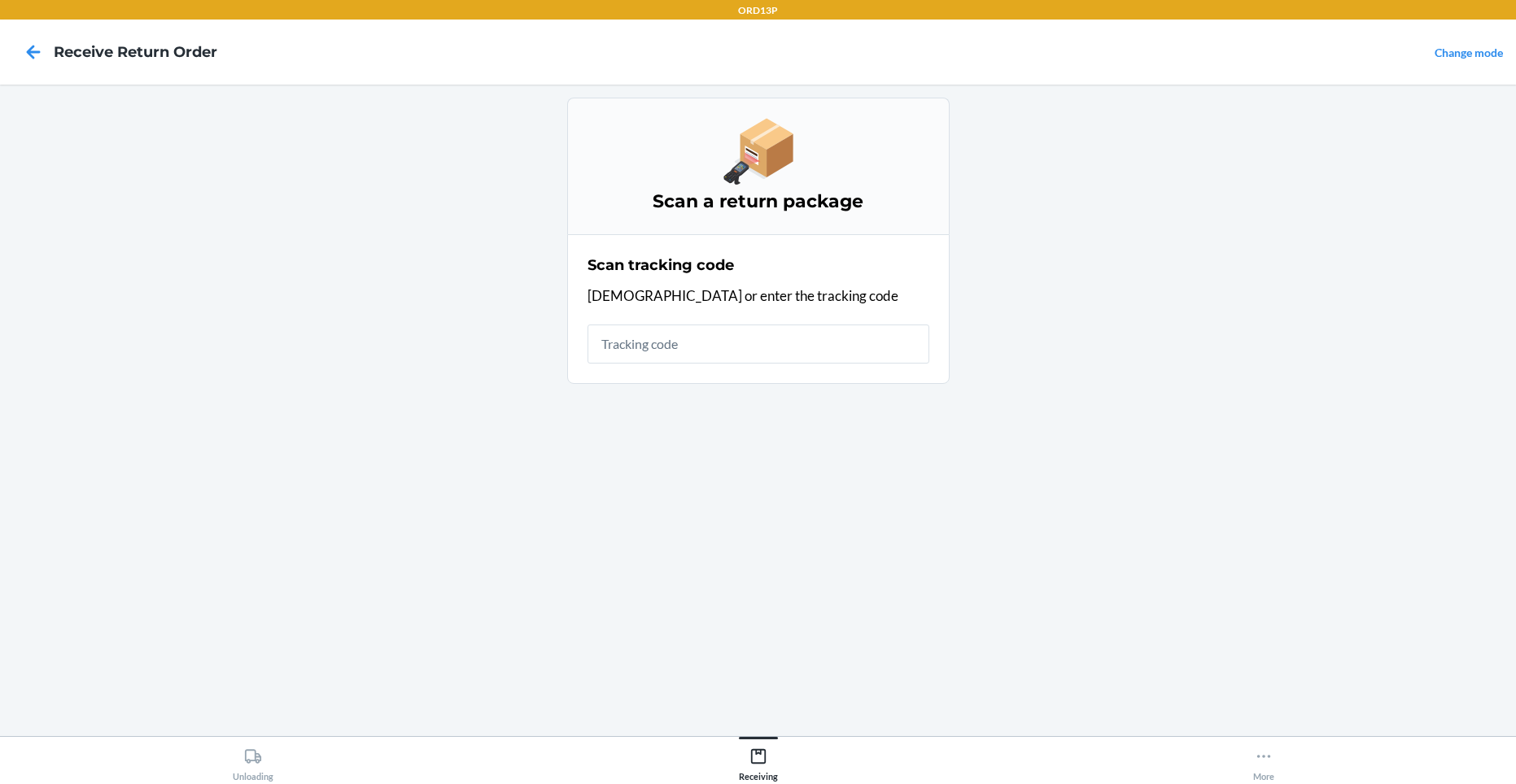
click at [779, 340] on input "text" at bounding box center [758, 344] width 342 height 39
type input "ez17576207594943"
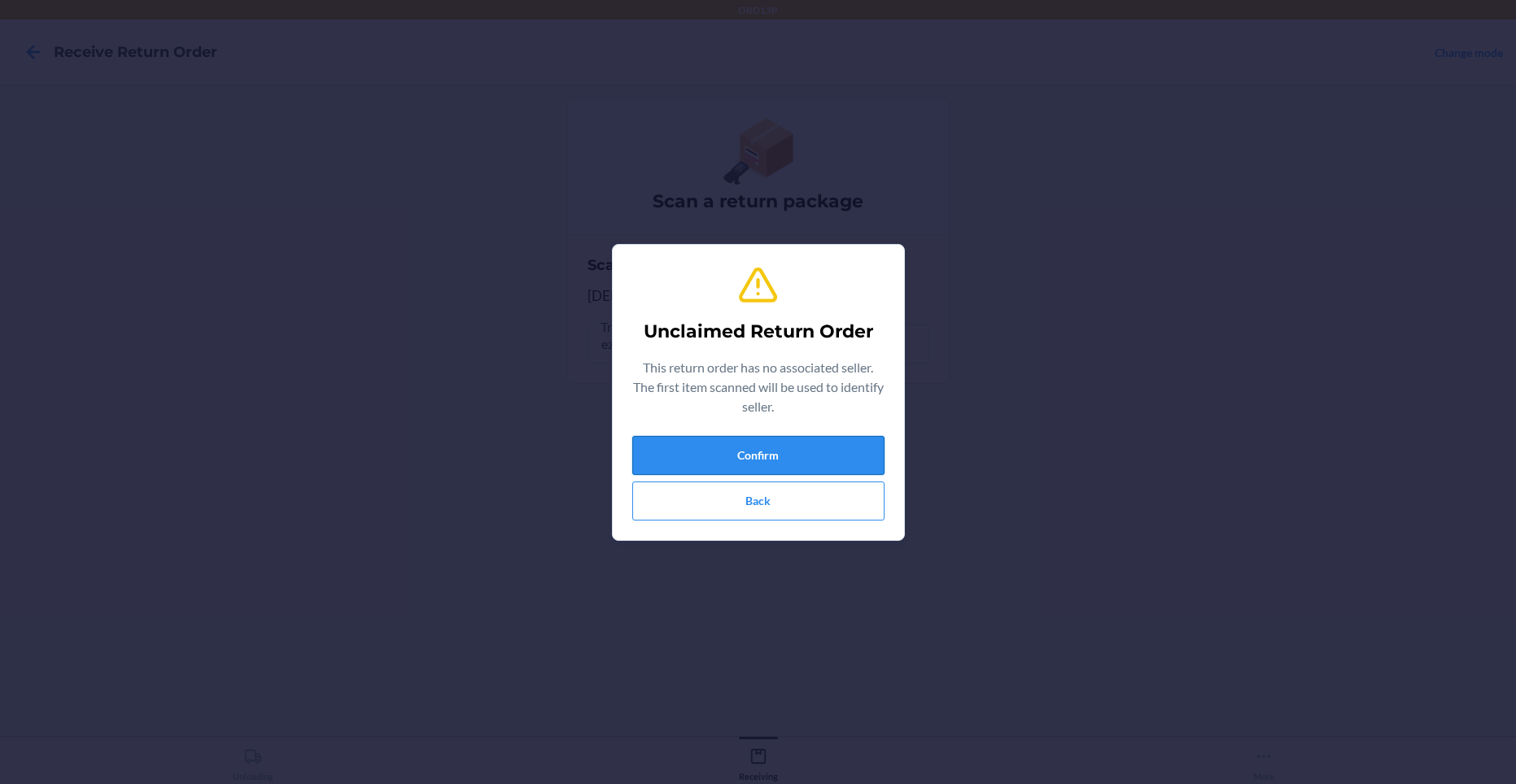
click at [799, 436] on button "Confirm" at bounding box center [758, 456] width 252 height 39
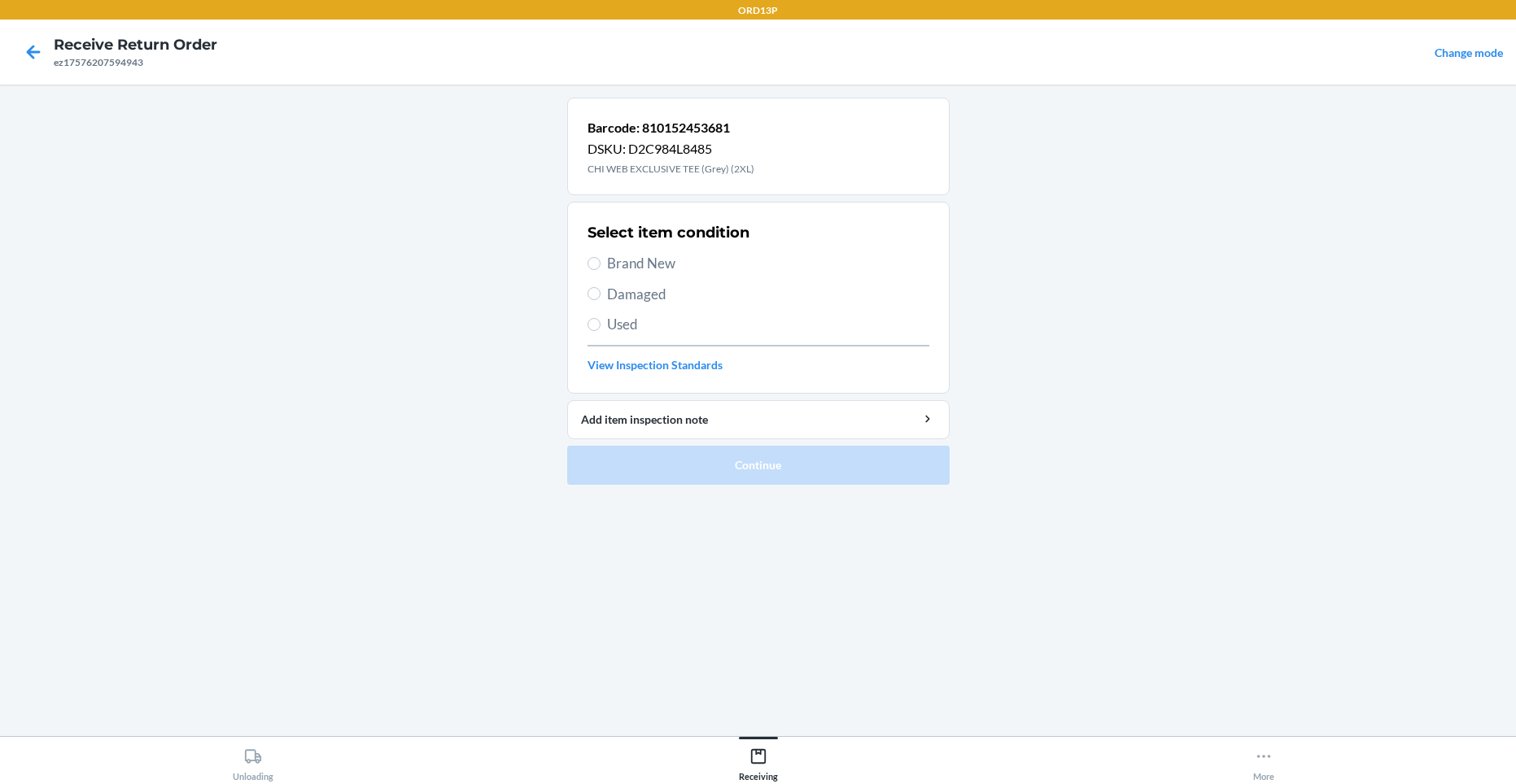
click at [654, 266] on span "Brand New" at bounding box center [767, 264] width 322 height 21
click at [600, 266] on input "Brand New" at bounding box center [594, 264] width 13 height 13
radio input "true"
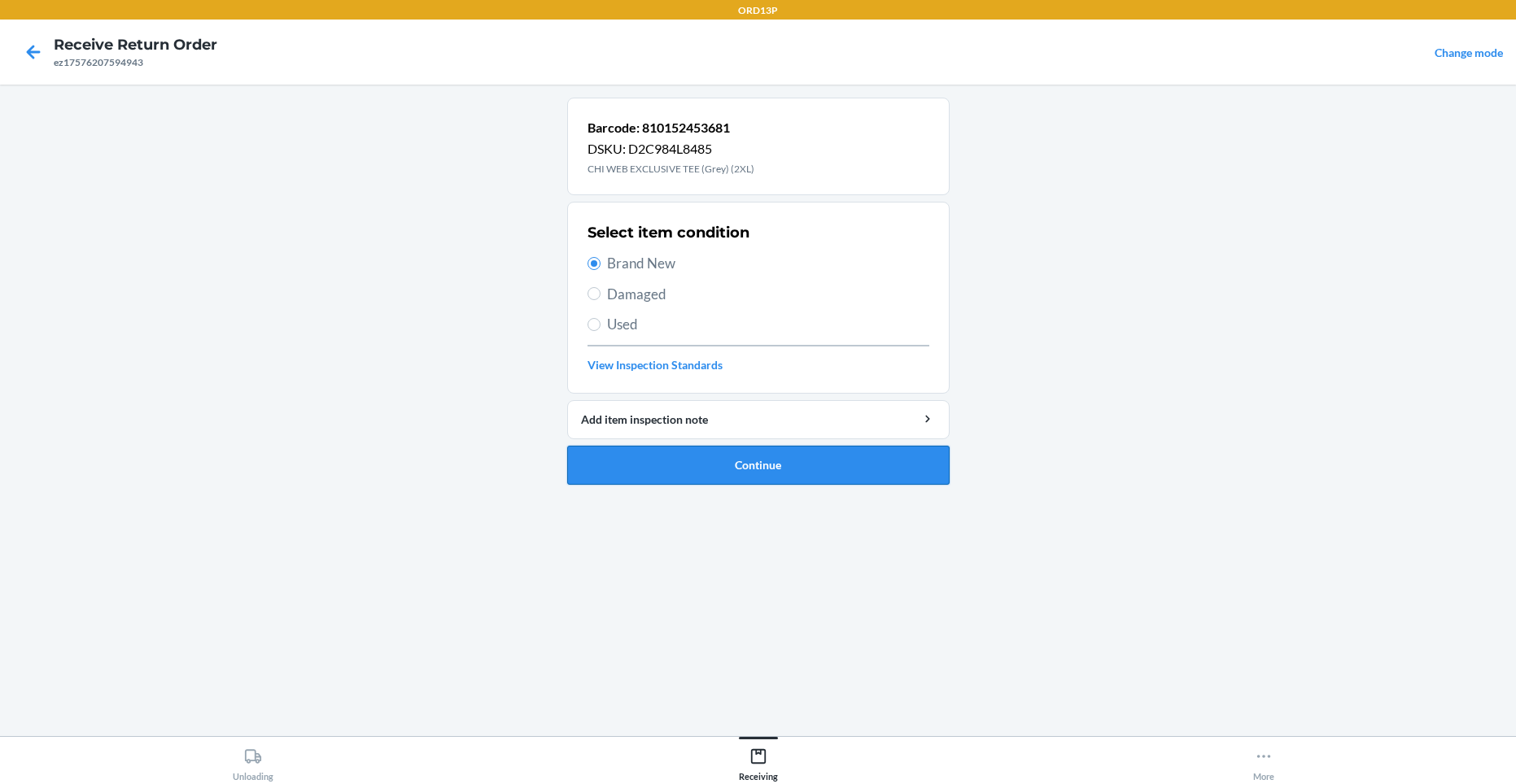
click at [719, 462] on button "Continue" at bounding box center [758, 465] width 382 height 39
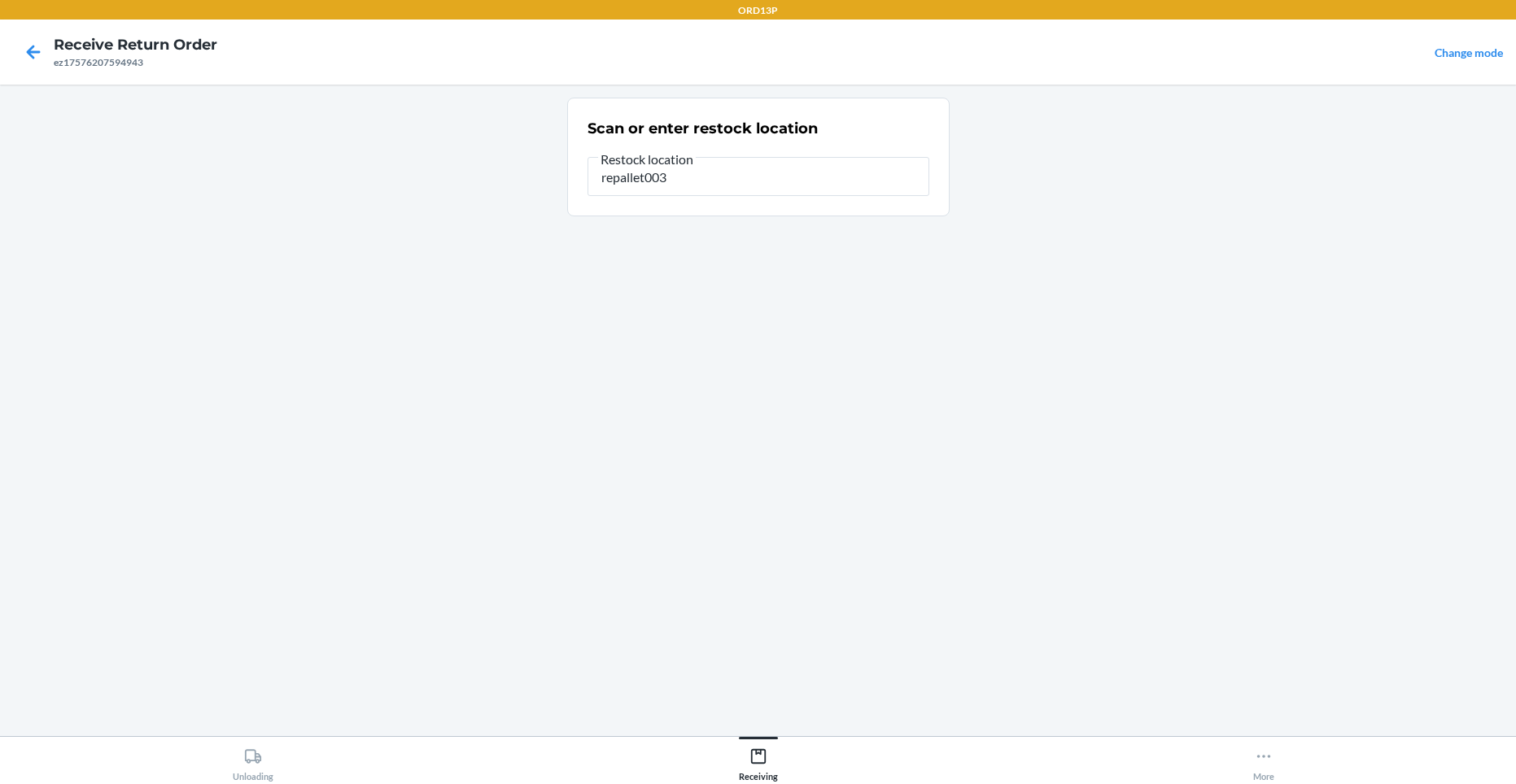
type input "repallet003"
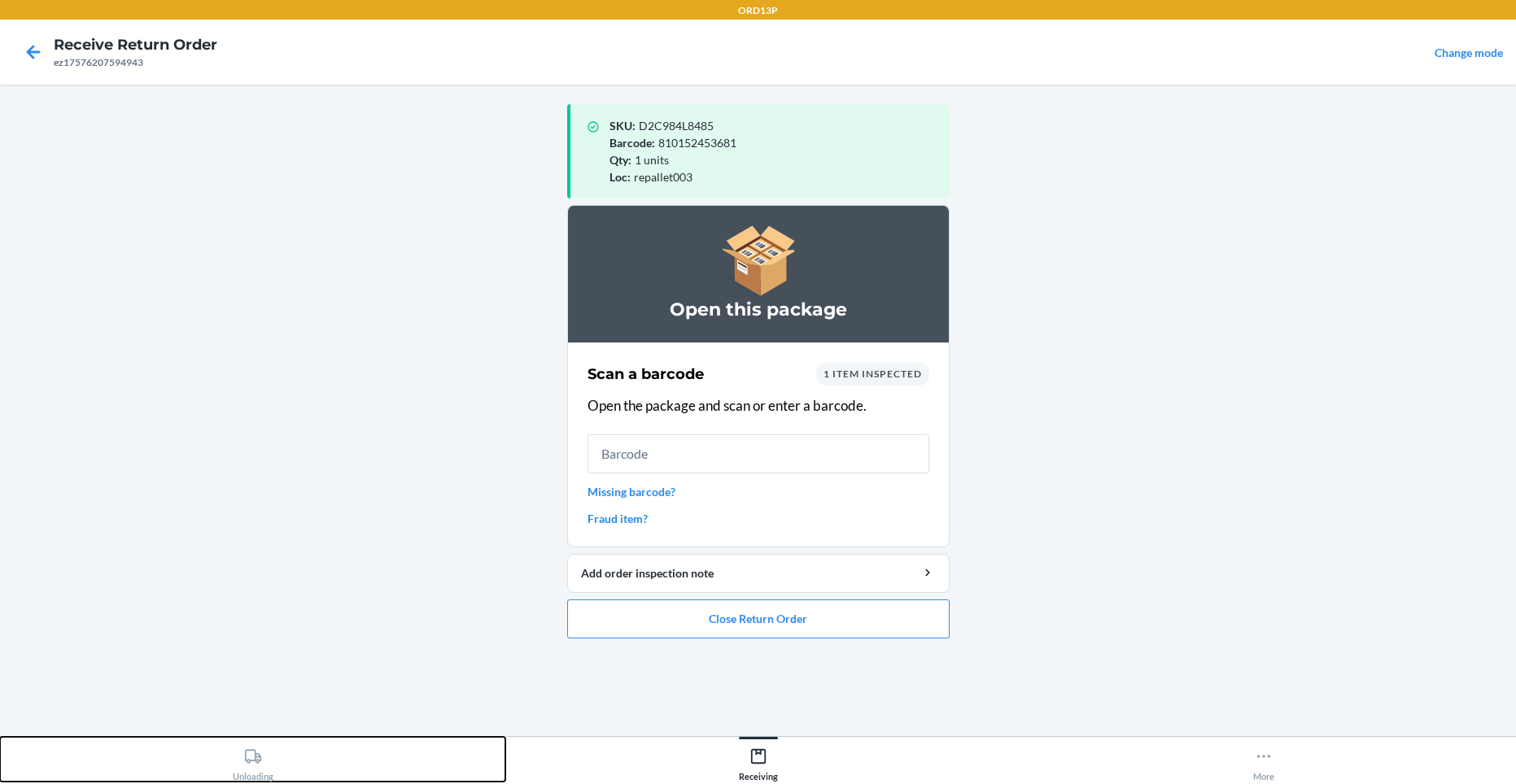
click at [255, 759] on icon at bounding box center [251, 756] width 16 height 14
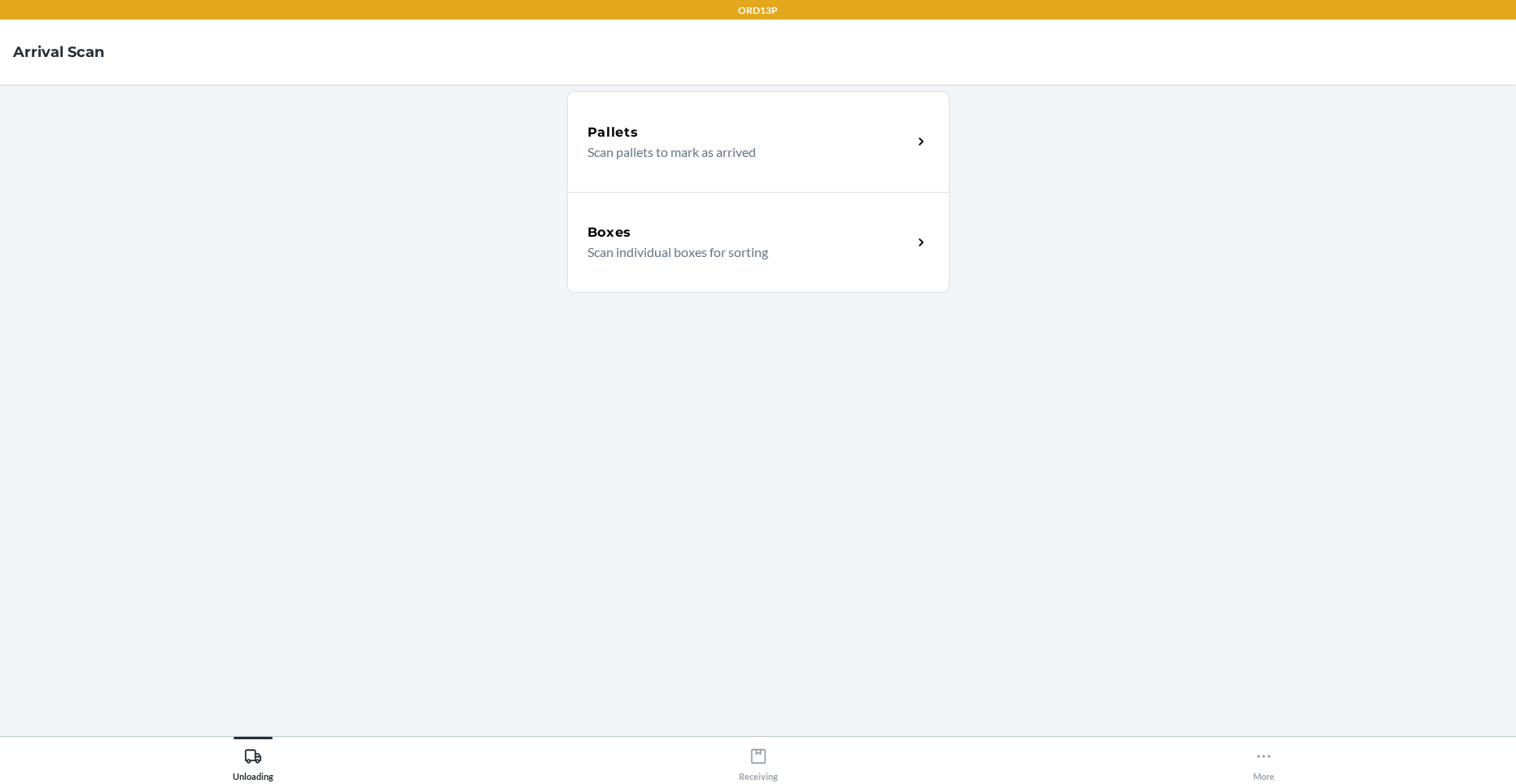
click at [712, 249] on p "Scan individual boxes for sorting" at bounding box center [742, 251] width 311 height 20
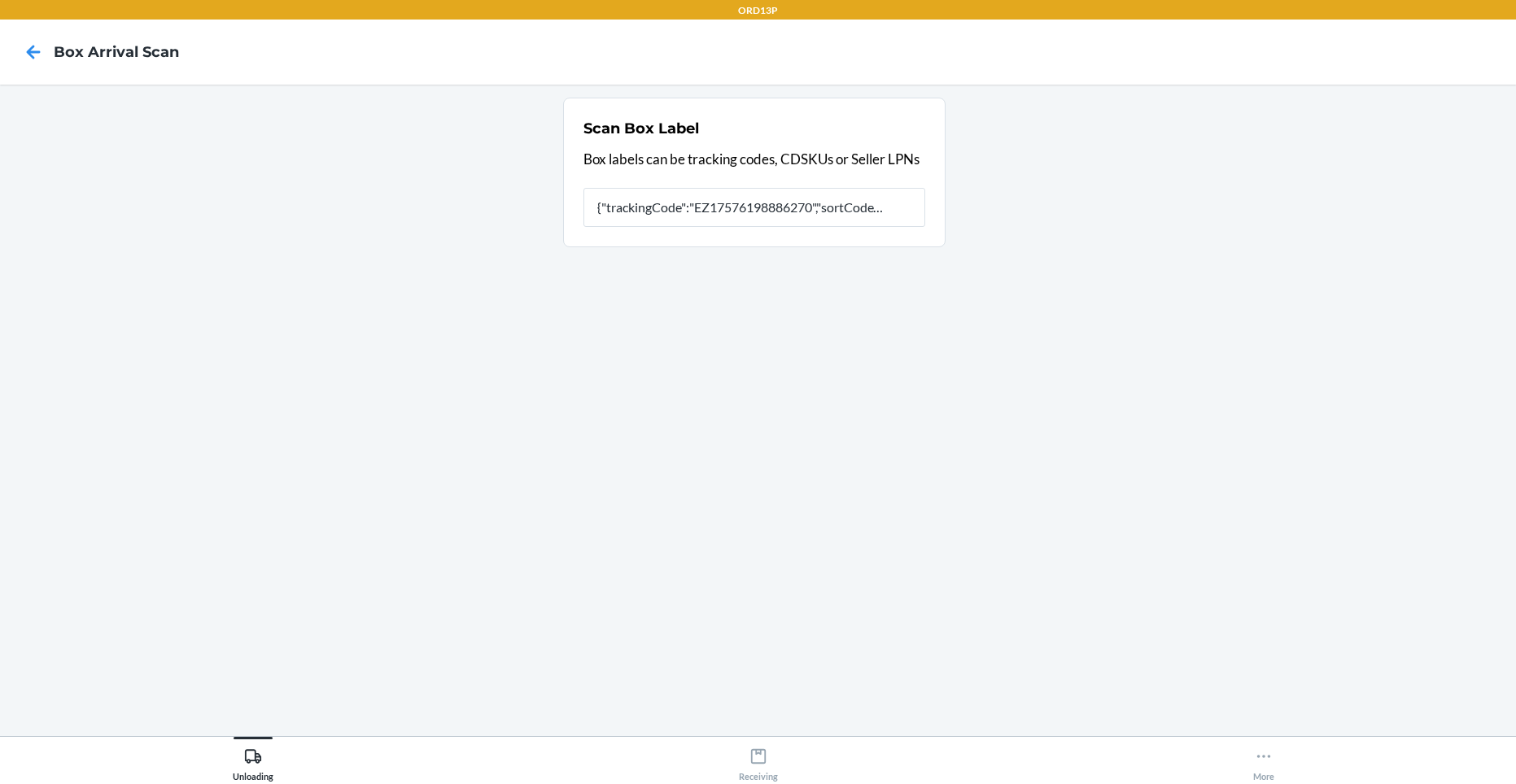
type input "{"trackingCode":"EZ17576198886270","sortCode":"ORD-V1"}"
type input "{"
type input "ez17576198886270"
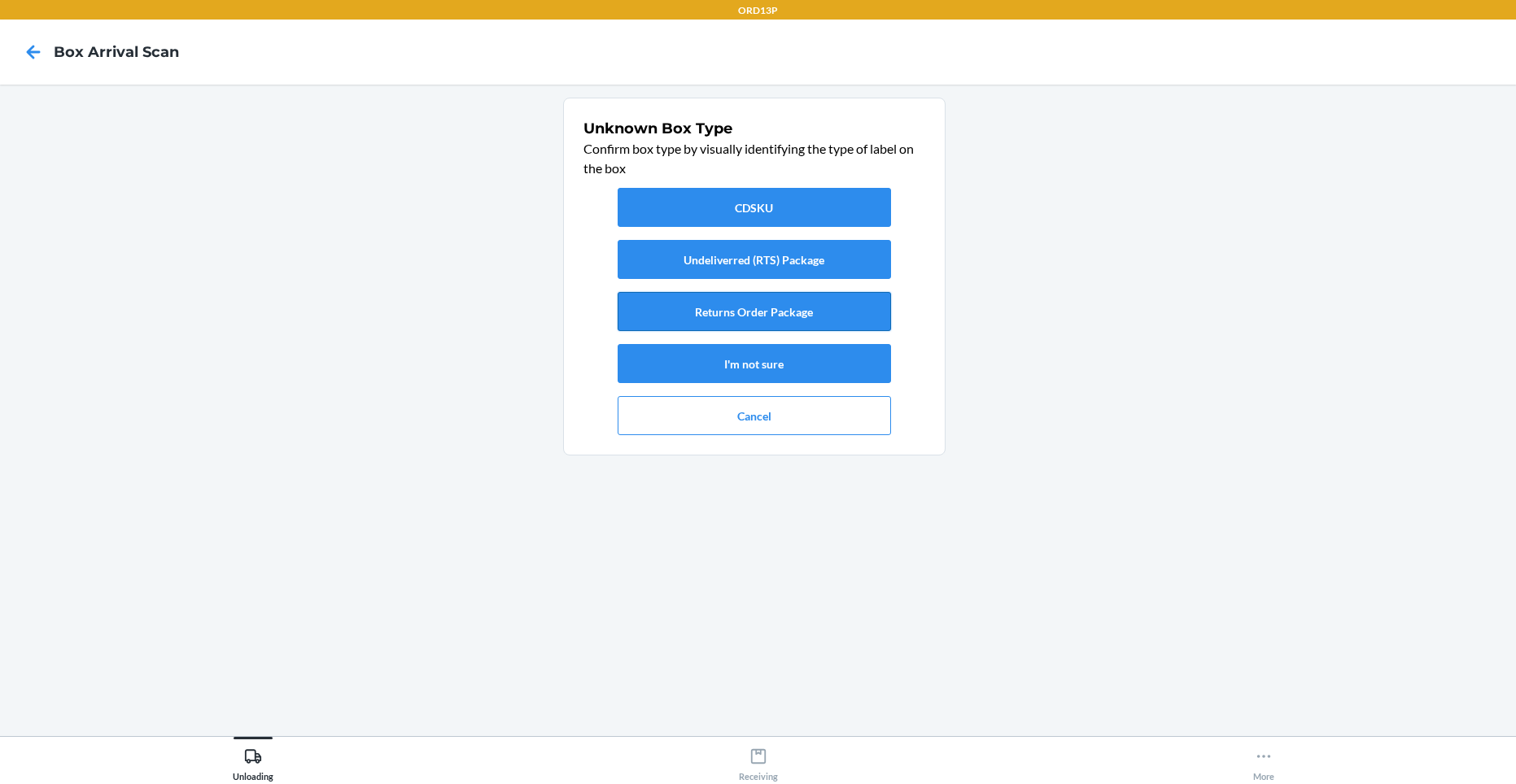
click at [764, 325] on button "Returns Order Package" at bounding box center [754, 311] width 273 height 39
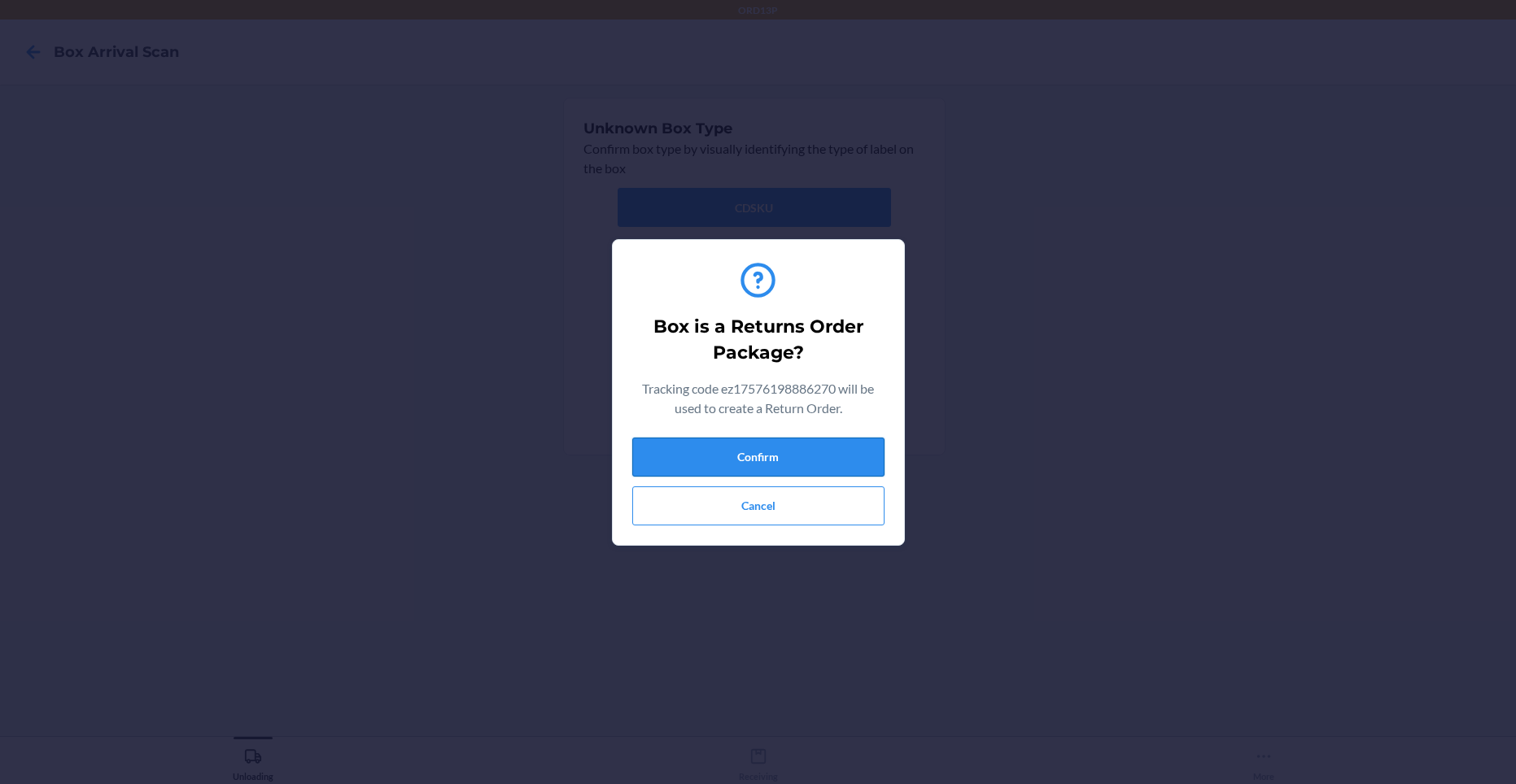
click at [755, 466] on button "Confirm" at bounding box center [758, 457] width 252 height 39
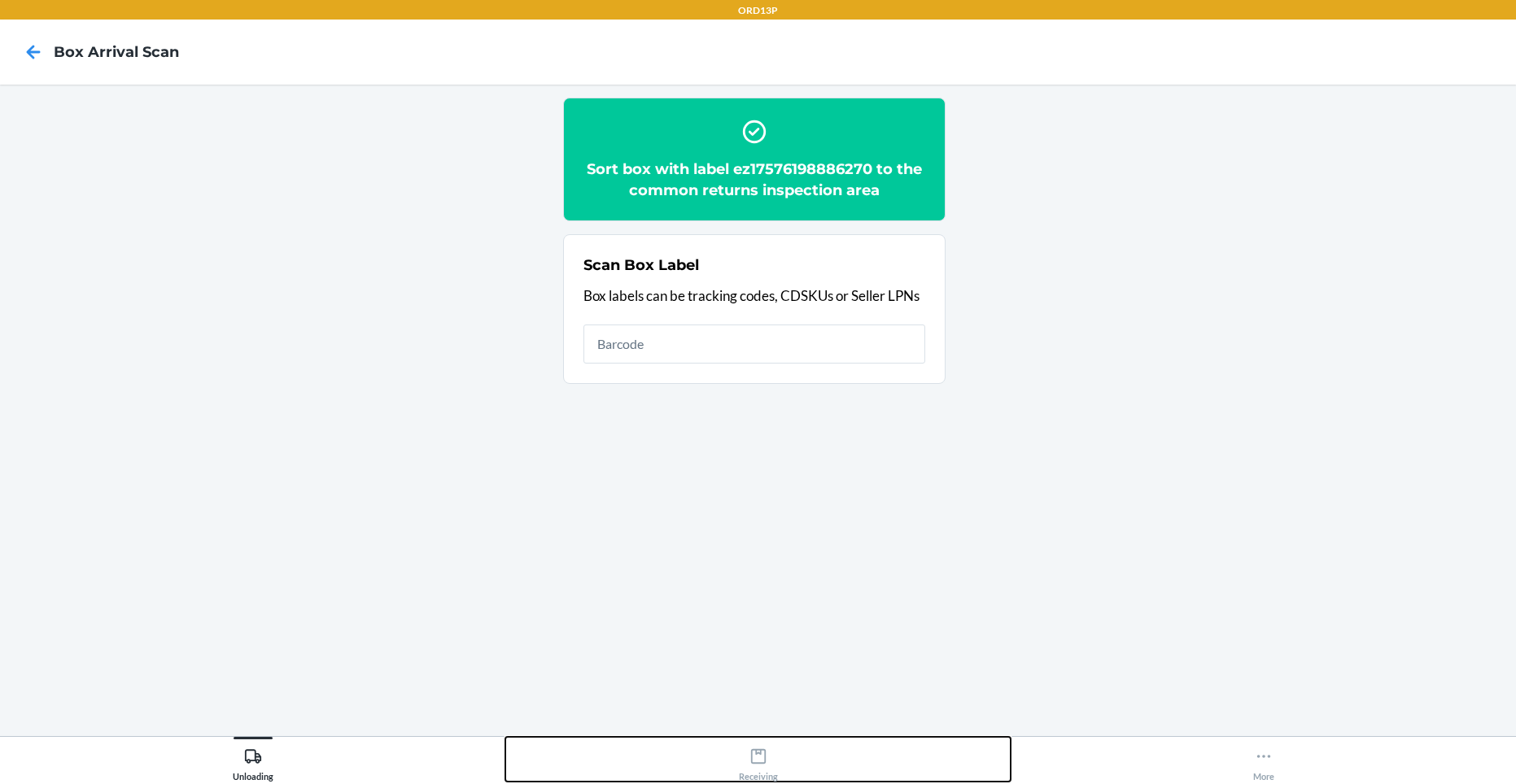
click at [754, 743] on div "Receiving" at bounding box center [758, 762] width 39 height 41
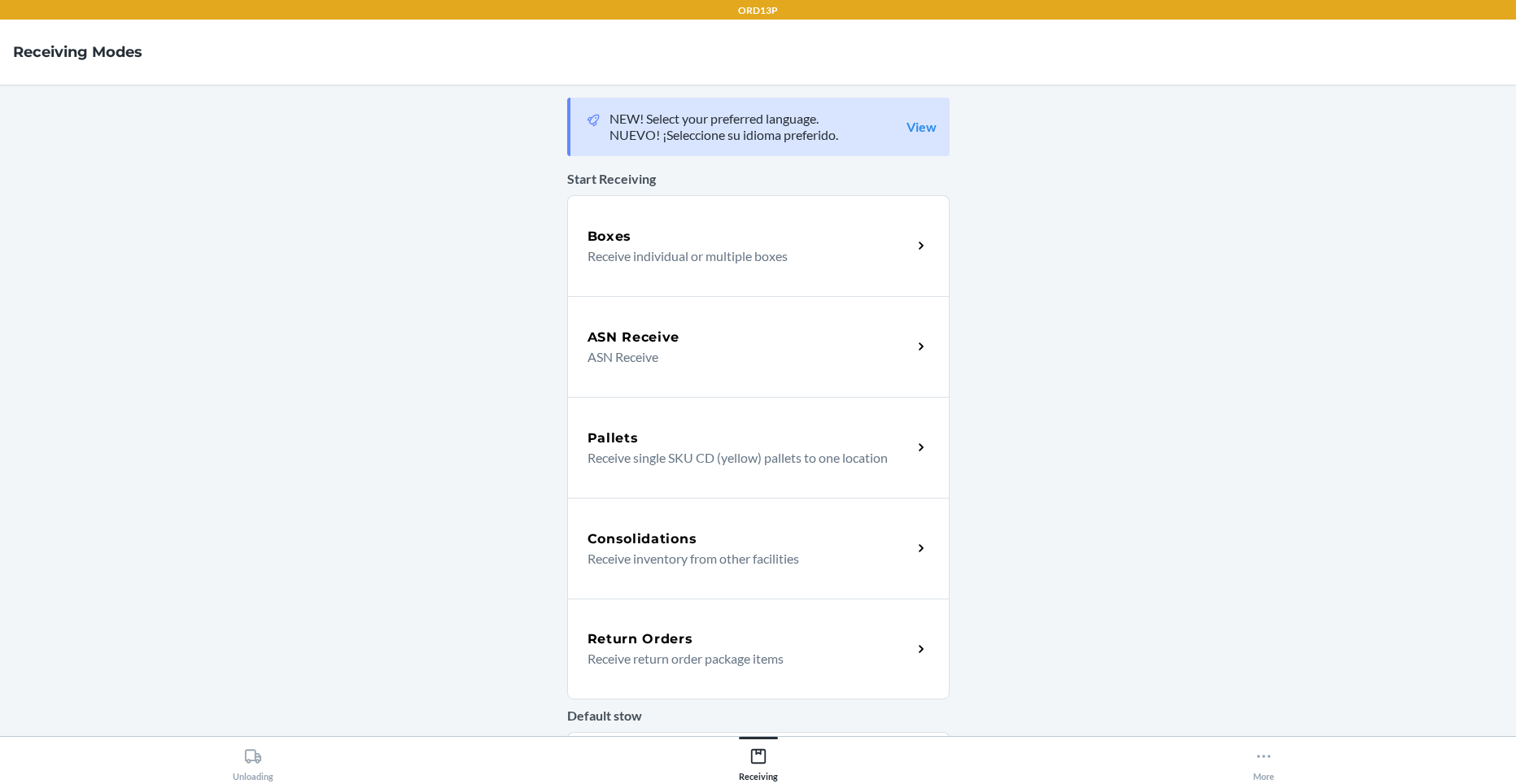
click at [759, 650] on p "Receive return order package items" at bounding box center [742, 659] width 311 height 20
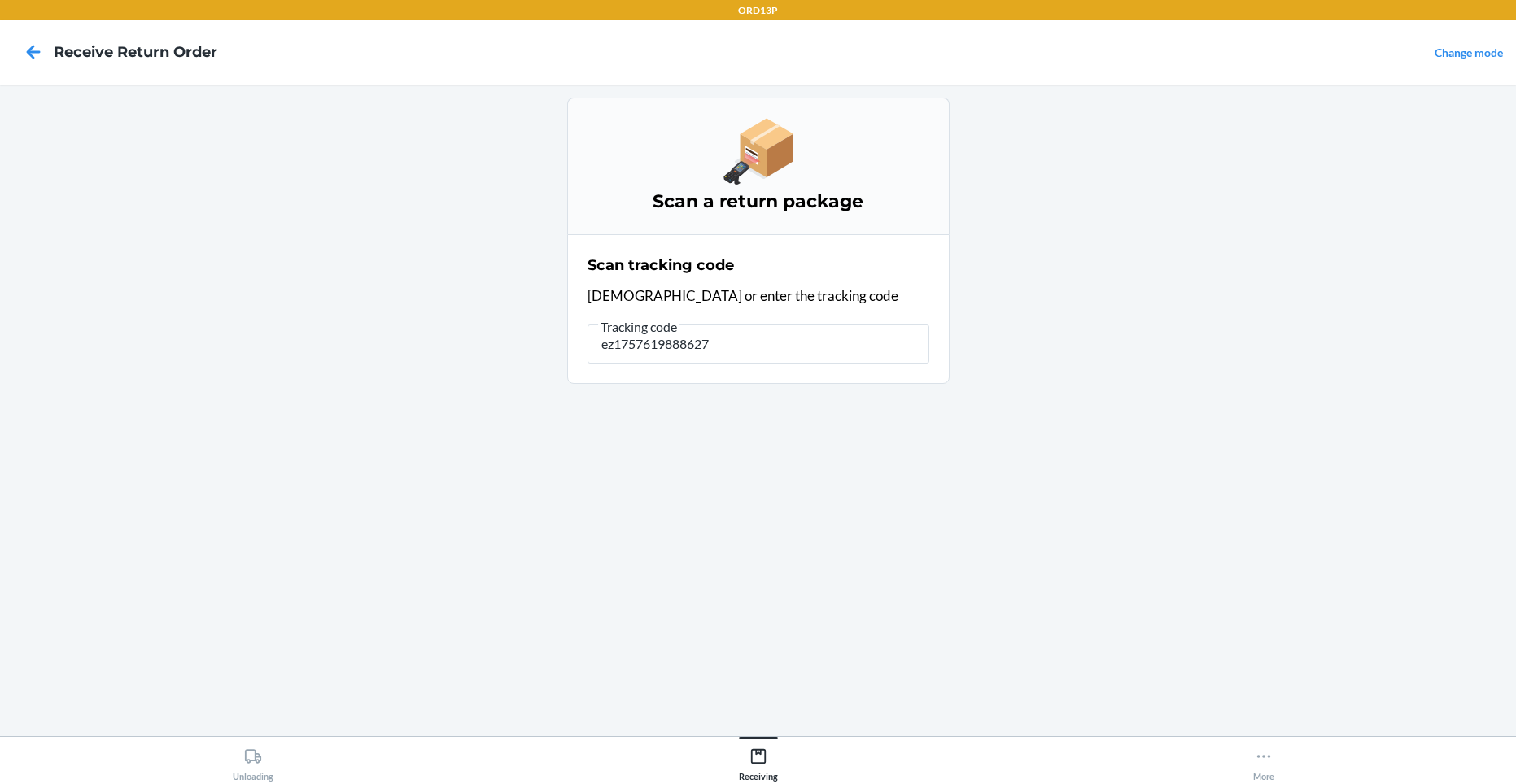
type input "ez17576198886270"
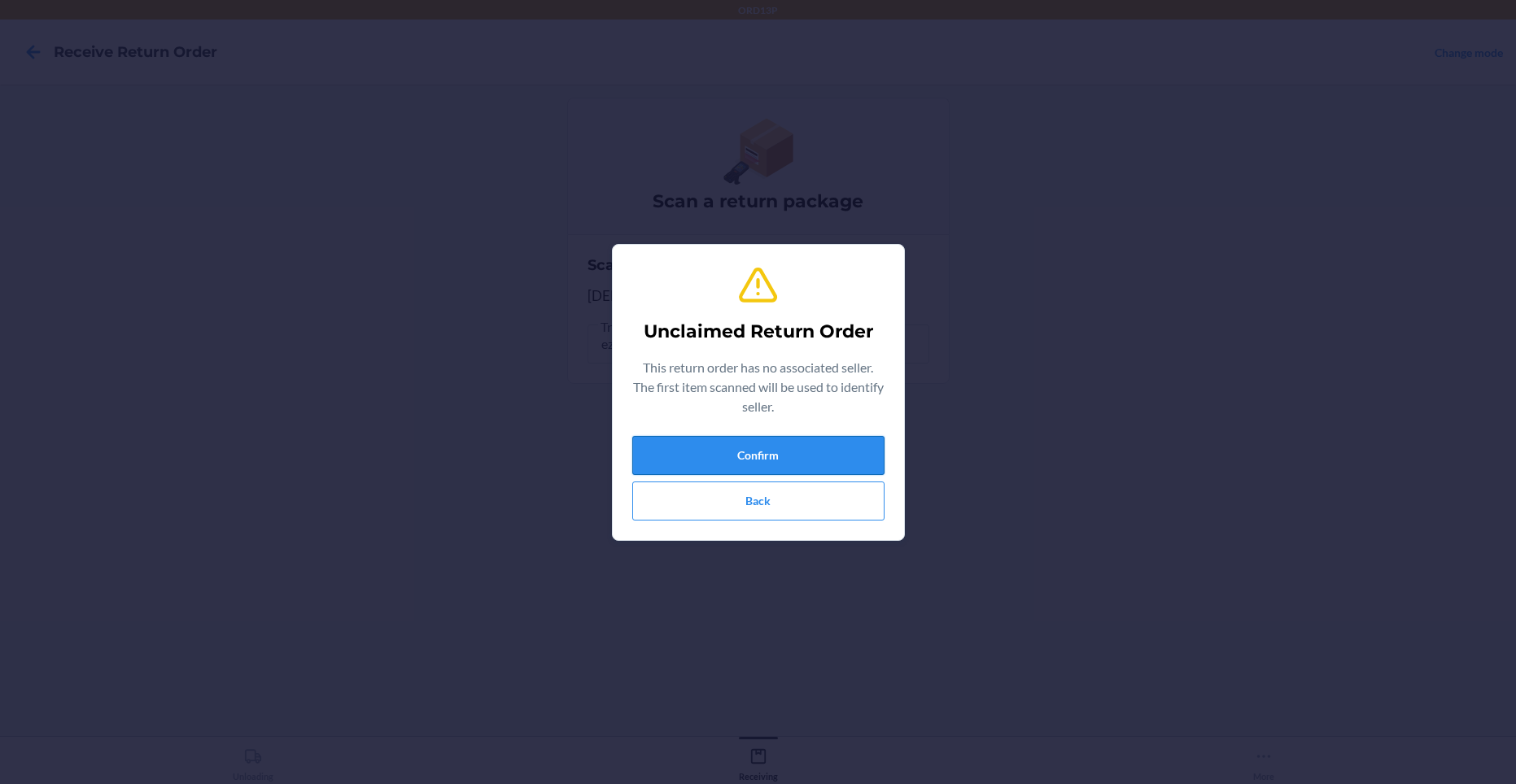
click at [695, 452] on button "Confirm" at bounding box center [758, 456] width 252 height 39
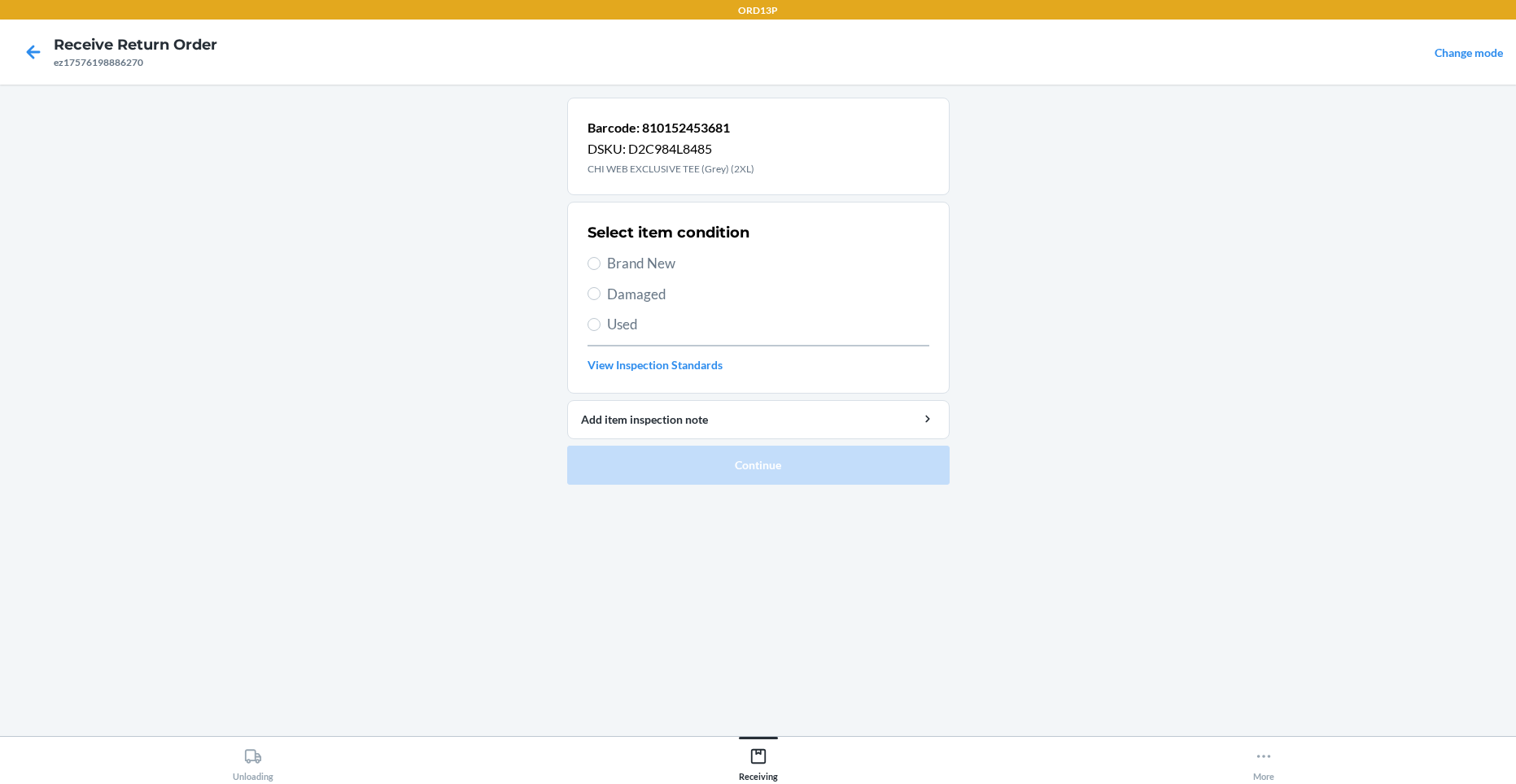
click at [670, 260] on span "Brand New" at bounding box center [767, 264] width 322 height 21
click at [600, 260] on input "Brand New" at bounding box center [594, 264] width 13 height 13
radio input "true"
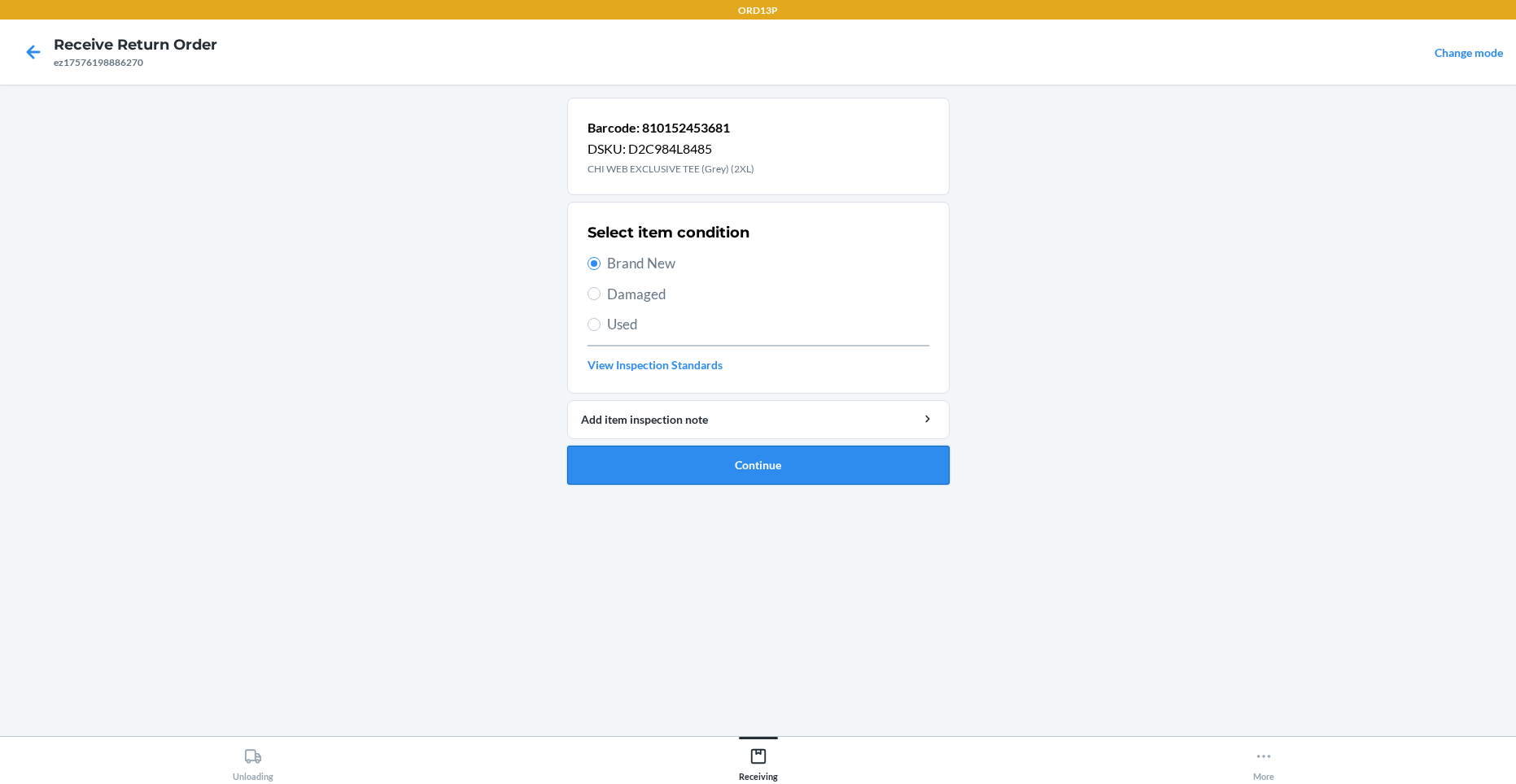
click at [689, 455] on button "Continue" at bounding box center [758, 465] width 382 height 39
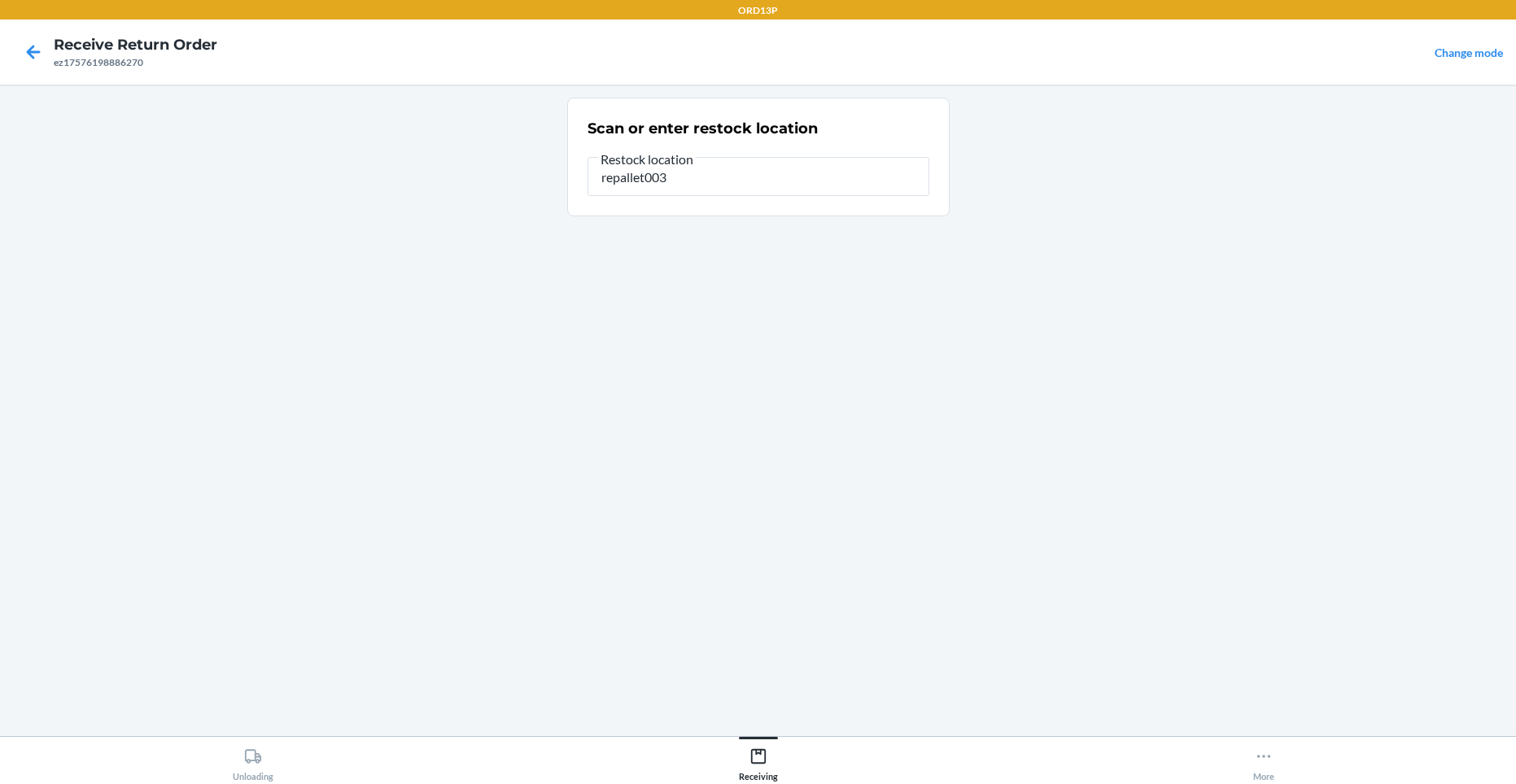
type input "repallet003"
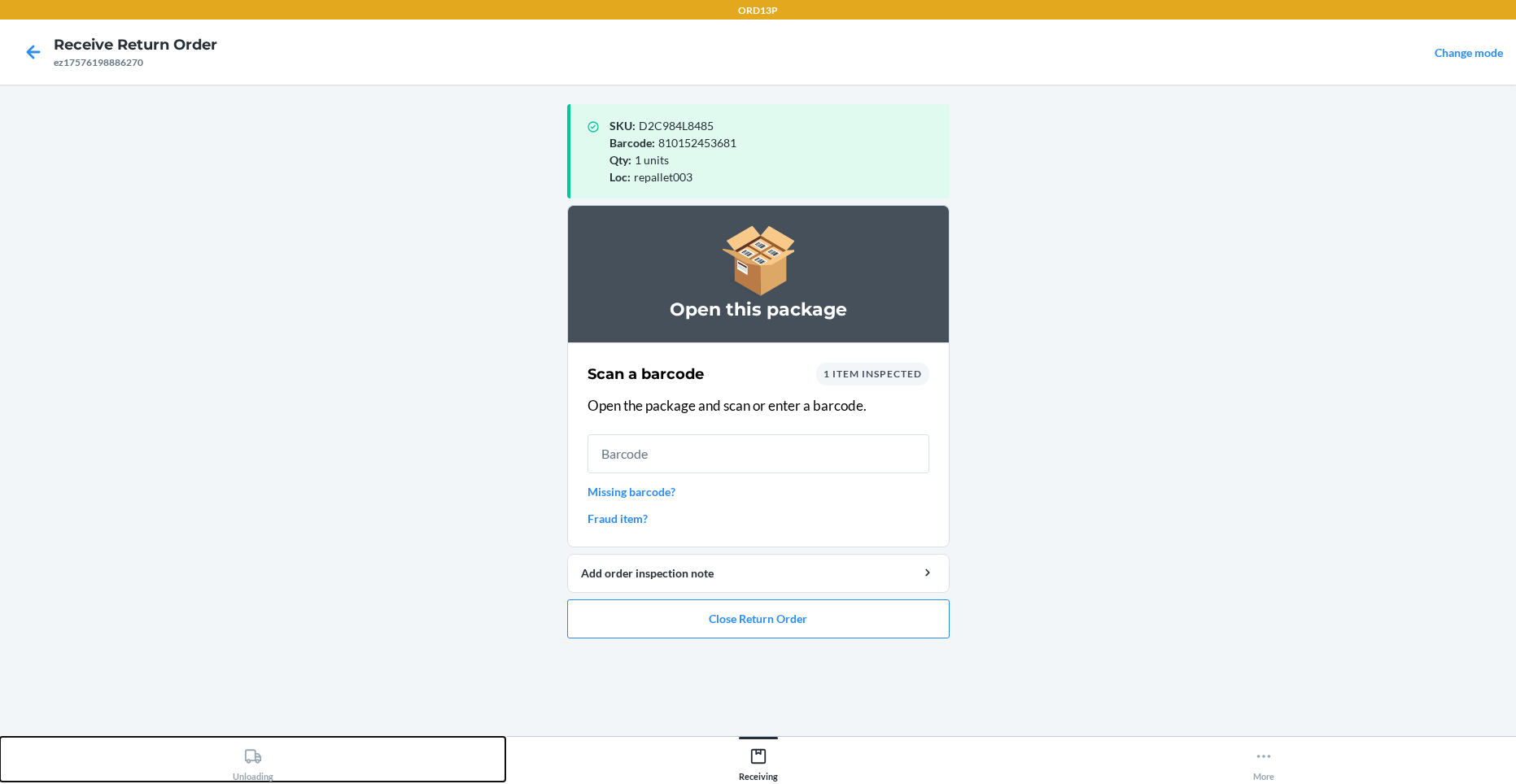
click at [261, 769] on div "Unloading" at bounding box center [253, 762] width 41 height 41
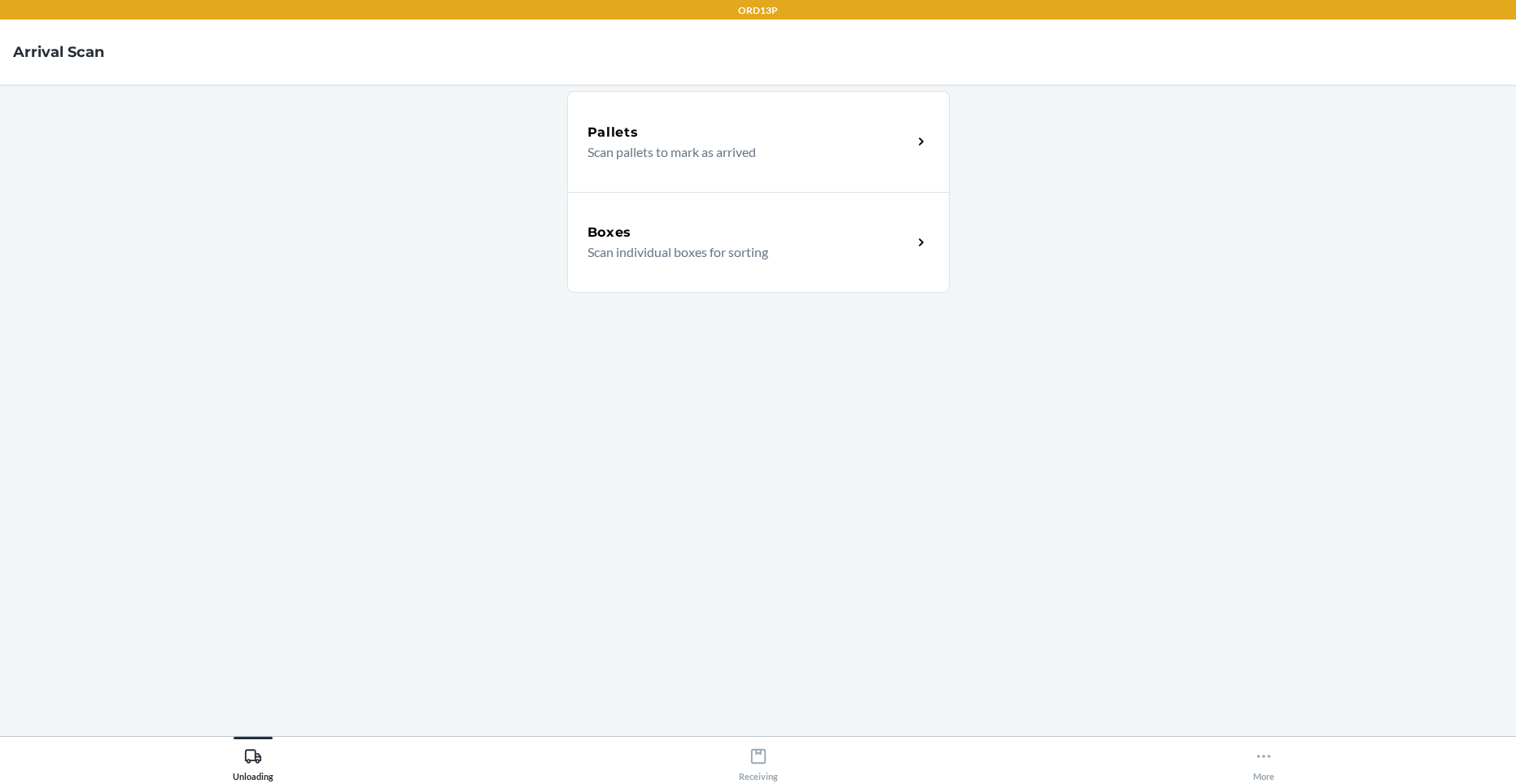
click at [695, 253] on p "Scan individual boxes for sorting" at bounding box center [742, 251] width 311 height 20
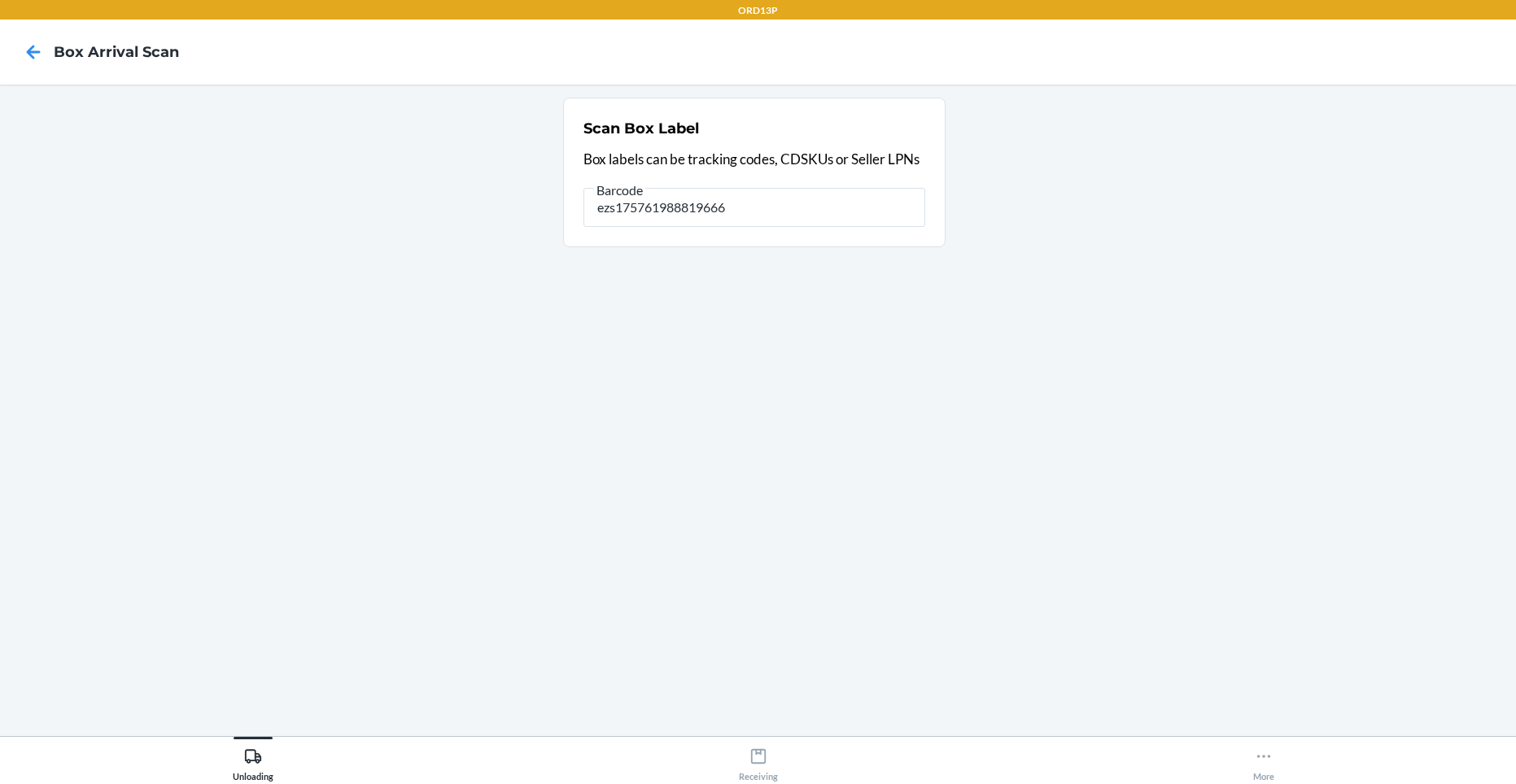
type input "ezs175761988819666"
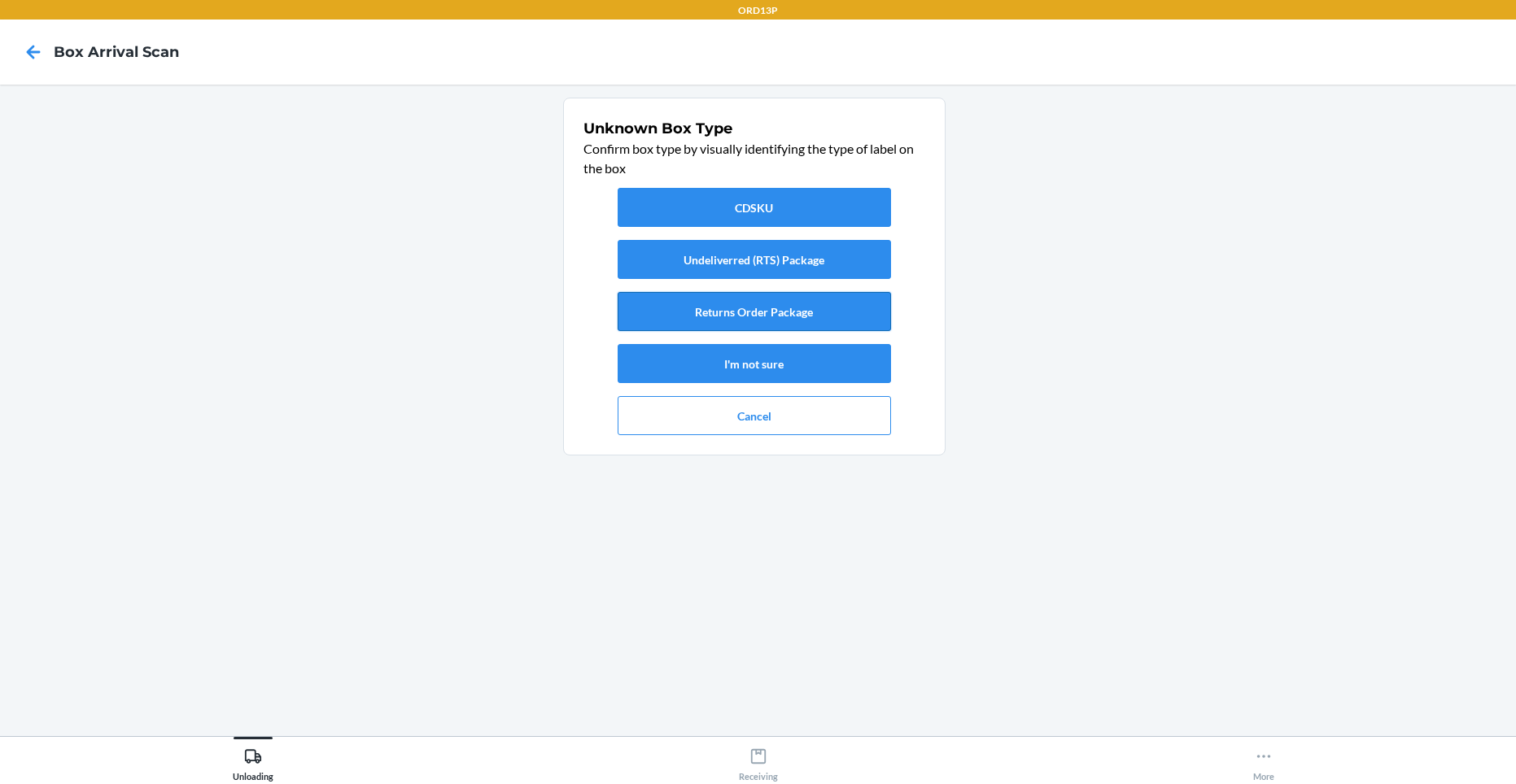
click at [668, 299] on button "Returns Order Package" at bounding box center [754, 311] width 273 height 39
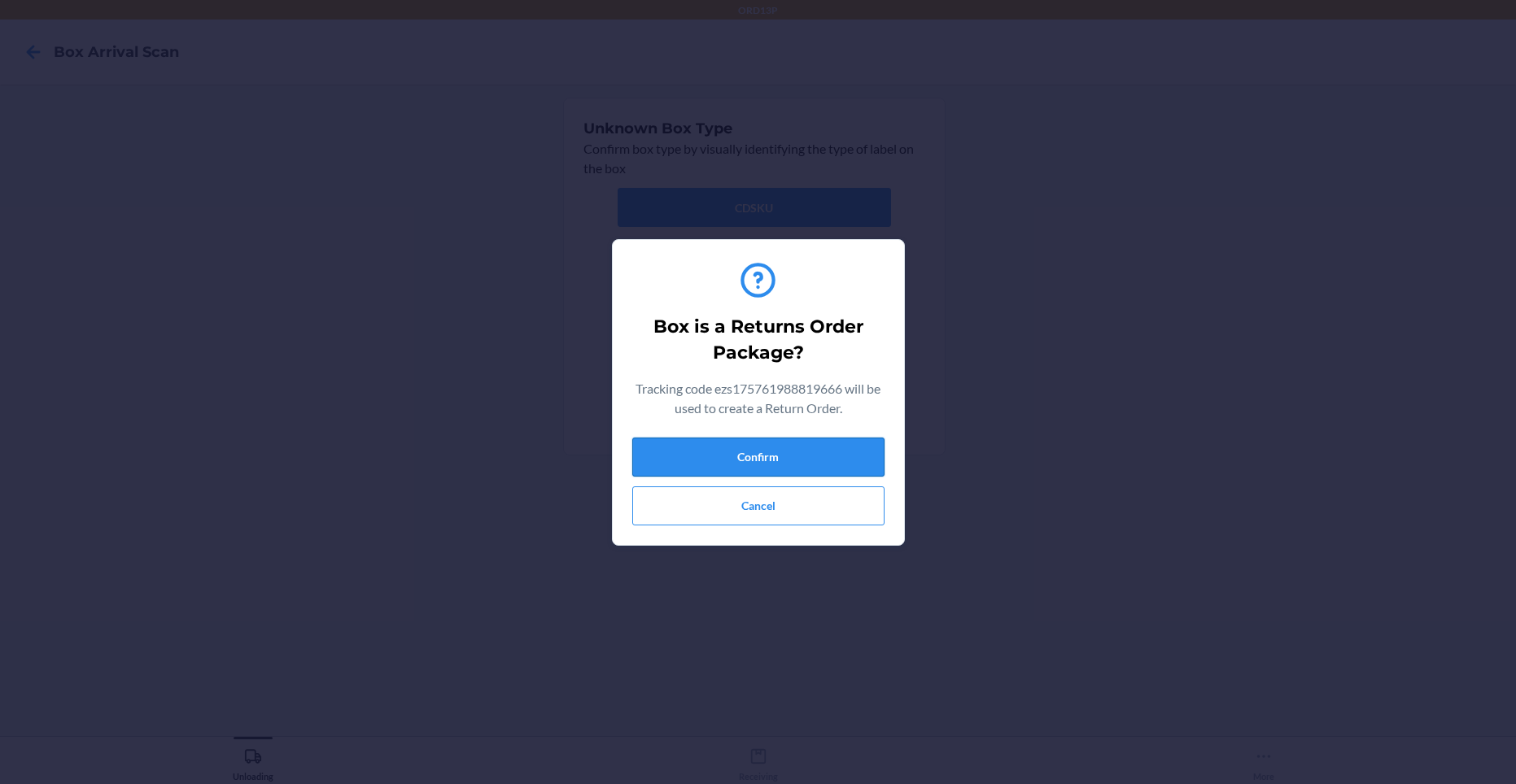
click at [656, 460] on button "Confirm" at bounding box center [758, 457] width 252 height 39
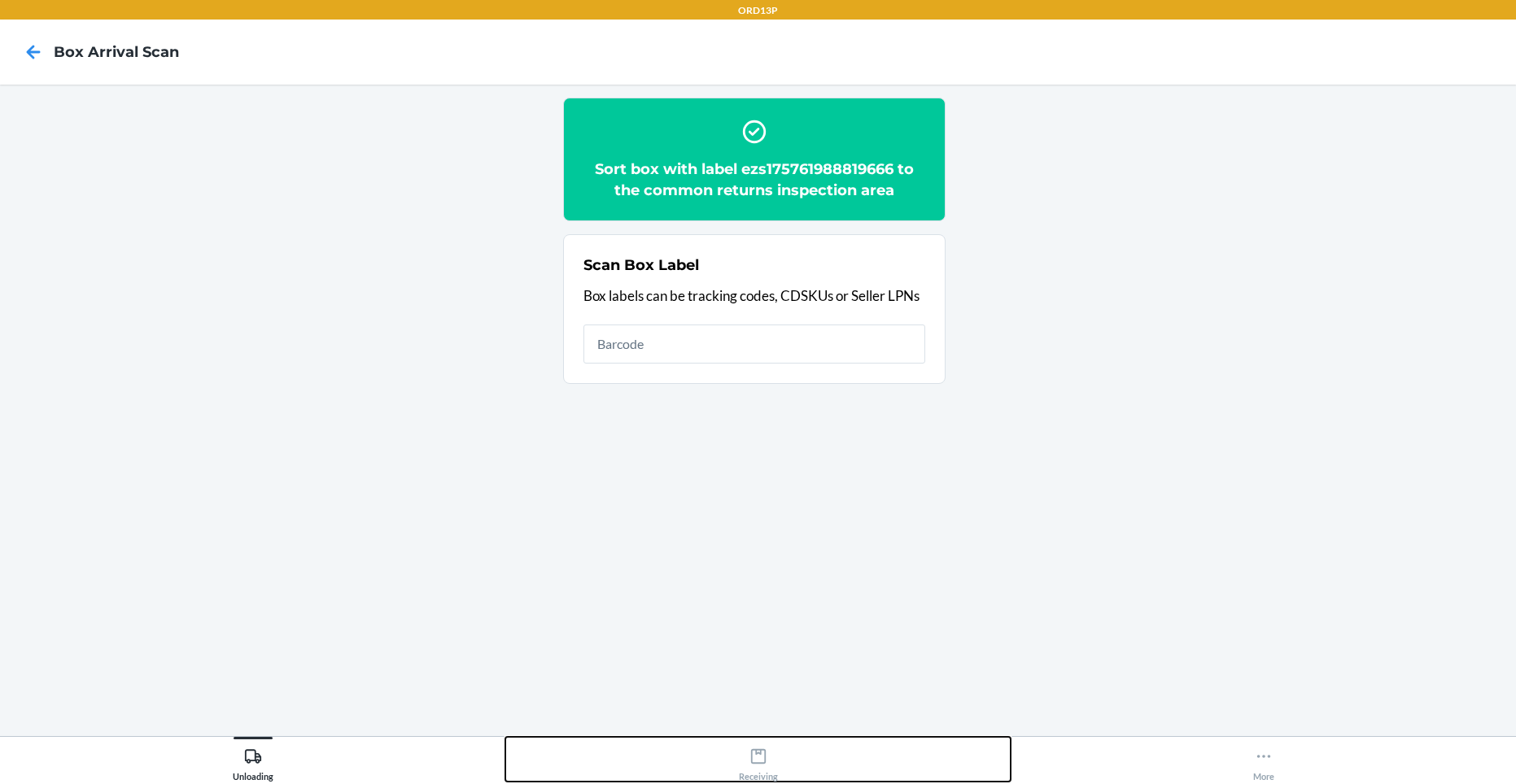
click at [749, 757] on div "Receiving" at bounding box center [758, 762] width 39 height 41
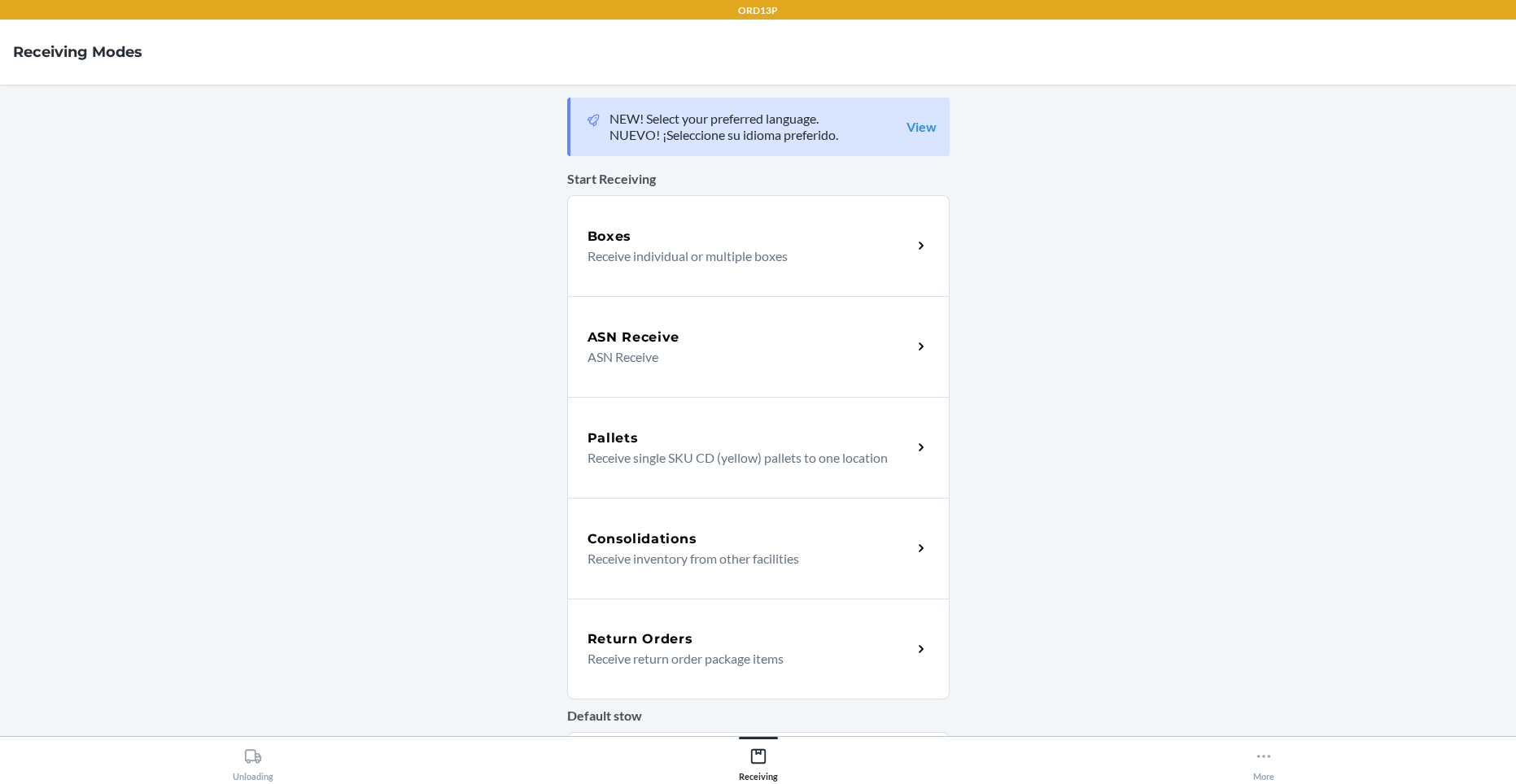
click at [765, 662] on p "Receive return order package items" at bounding box center [742, 659] width 311 height 20
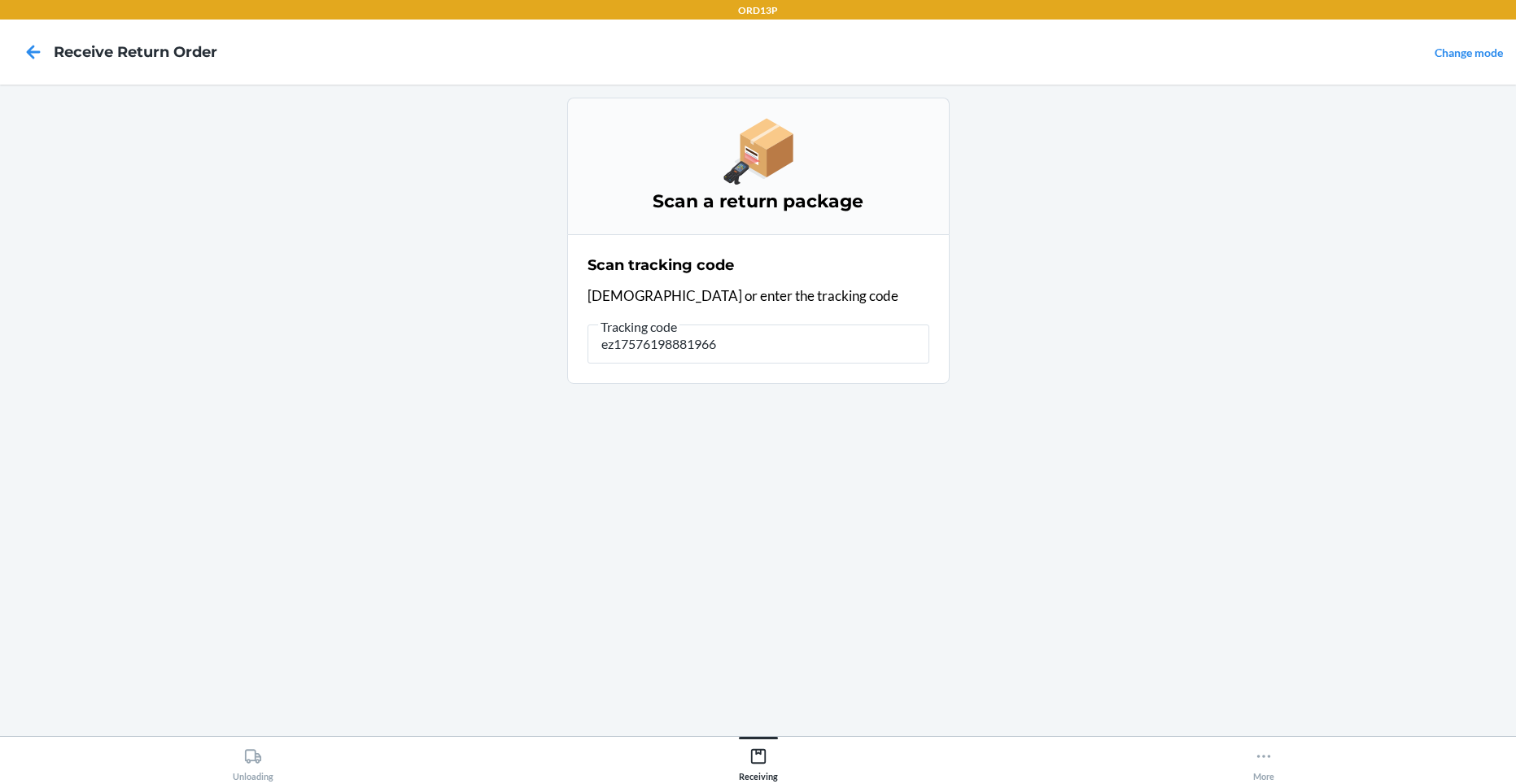
type input "ez175761988819666"
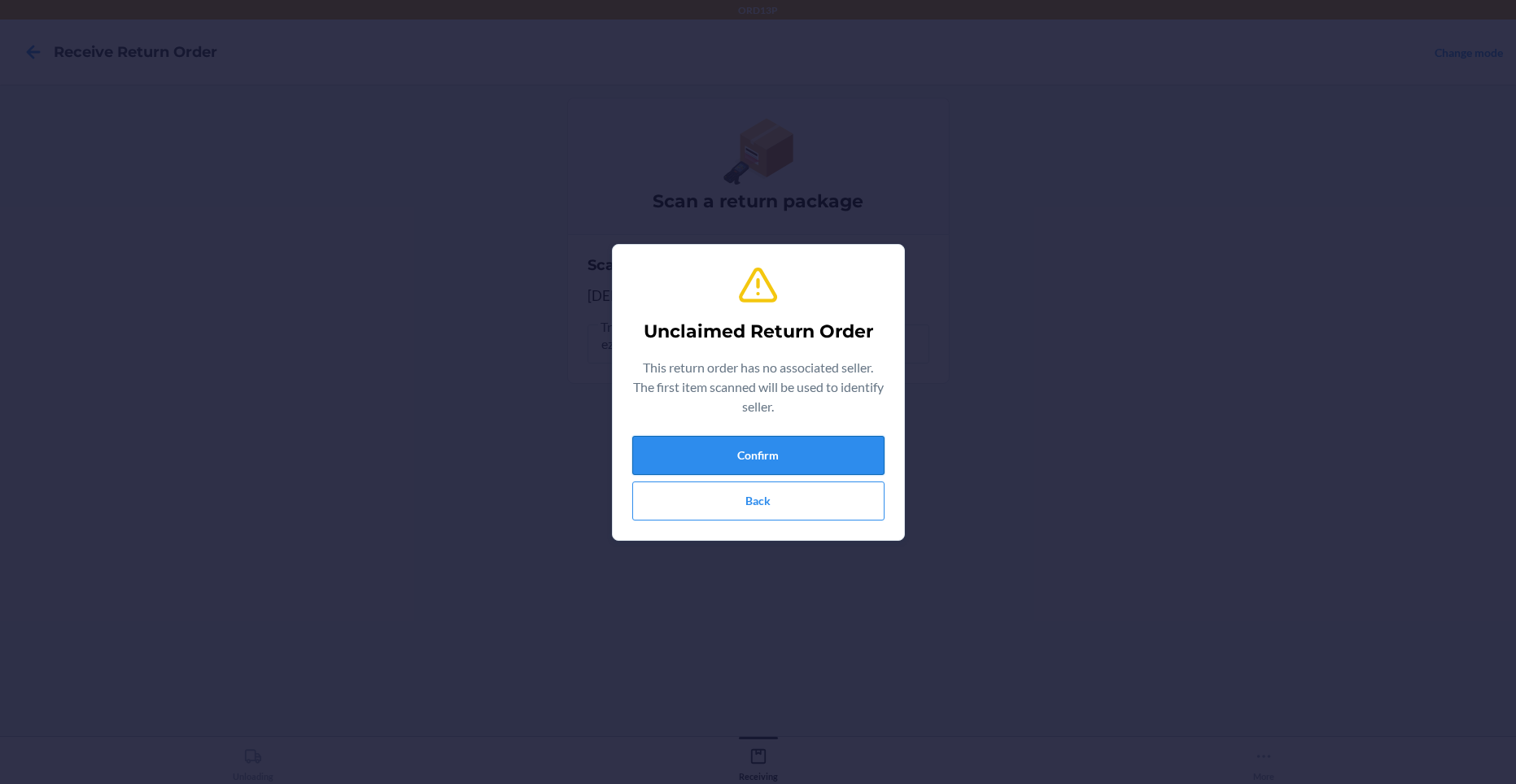
click at [728, 449] on button "Confirm" at bounding box center [758, 456] width 252 height 39
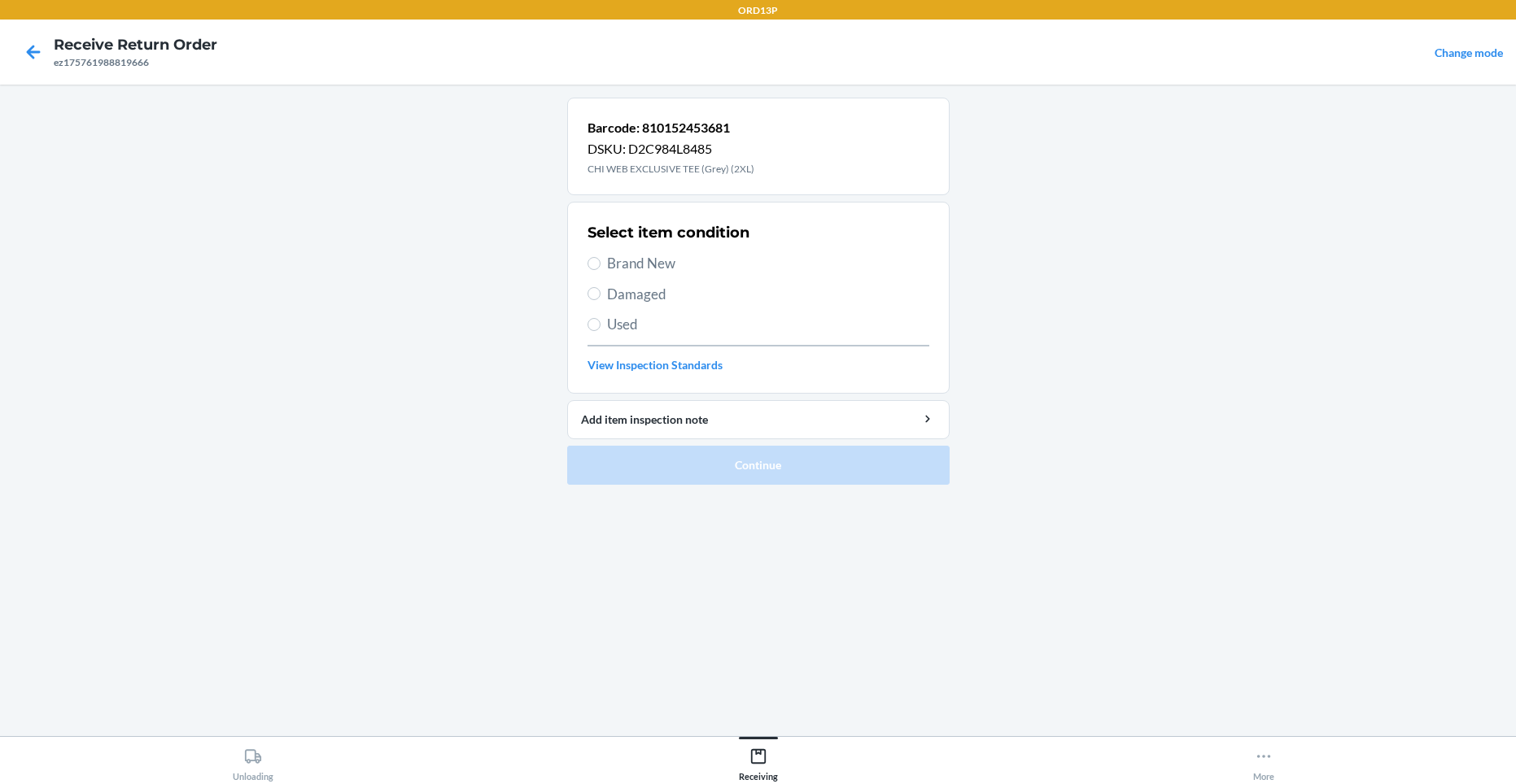
click at [603, 267] on label "Brand New" at bounding box center [758, 264] width 342 height 21
click at [600, 267] on input "Brand New" at bounding box center [594, 264] width 13 height 13
radio input "true"
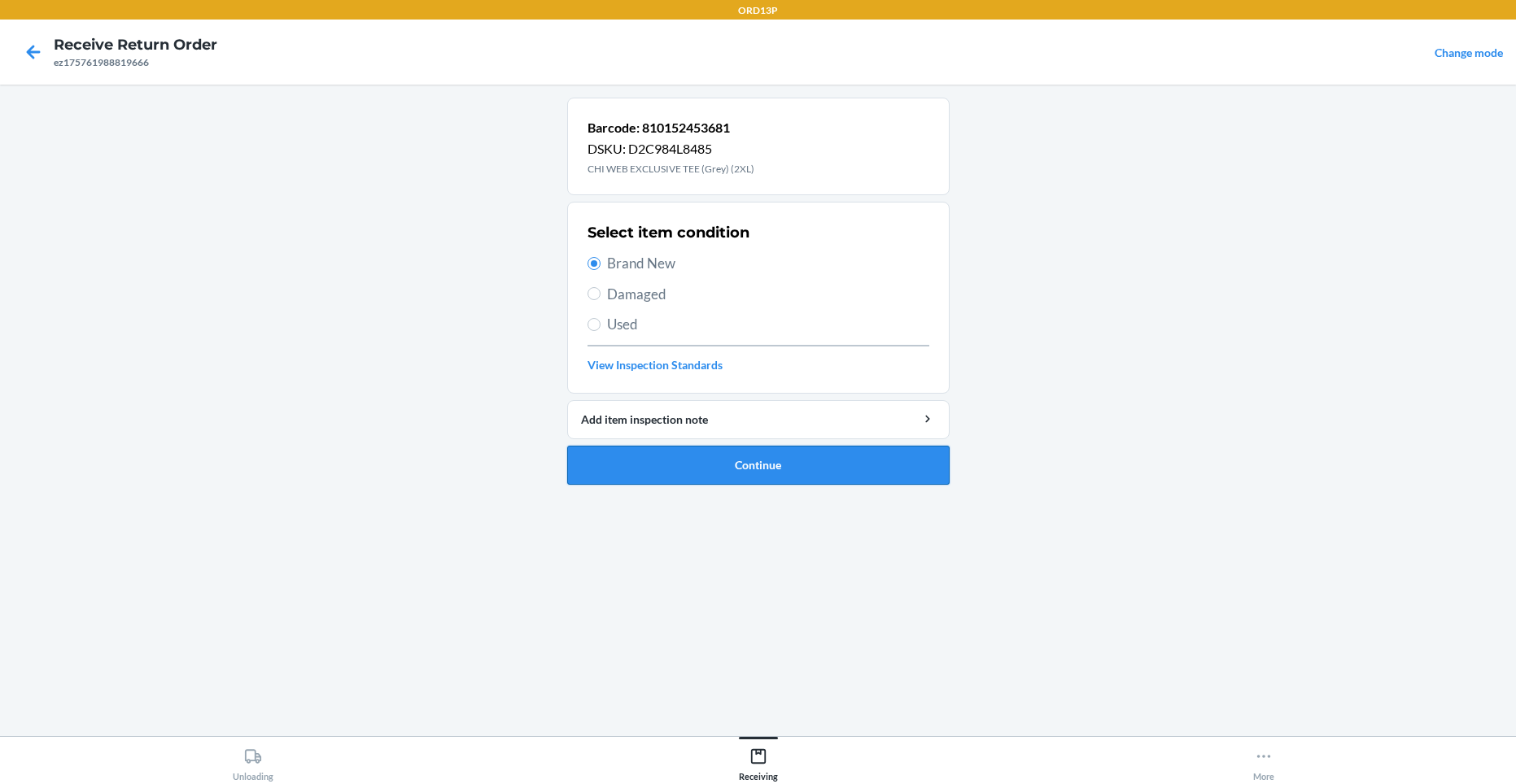
click at [650, 465] on button "Continue" at bounding box center [758, 465] width 382 height 39
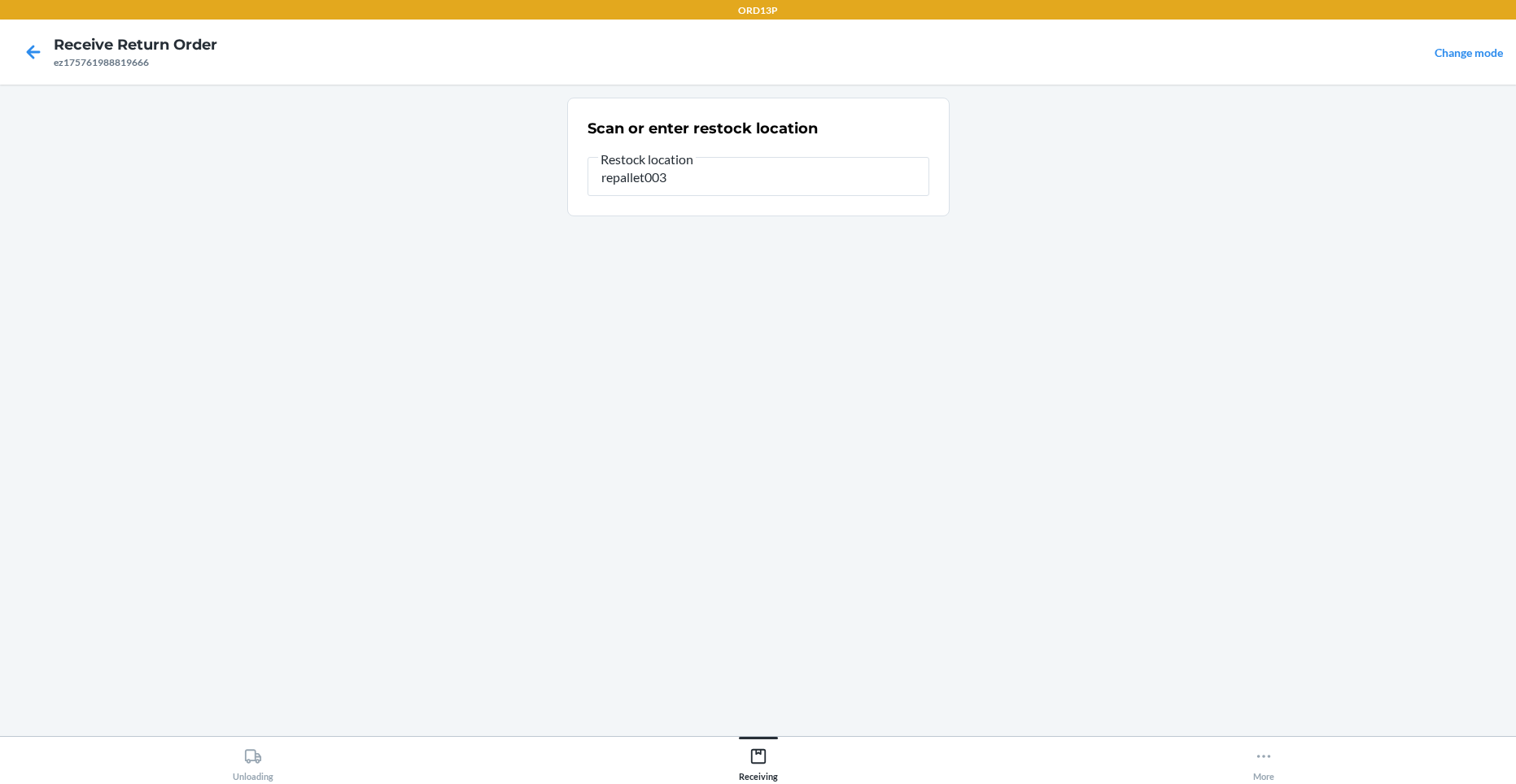
type input "repallet003"
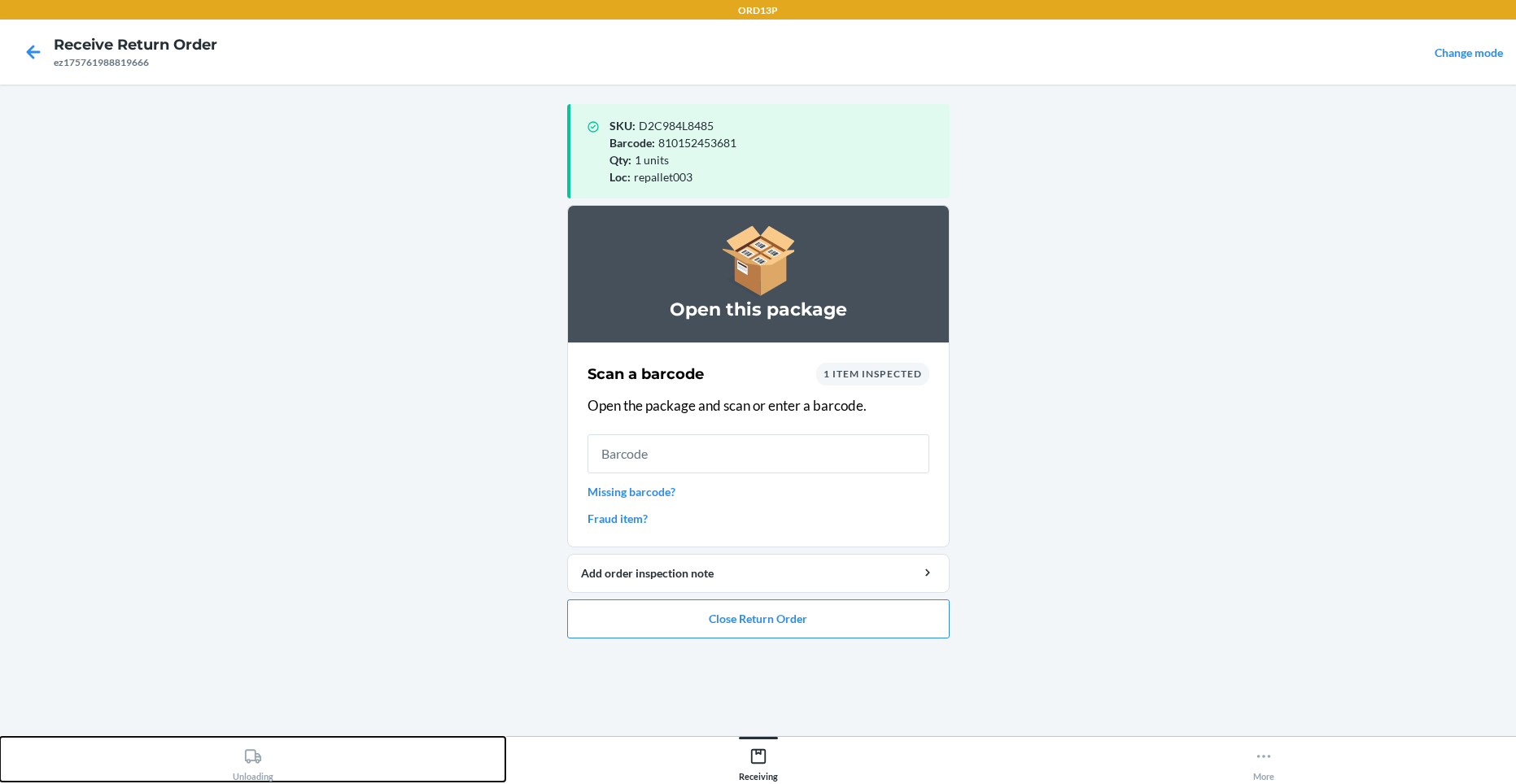
click at [271, 768] on div "Unloading" at bounding box center [253, 762] width 41 height 41
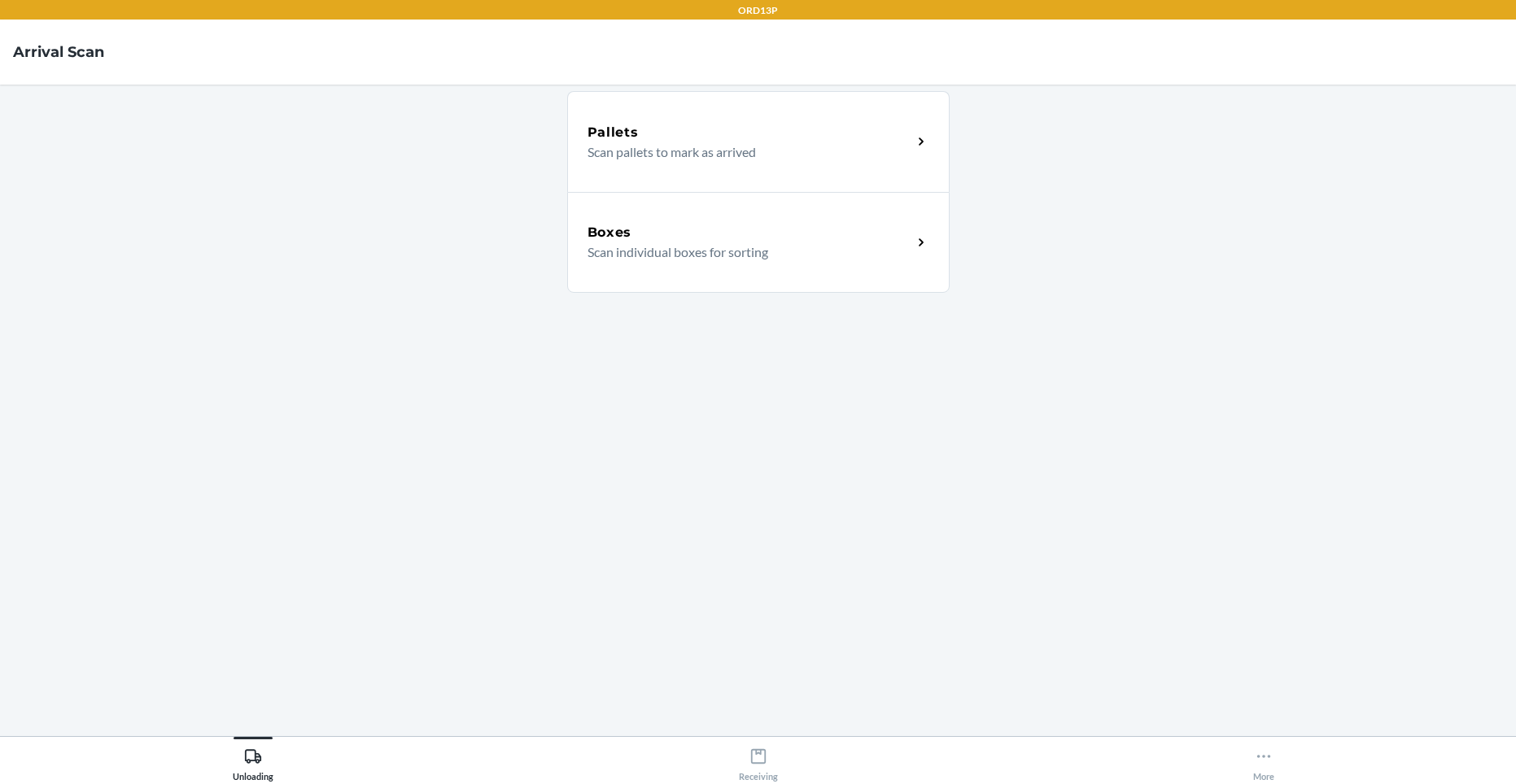
click at [717, 260] on p "Scan individual boxes for sorting" at bounding box center [742, 251] width 311 height 20
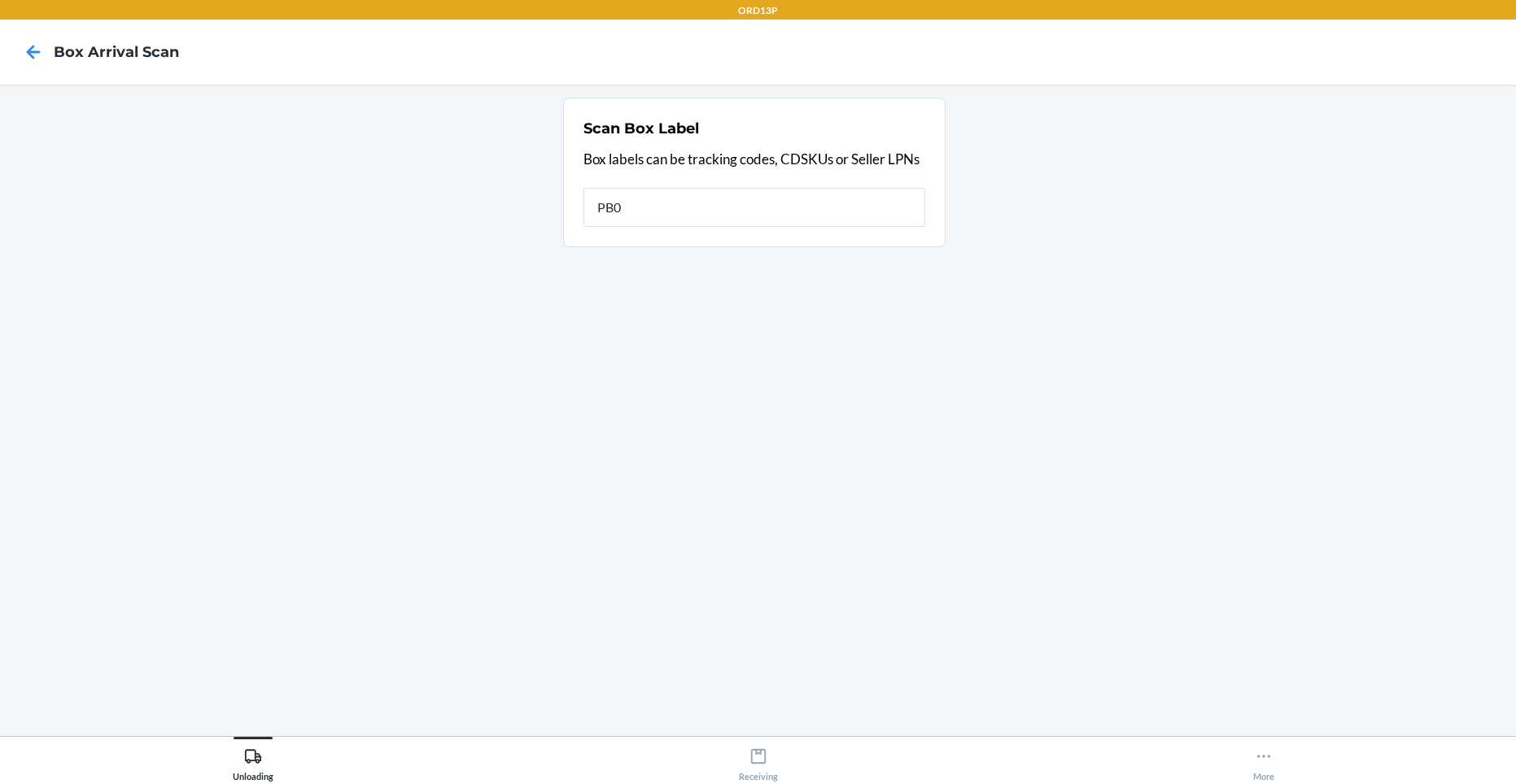
type input "PB03"
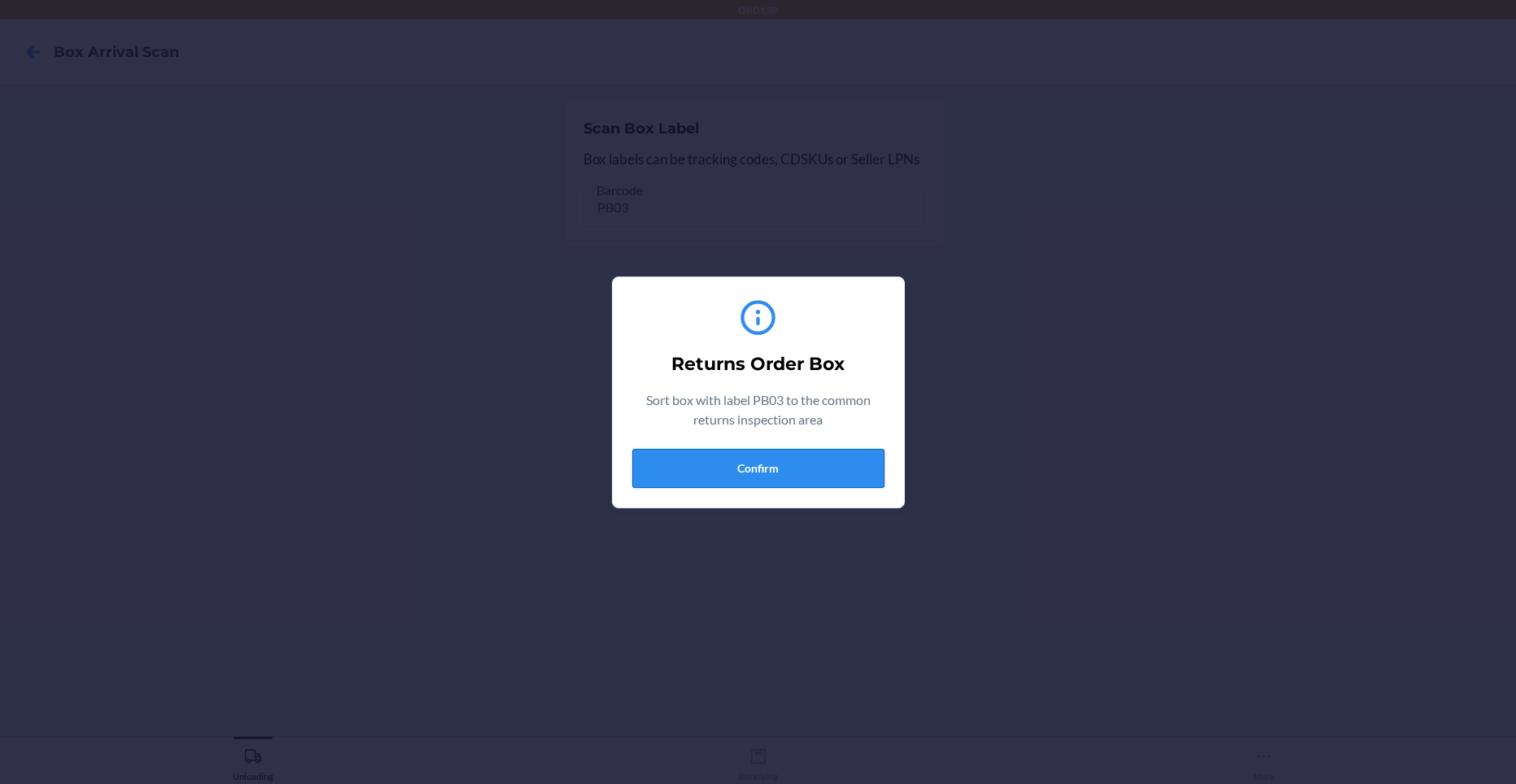
click at [714, 461] on button "Confirm" at bounding box center [758, 468] width 252 height 39
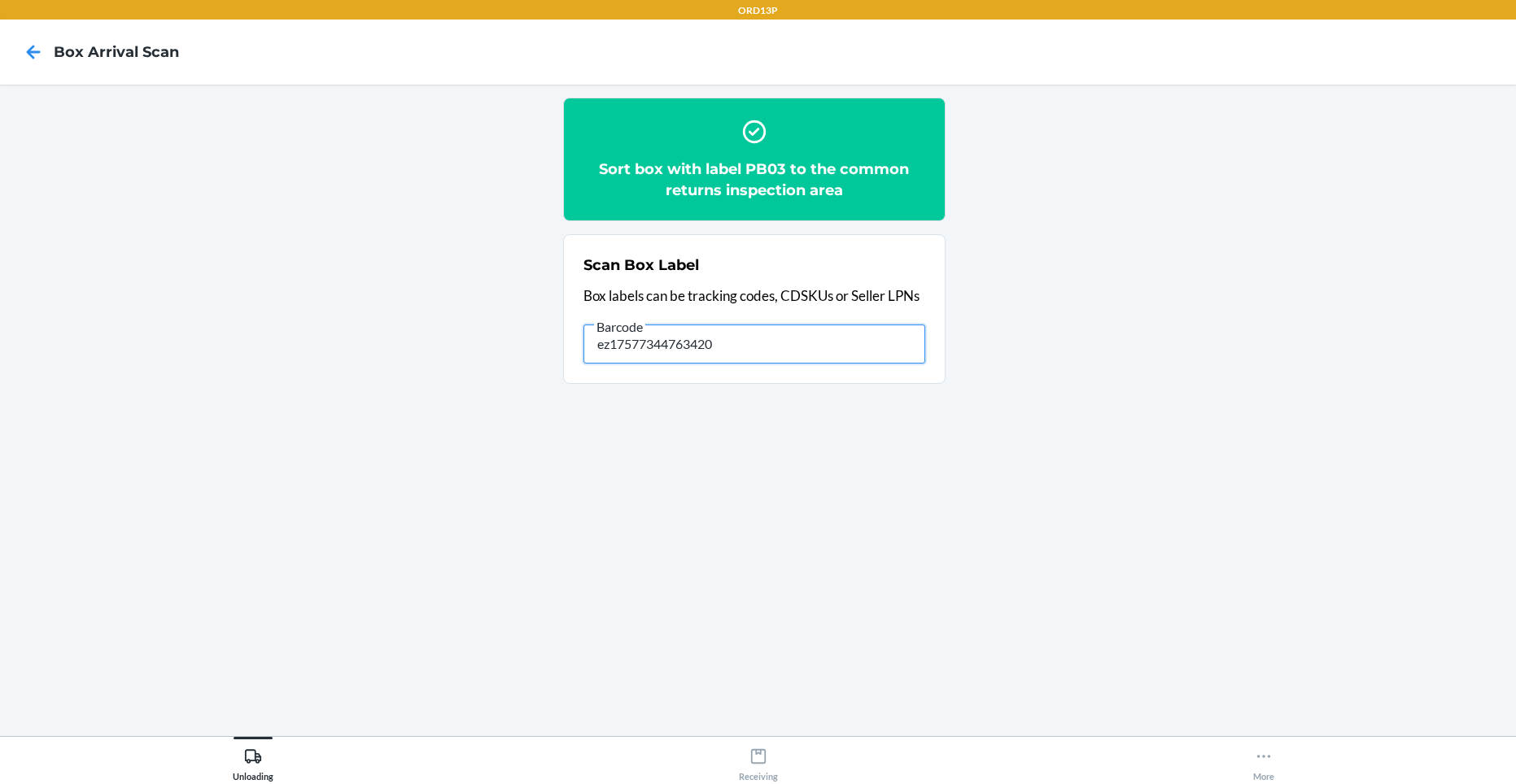
type input "ez17577344763420"
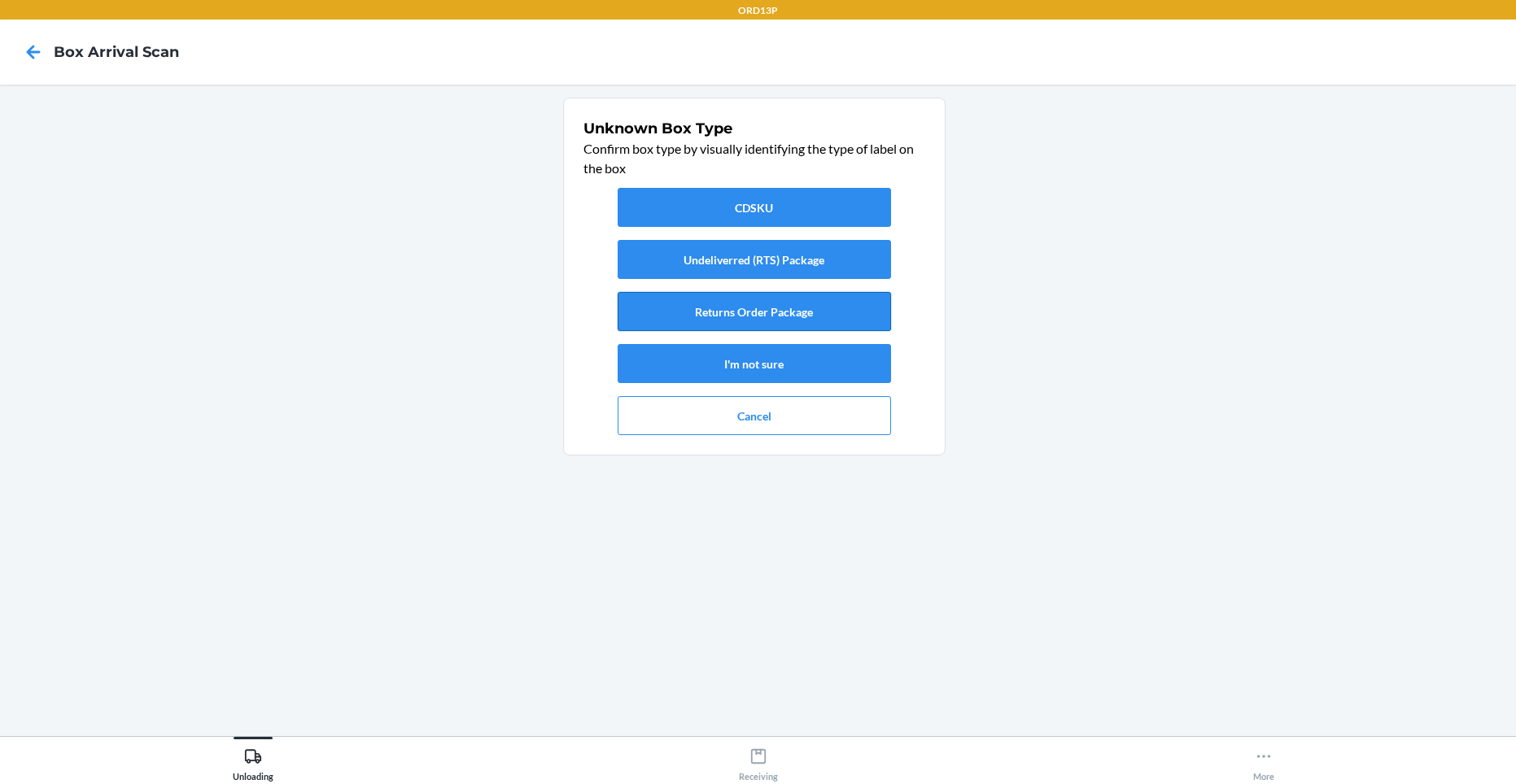
click at [662, 304] on button "Returns Order Package" at bounding box center [754, 311] width 273 height 39
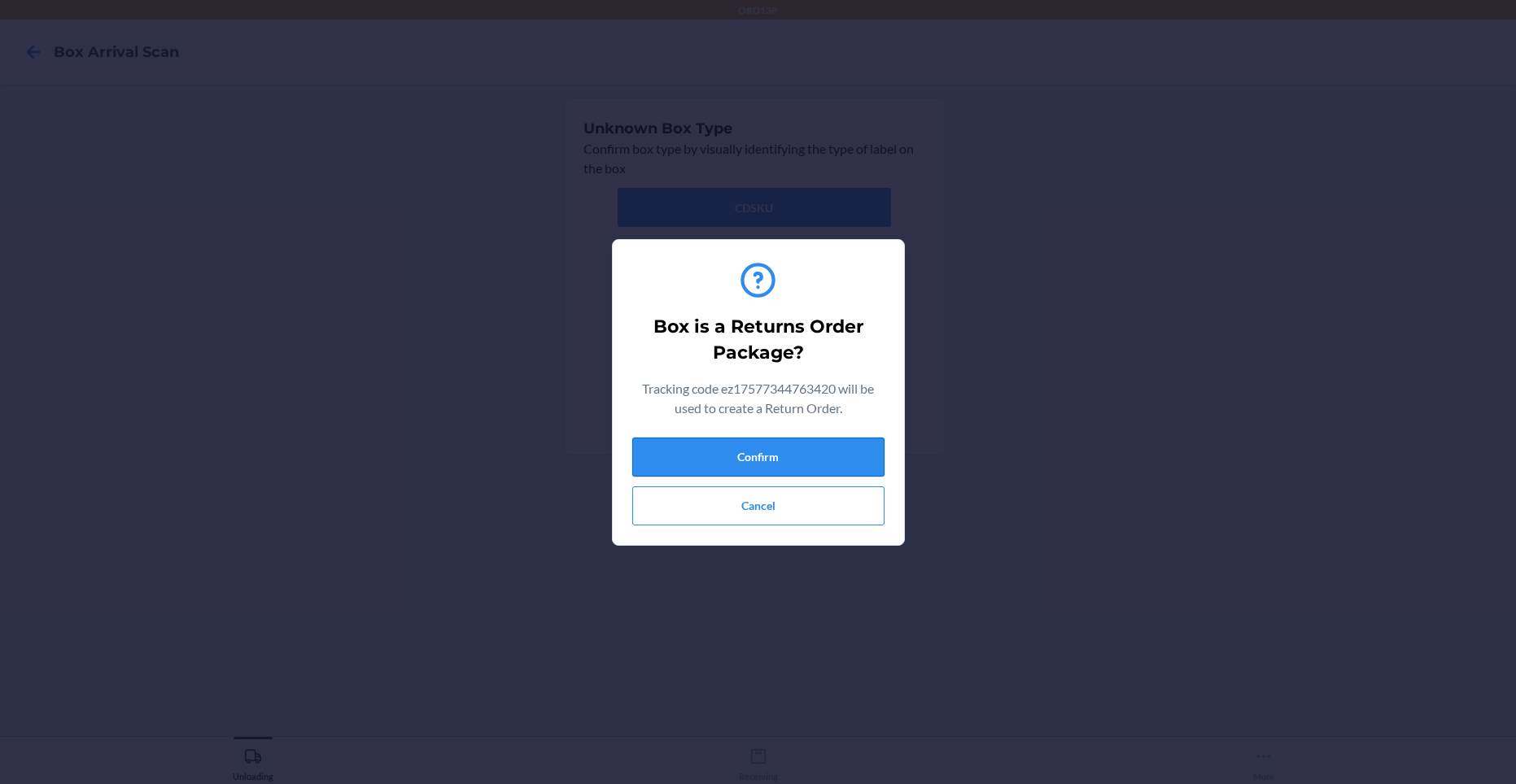
click at [688, 440] on button "Confirm" at bounding box center [758, 457] width 252 height 39
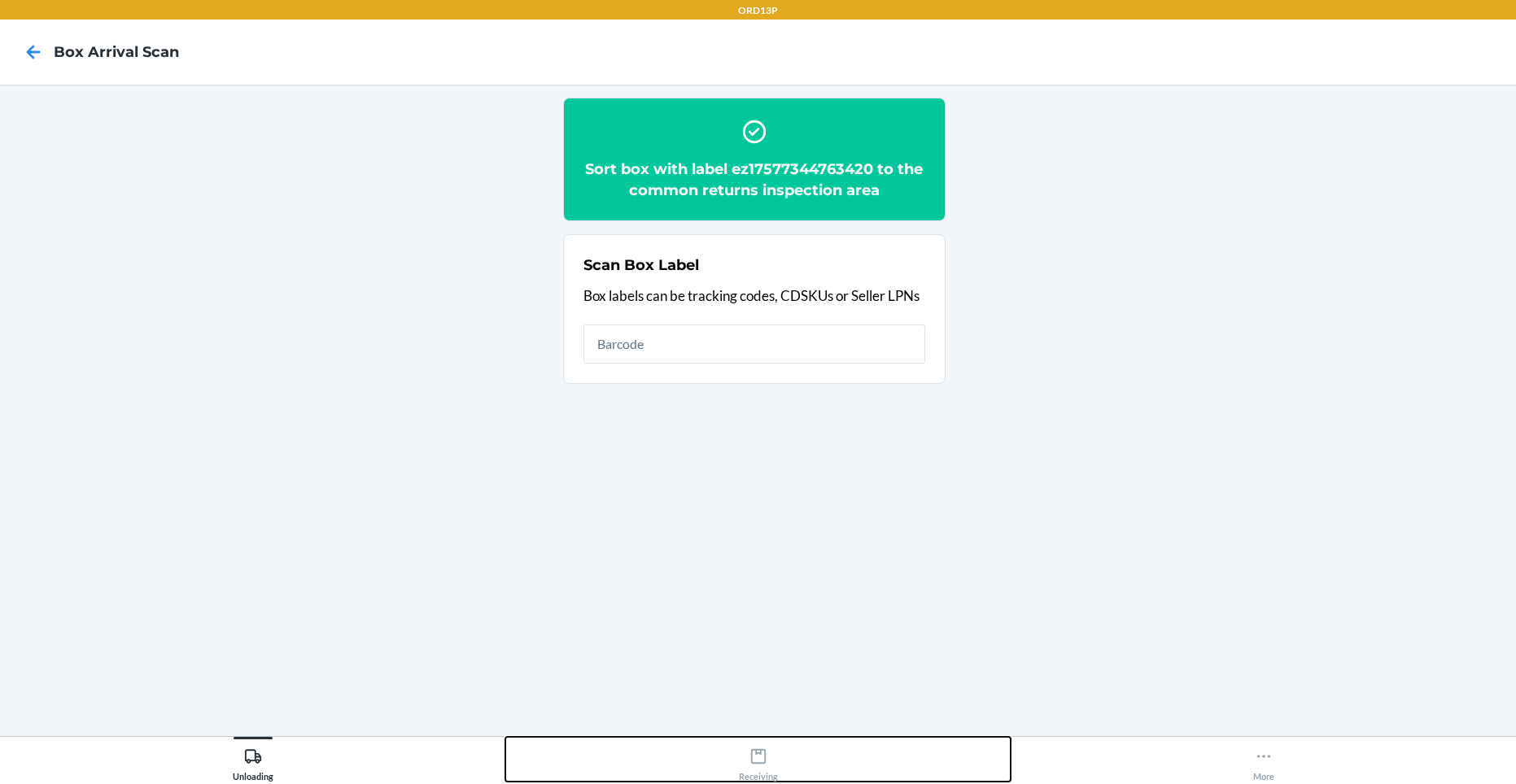
click at [758, 756] on icon at bounding box center [758, 756] width 18 height 18
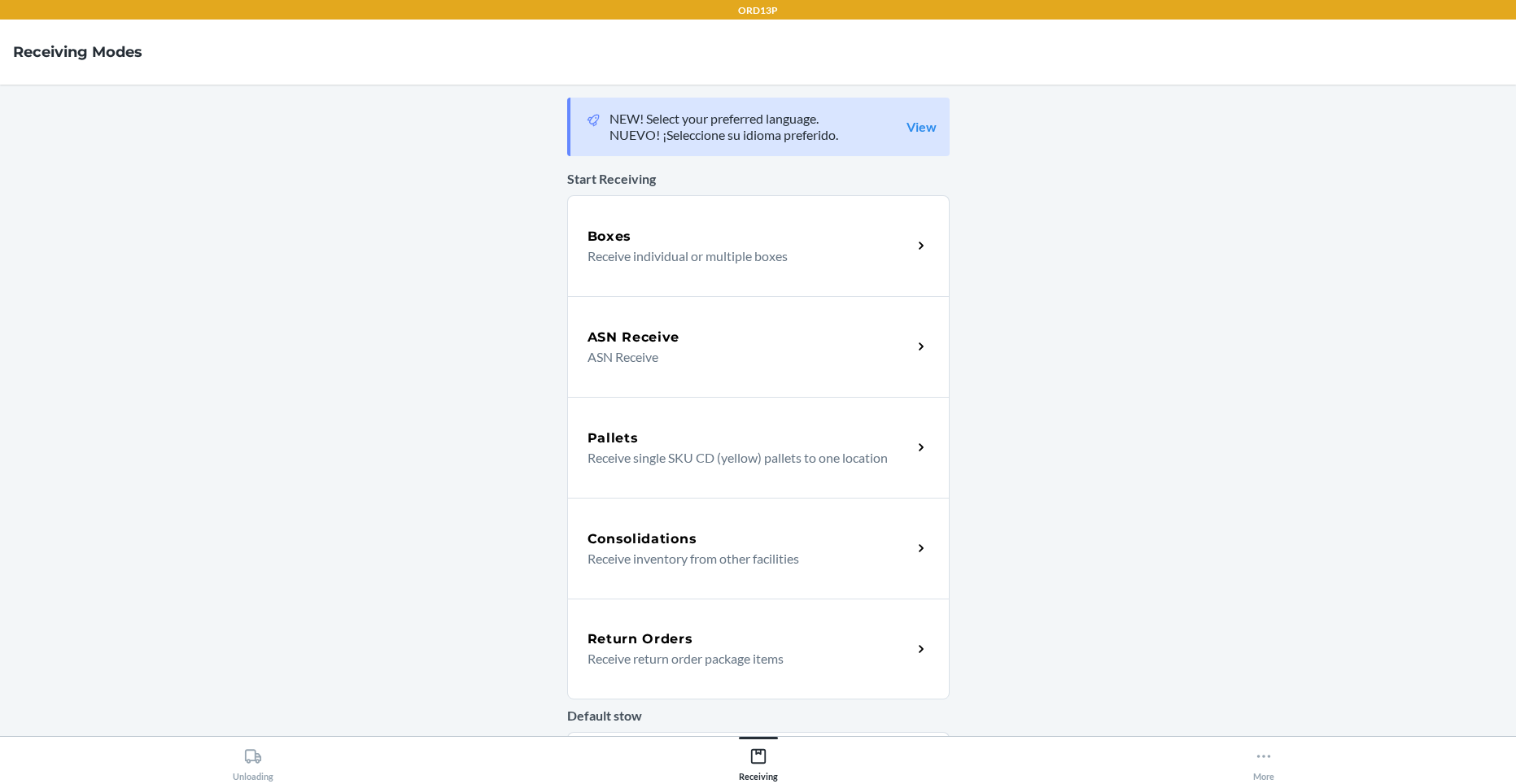
click at [750, 659] on p "Receive return order package items" at bounding box center [742, 659] width 311 height 20
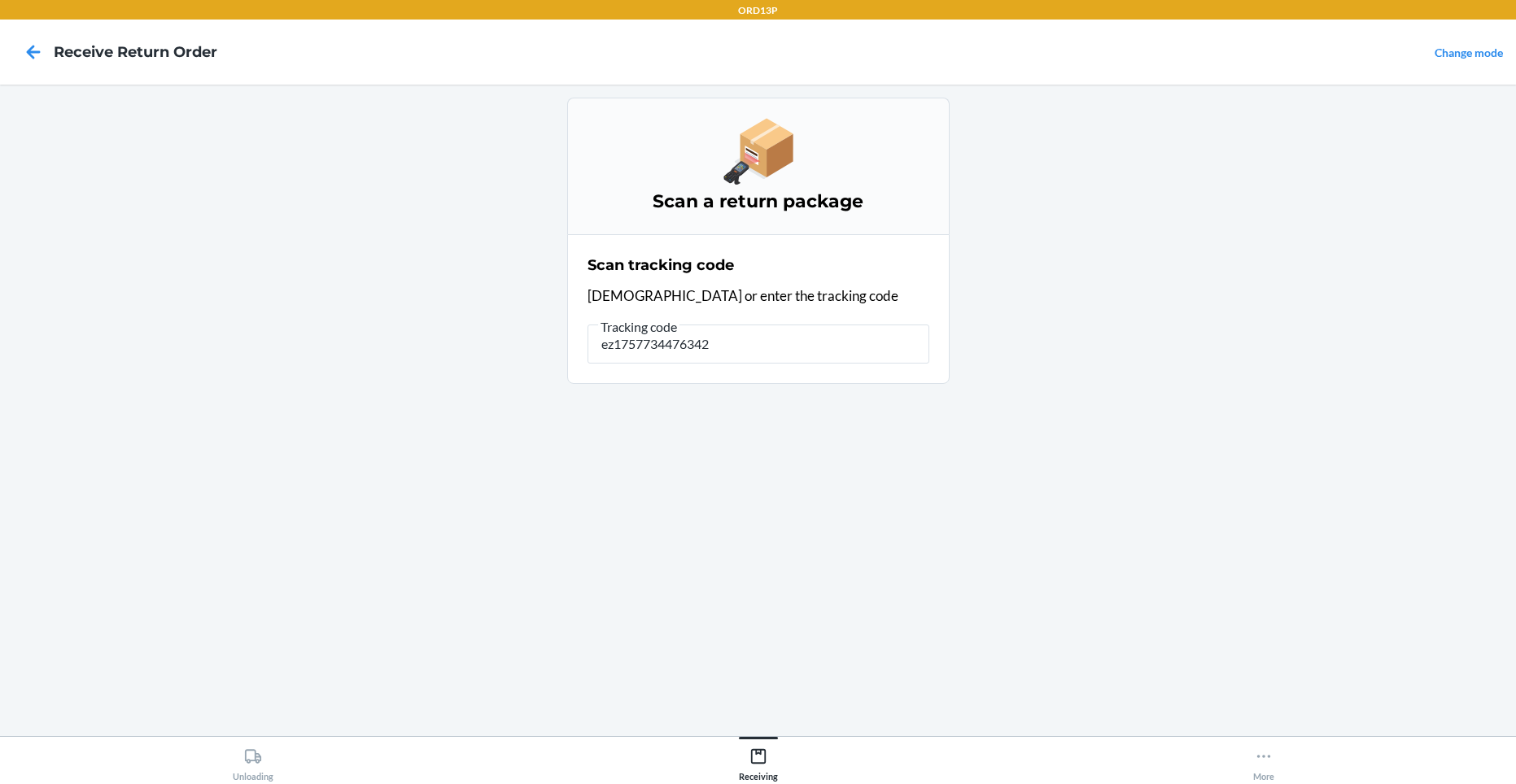
type input "ez17577344763420"
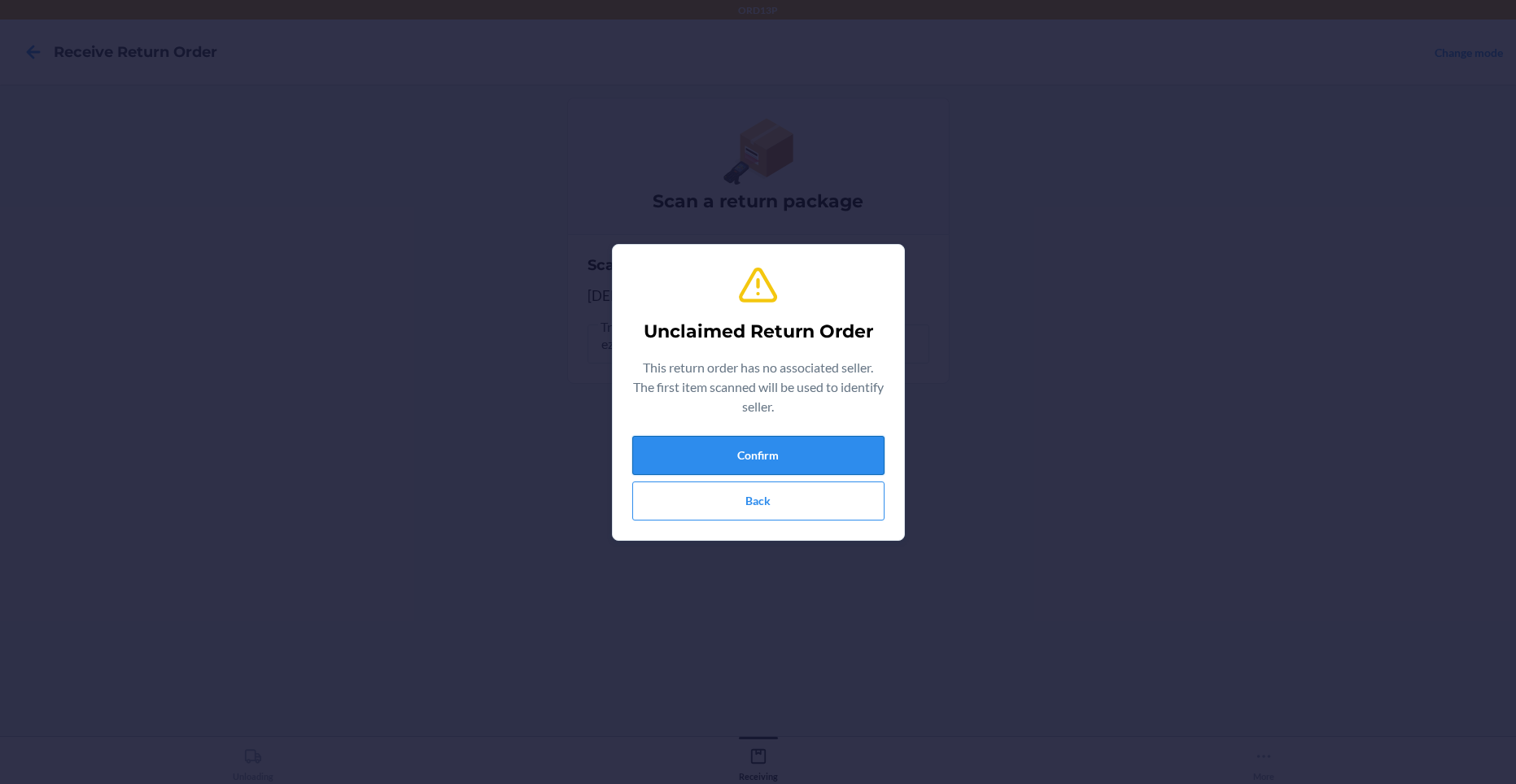
click at [643, 466] on button "Confirm" at bounding box center [758, 456] width 252 height 39
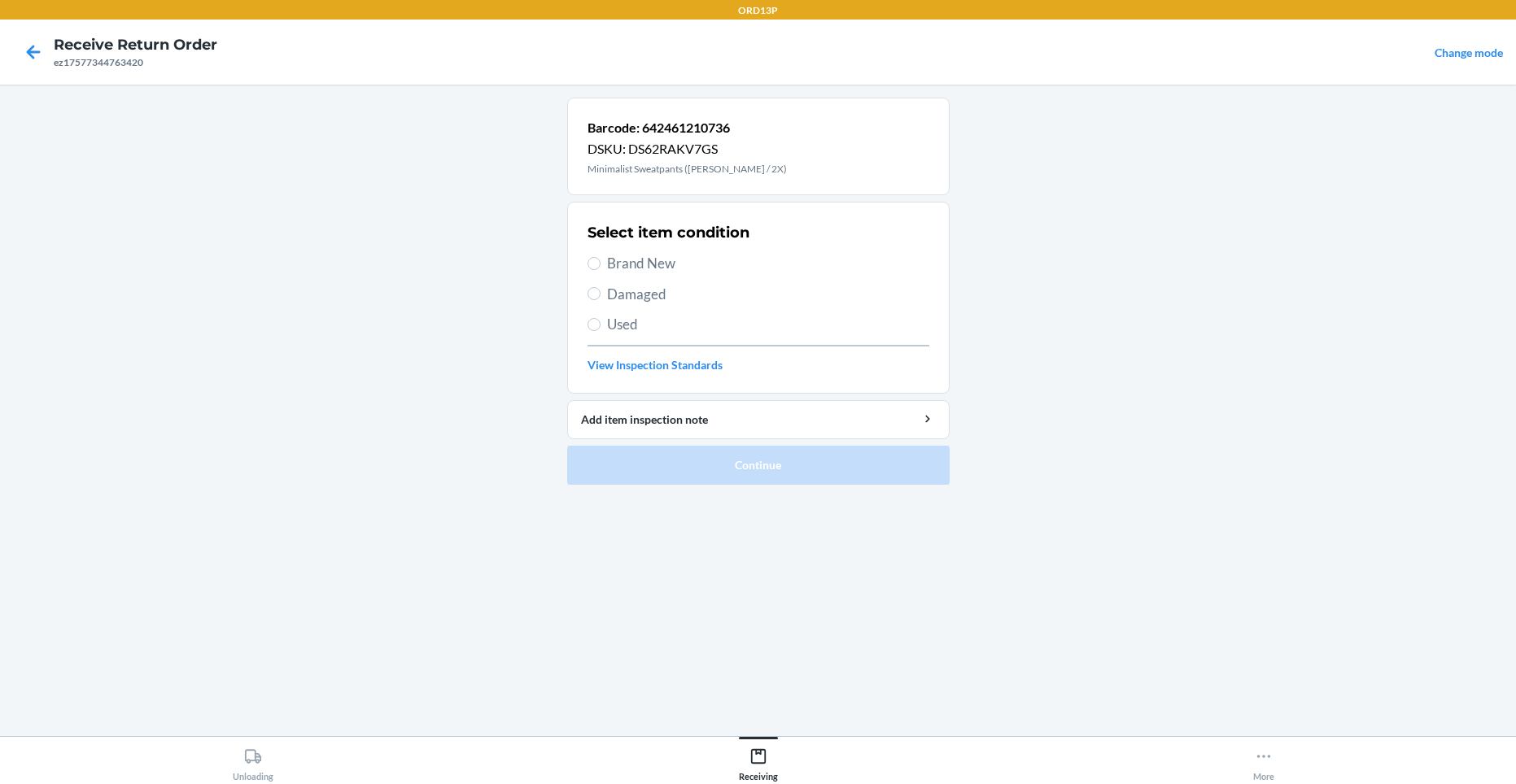
click at [688, 265] on span "Brand New" at bounding box center [767, 264] width 322 height 21
click at [600, 265] on input "Brand New" at bounding box center [594, 264] width 13 height 13
radio input "true"
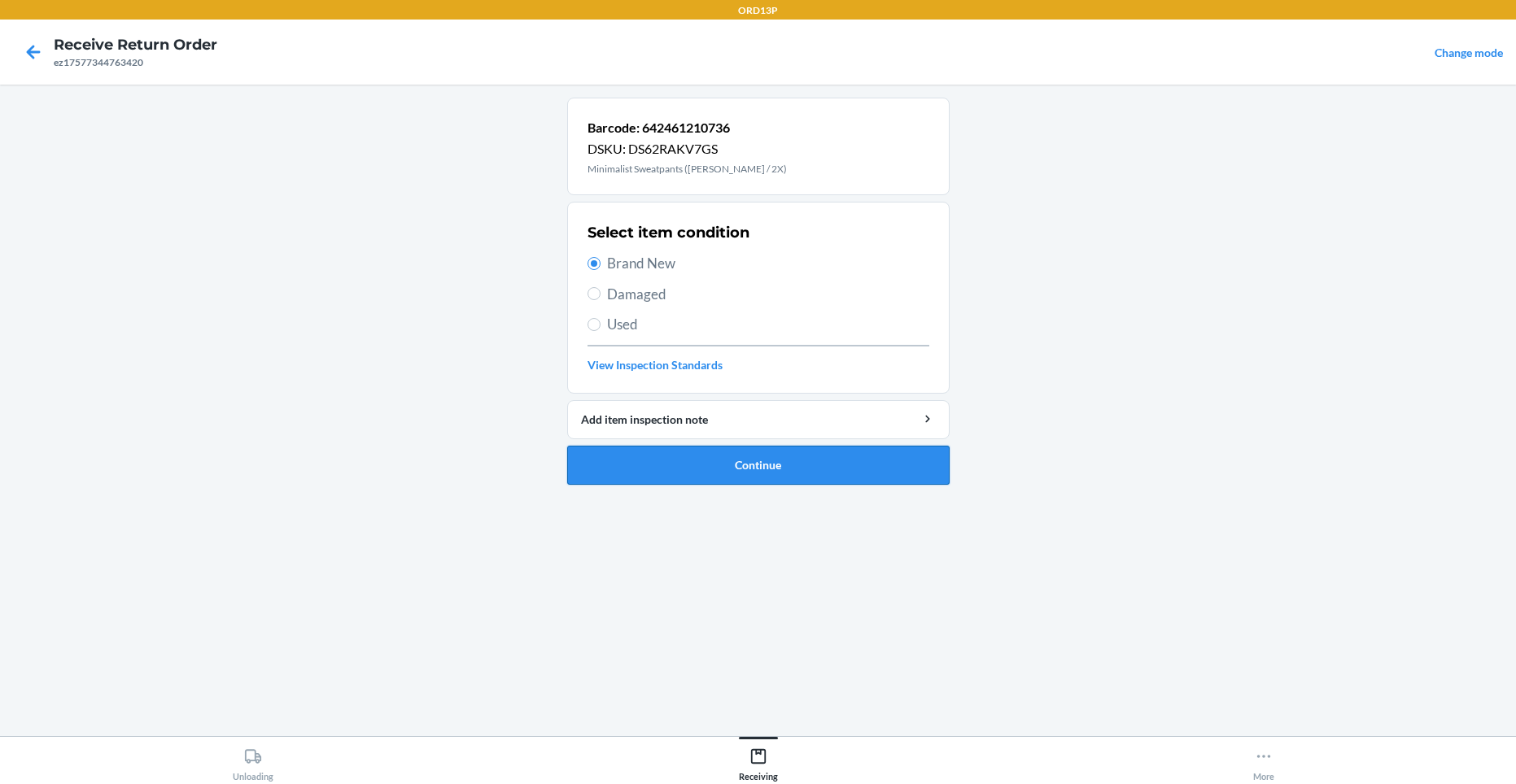
click at [721, 472] on button "Continue" at bounding box center [758, 465] width 382 height 39
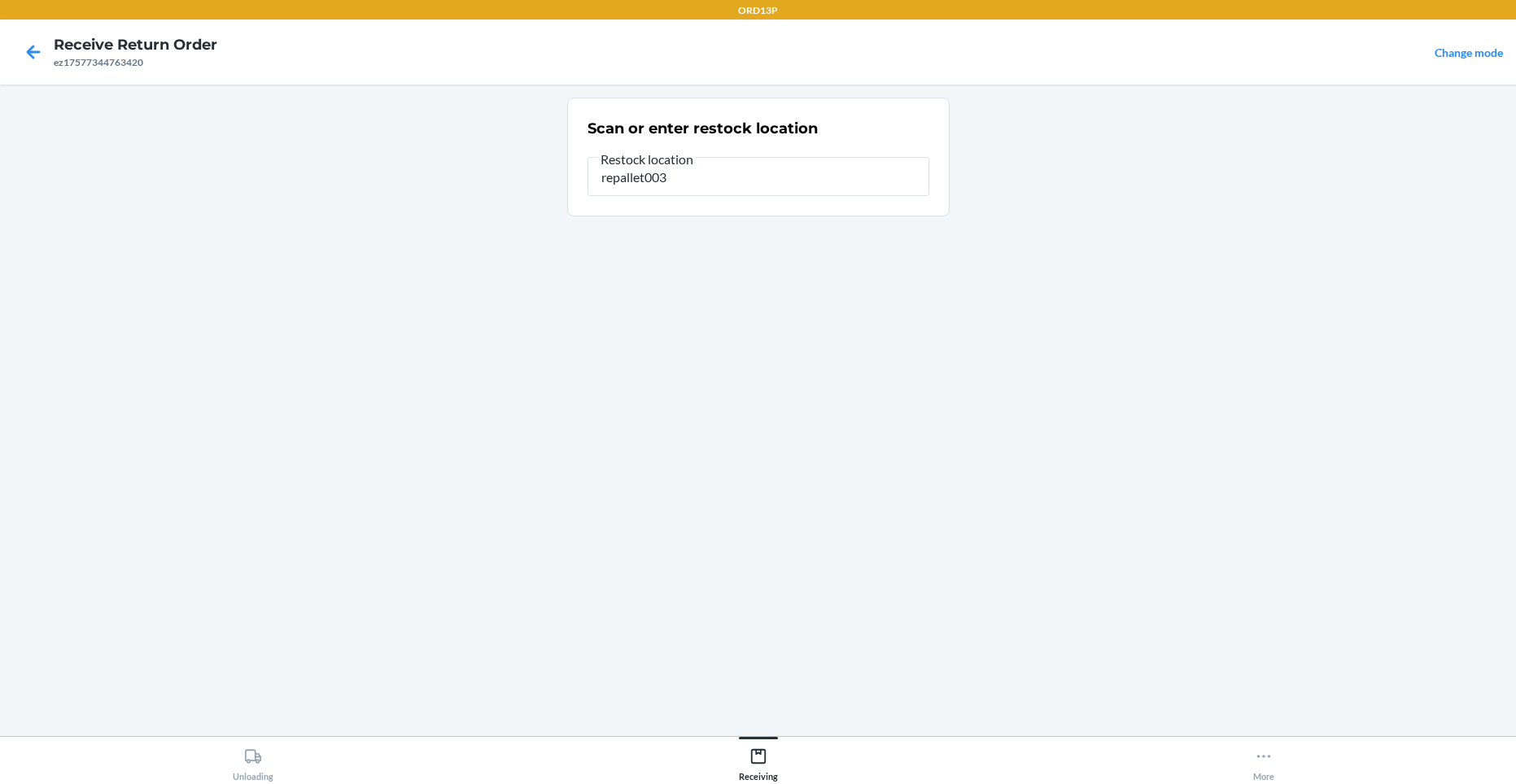
type input "repallet003"
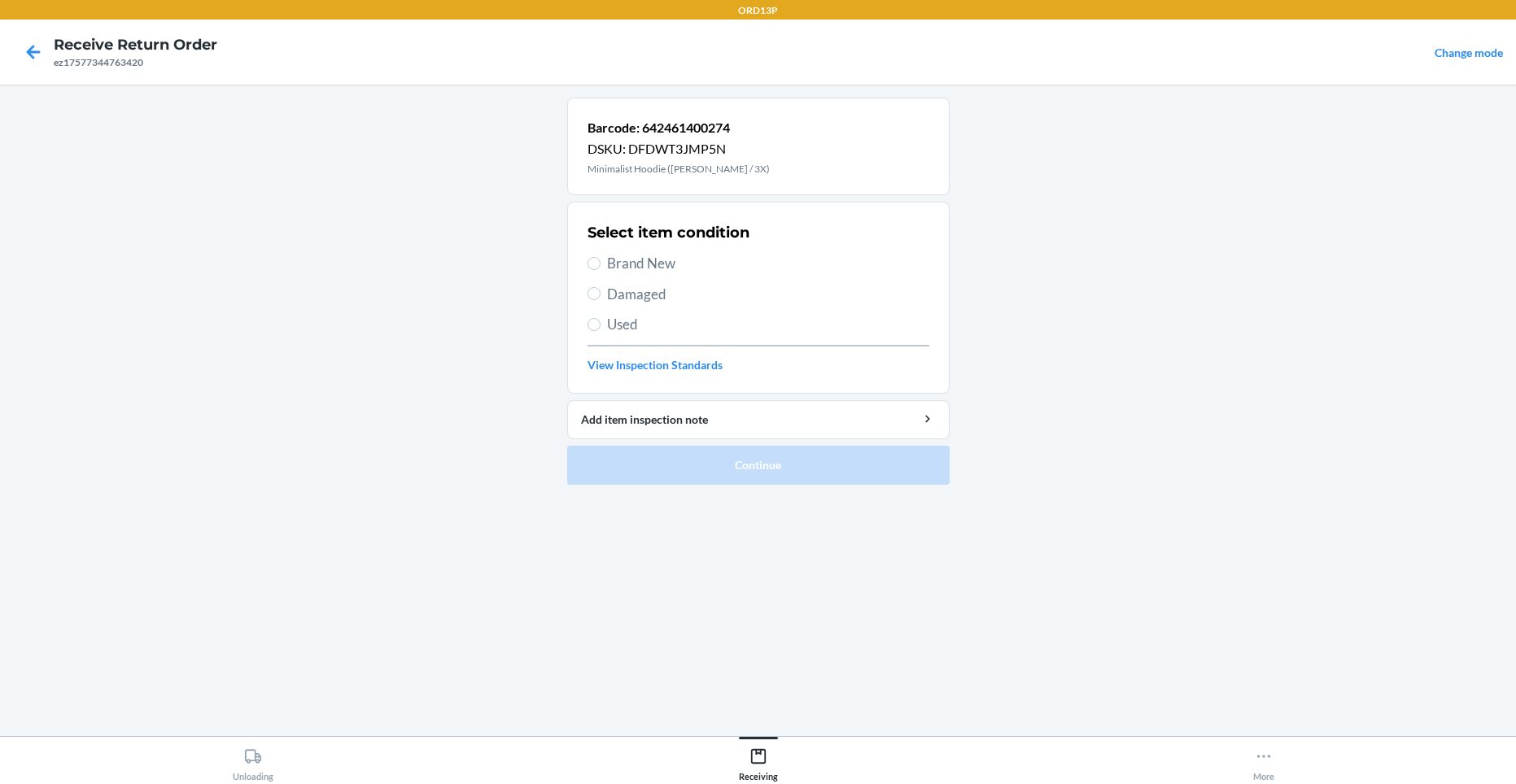
click at [730, 267] on span "Brand New" at bounding box center [767, 264] width 322 height 21
click at [600, 267] on input "Brand New" at bounding box center [594, 264] width 13 height 13
radio input "true"
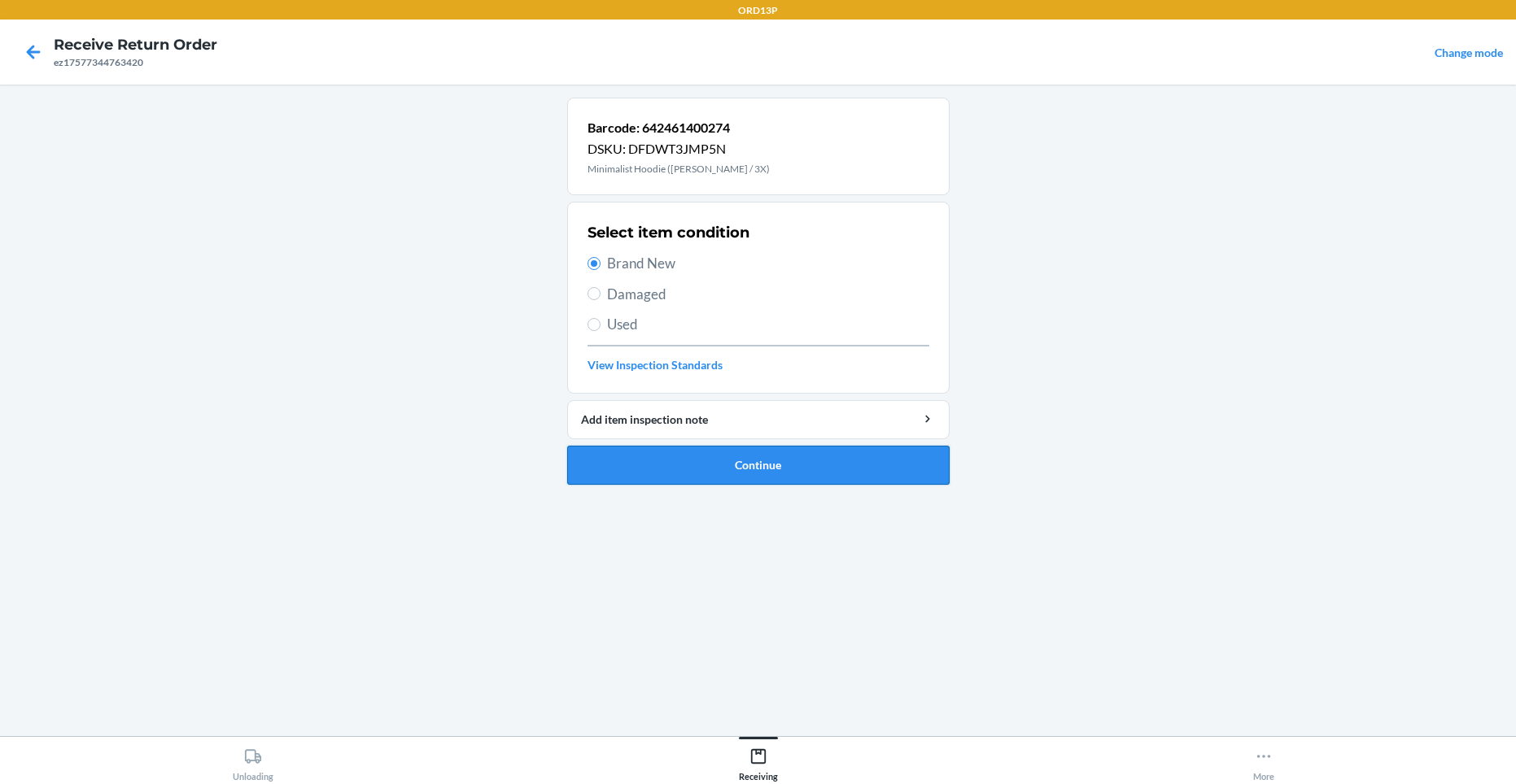
click at [792, 470] on button "Continue" at bounding box center [758, 465] width 382 height 39
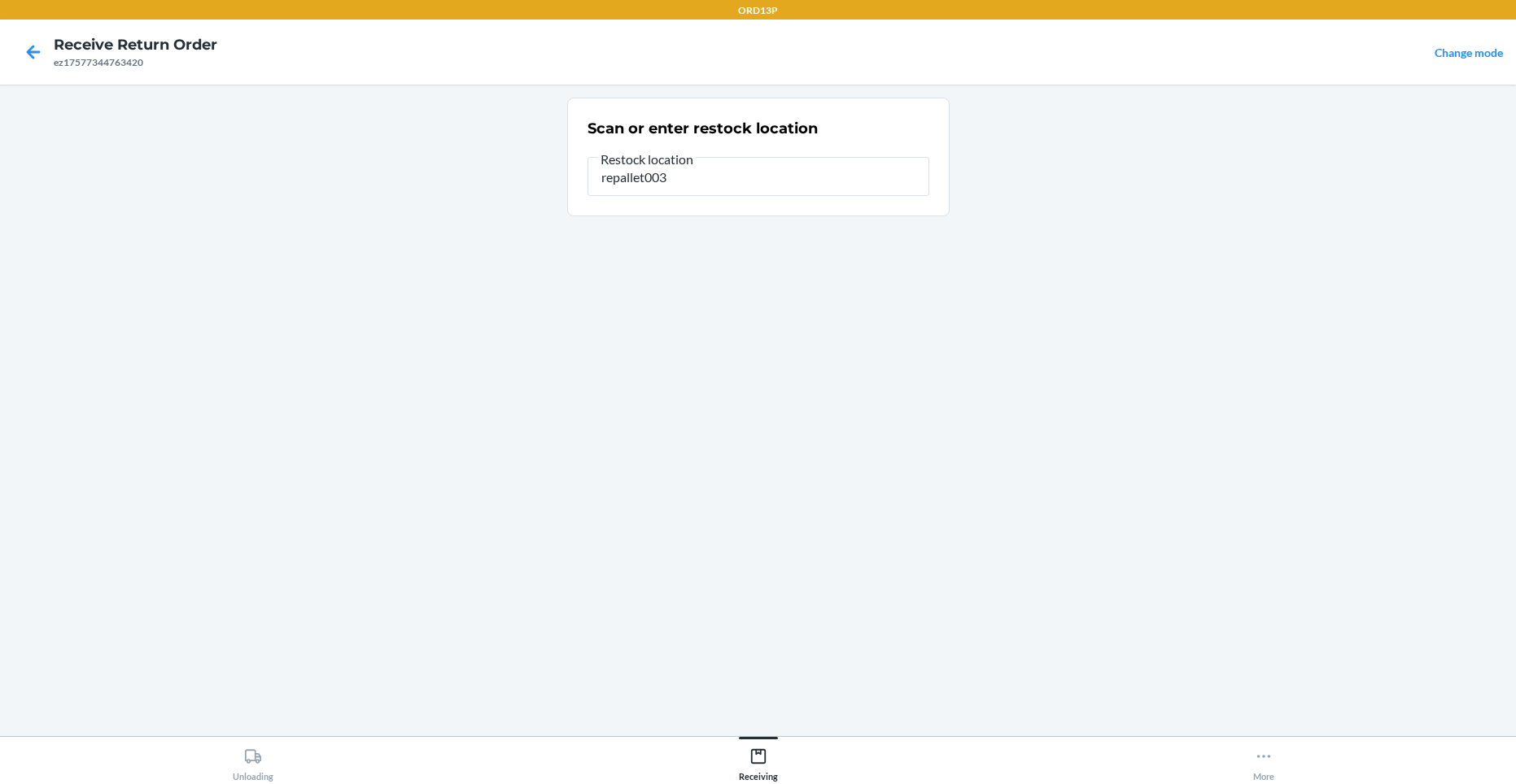
type input "repallet003"
